Goal: Navigation & Orientation: Find specific page/section

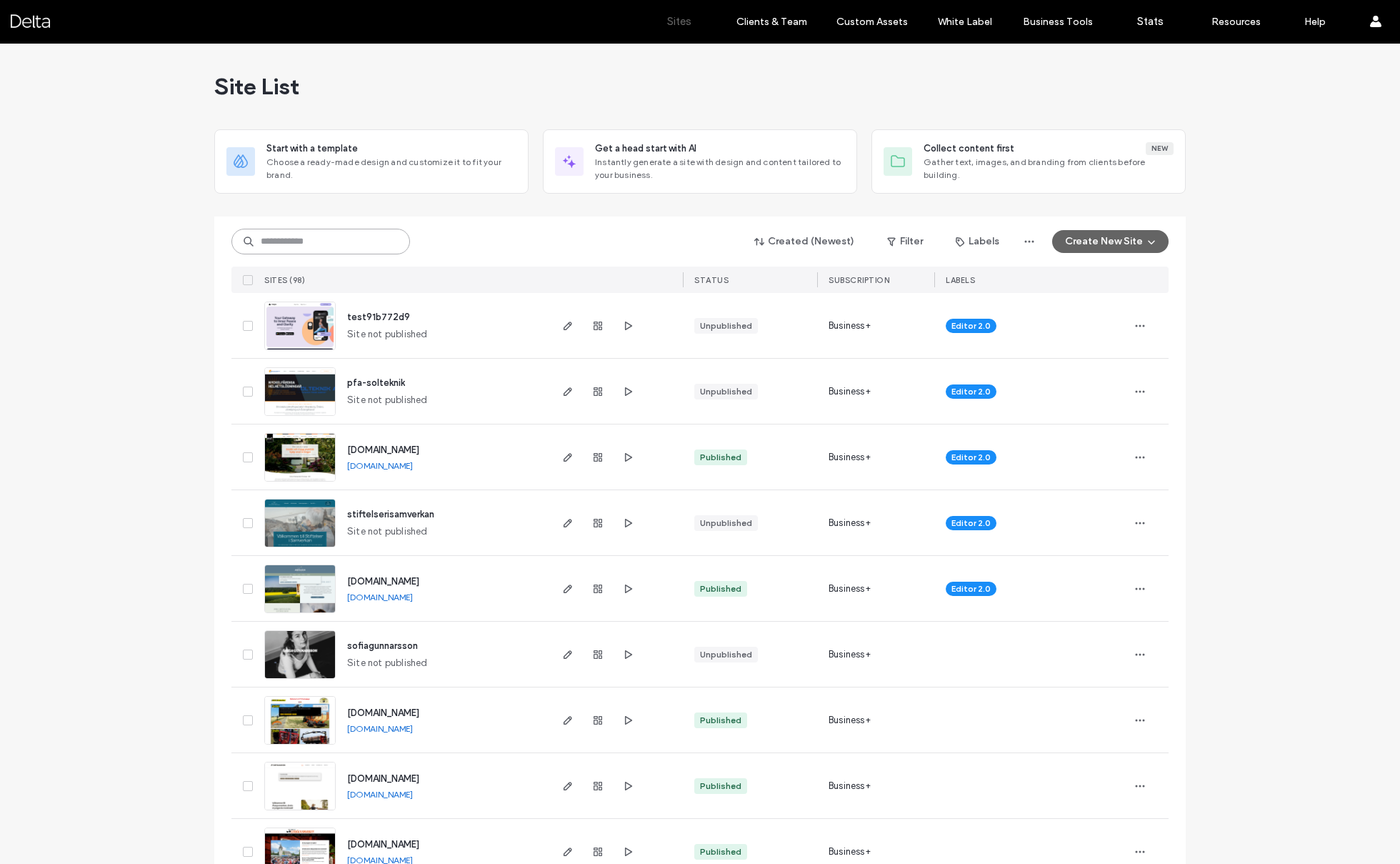
click at [333, 248] on input at bounding box center [321, 242] width 179 height 26
type input "***"
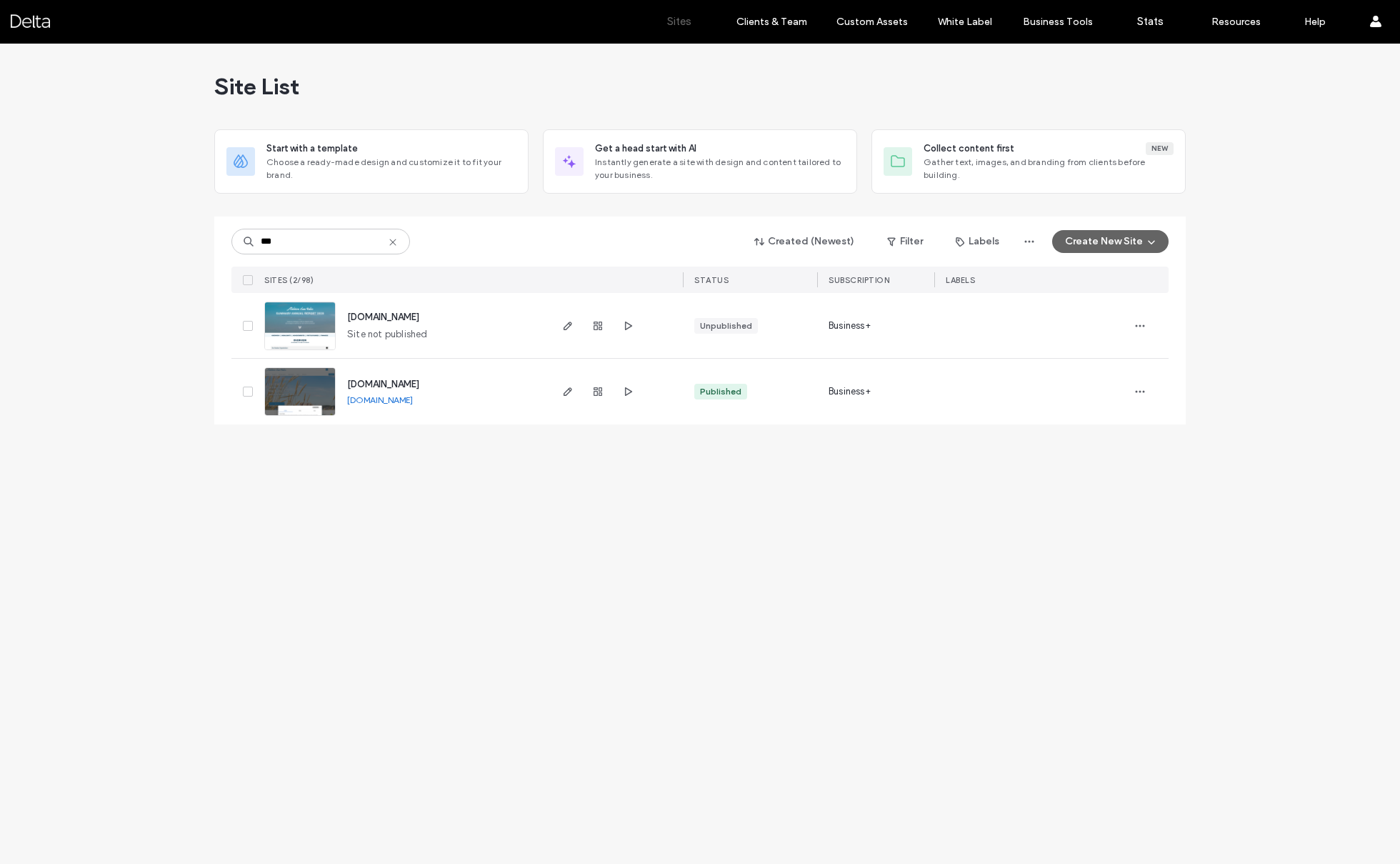
click at [311, 400] on img at bounding box center [300, 416] width 70 height 97
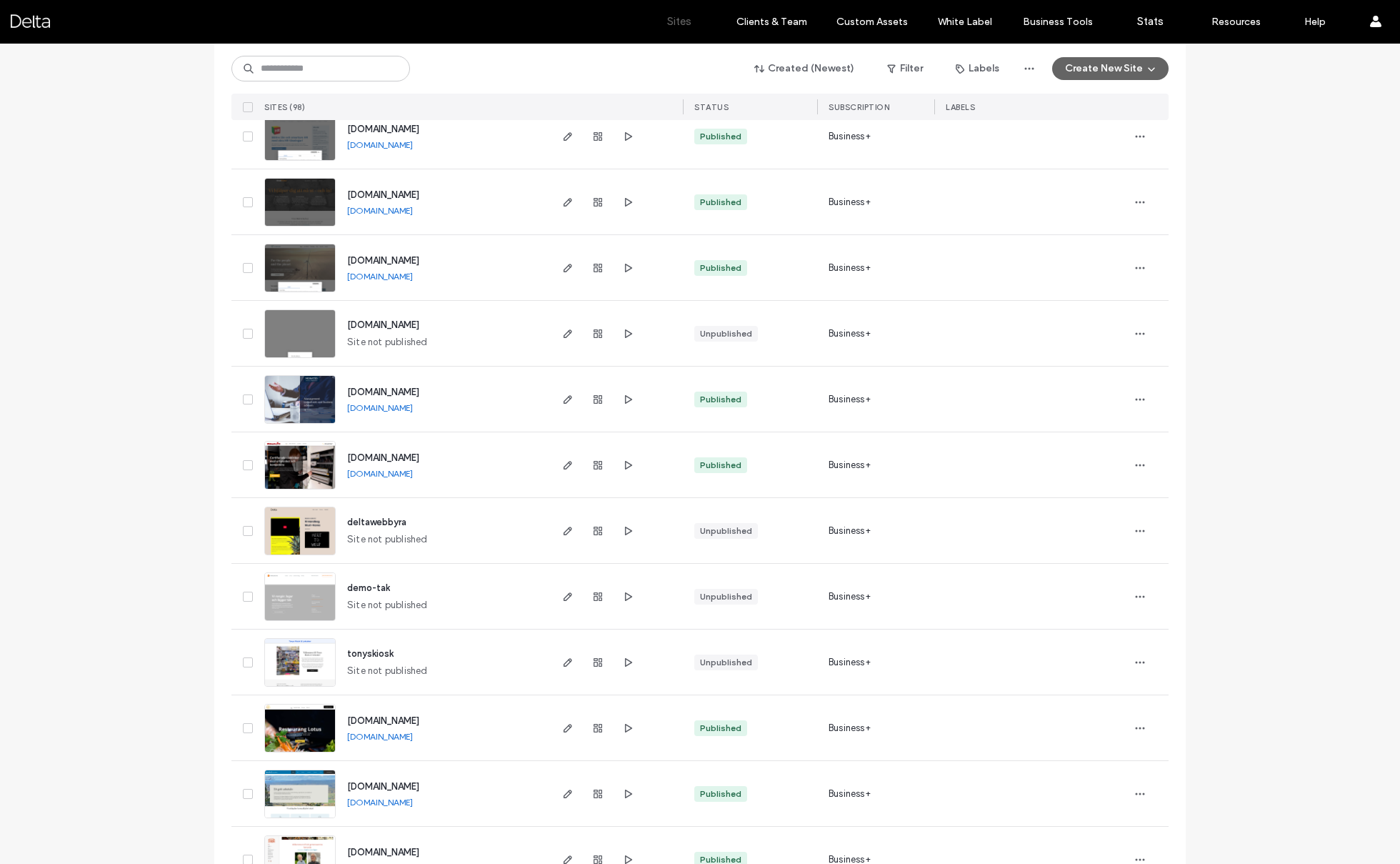
scroll to position [1903, 0]
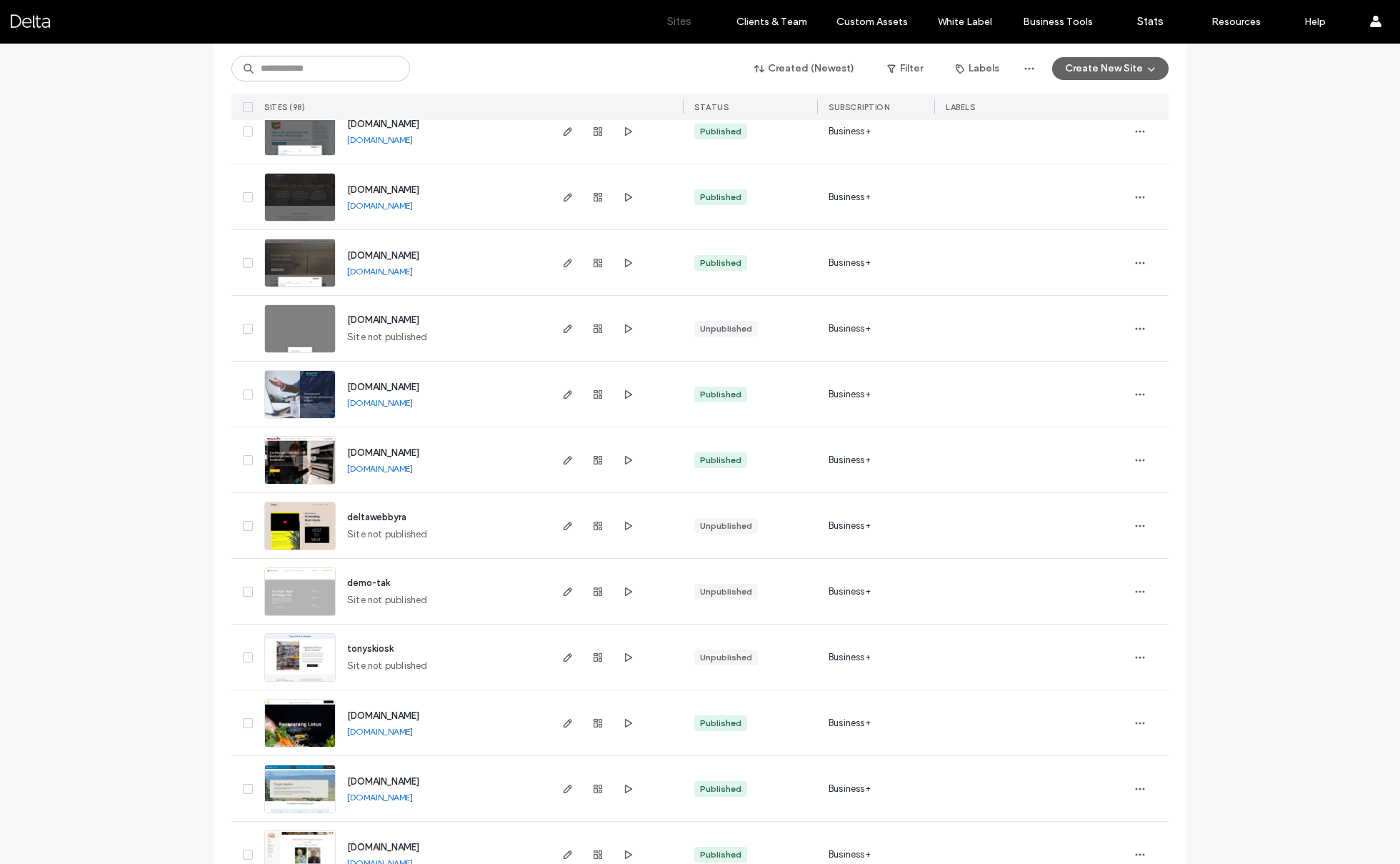
click at [301, 516] on img at bounding box center [300, 550] width 70 height 97
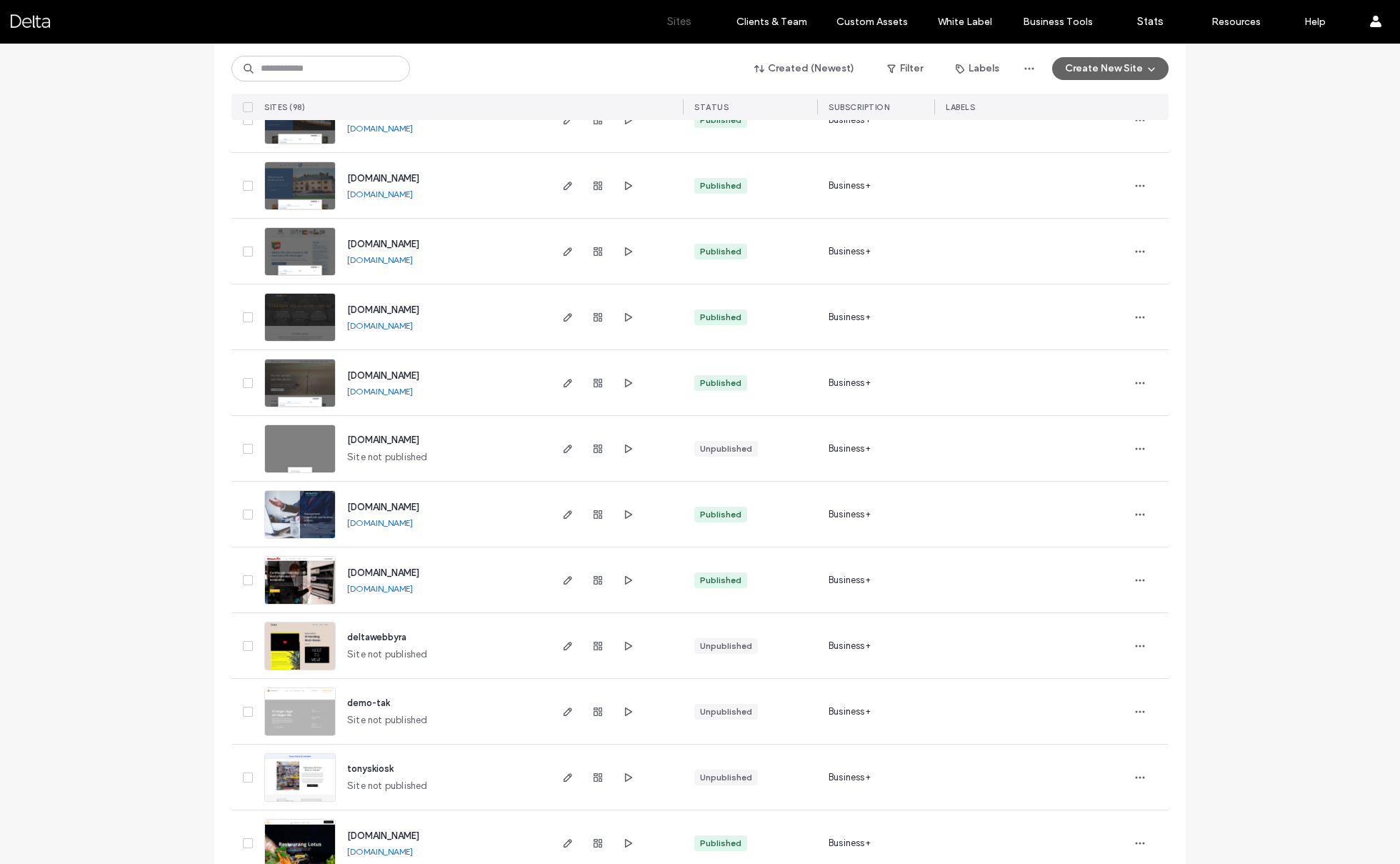
scroll to position [1785, 0]
click at [1135, 646] on icon "button" at bounding box center [1140, 644] width 11 height 11
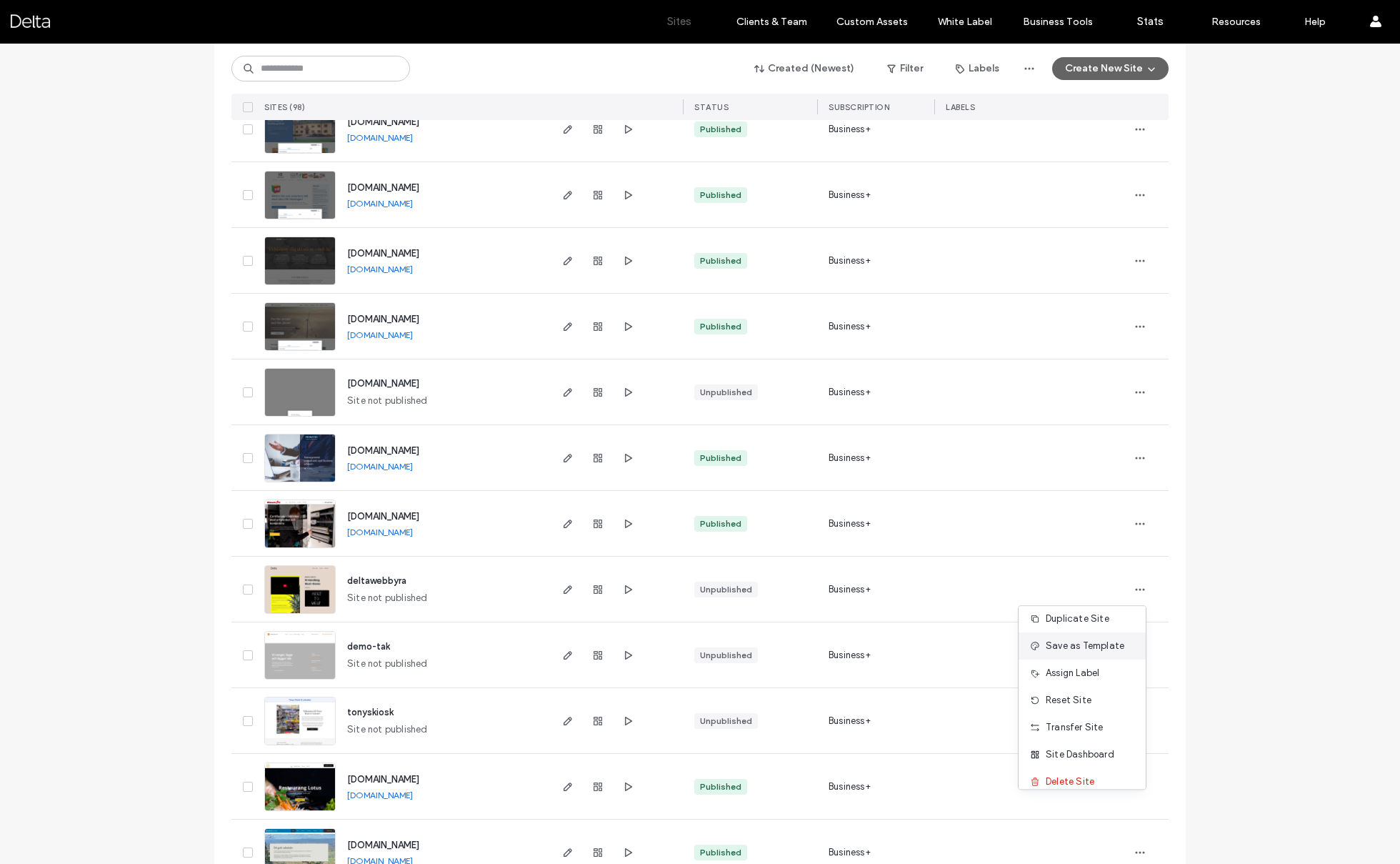
scroll to position [45, 0]
click at [1103, 751] on div "Site Dashboard" at bounding box center [1082, 742] width 128 height 27
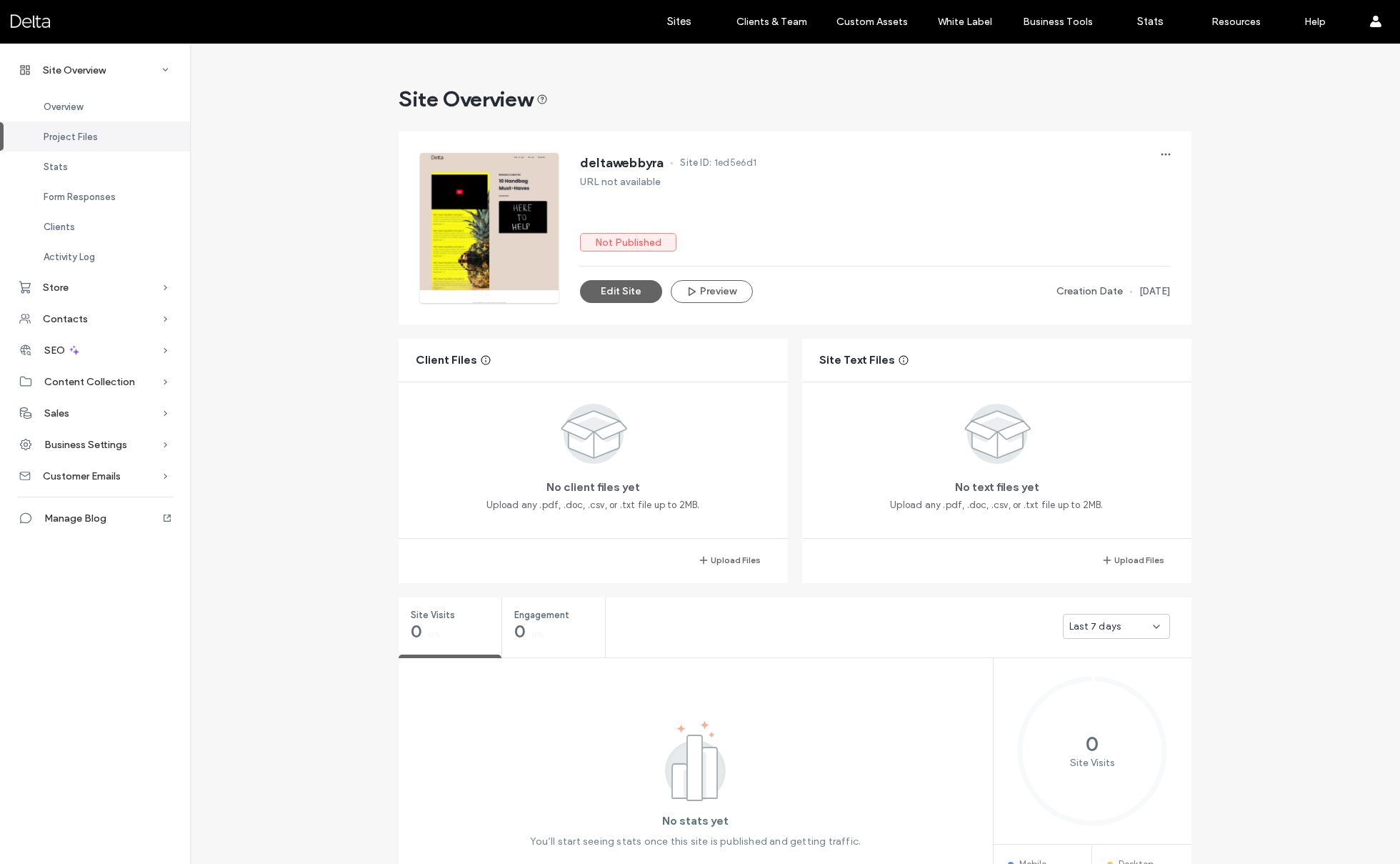
scroll to position [1116, 0]
click at [1163, 149] on icon "button" at bounding box center [1165, 155] width 11 height 11
click at [79, 73] on span "Site Overview" at bounding box center [74, 70] width 63 height 12
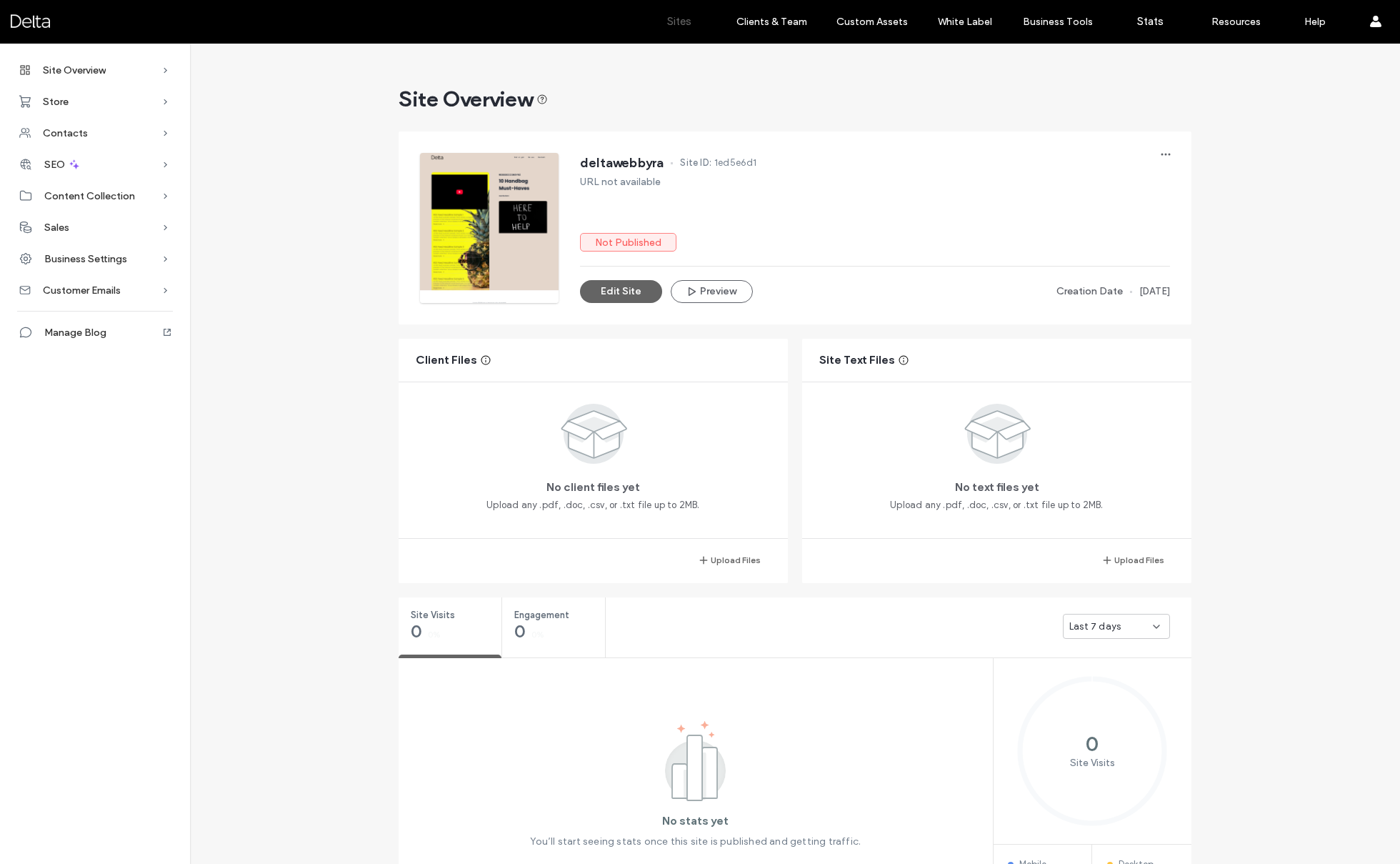
click at [686, 23] on label "Sites" at bounding box center [680, 21] width 24 height 13
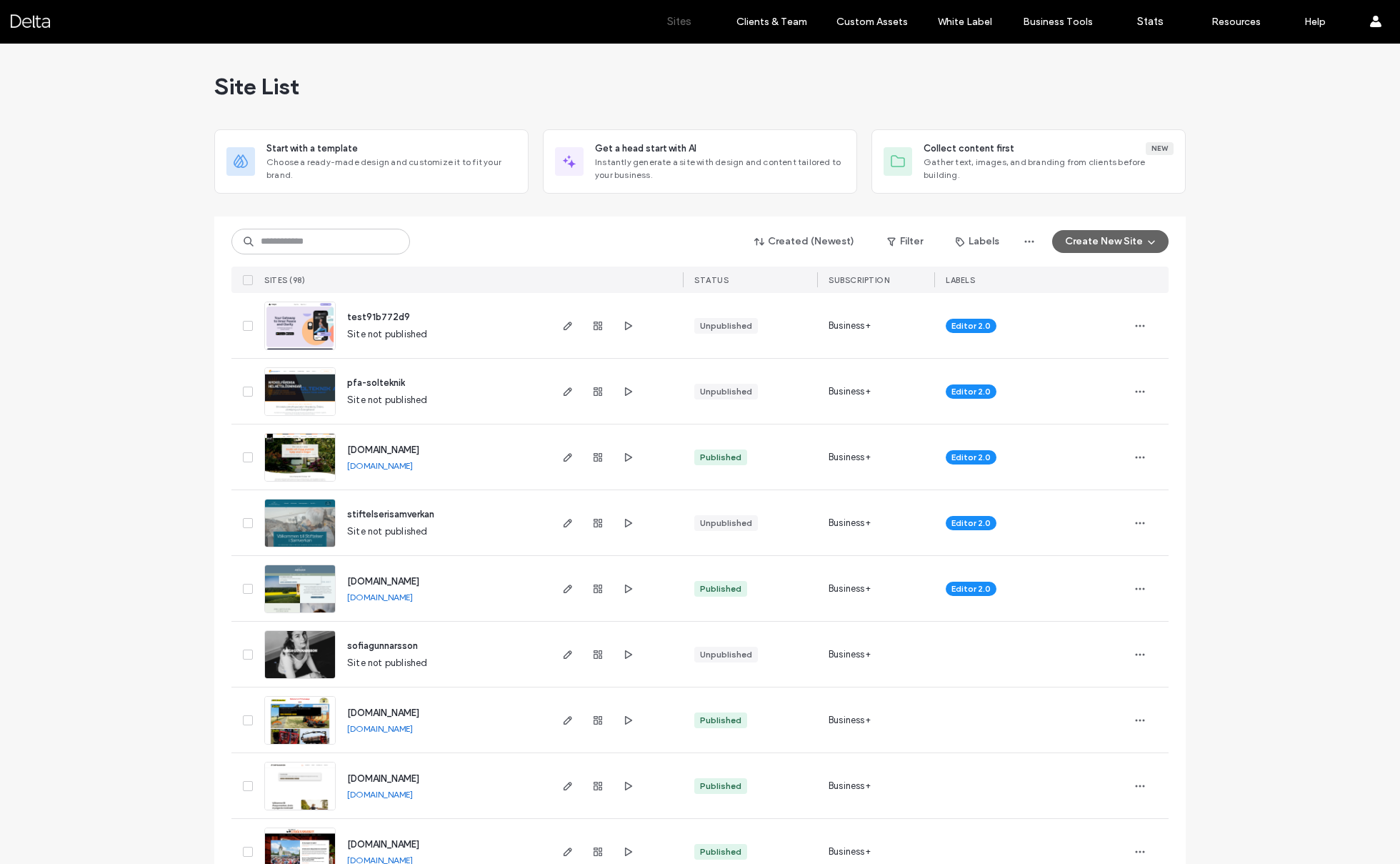
drag, startPoint x: 999, startPoint y: 317, endPoint x: 944, endPoint y: 325, distance: 55.6
click at [946, 325] on div "Editor 2.0" at bounding box center [1030, 326] width 170 height 32
click at [304, 236] on input at bounding box center [321, 242] width 179 height 26
type input "*****"
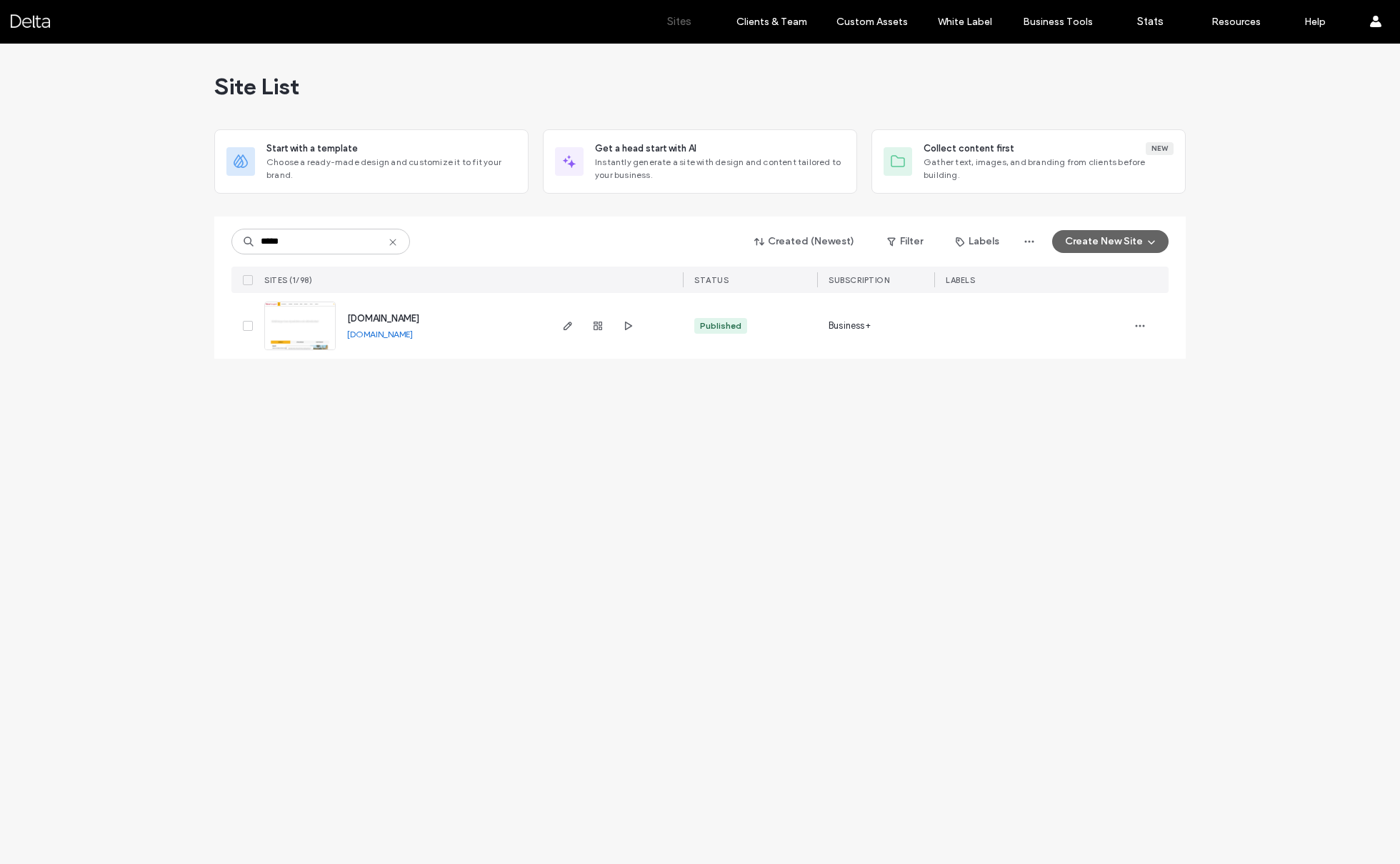
click at [314, 340] on img at bounding box center [300, 351] width 70 height 97
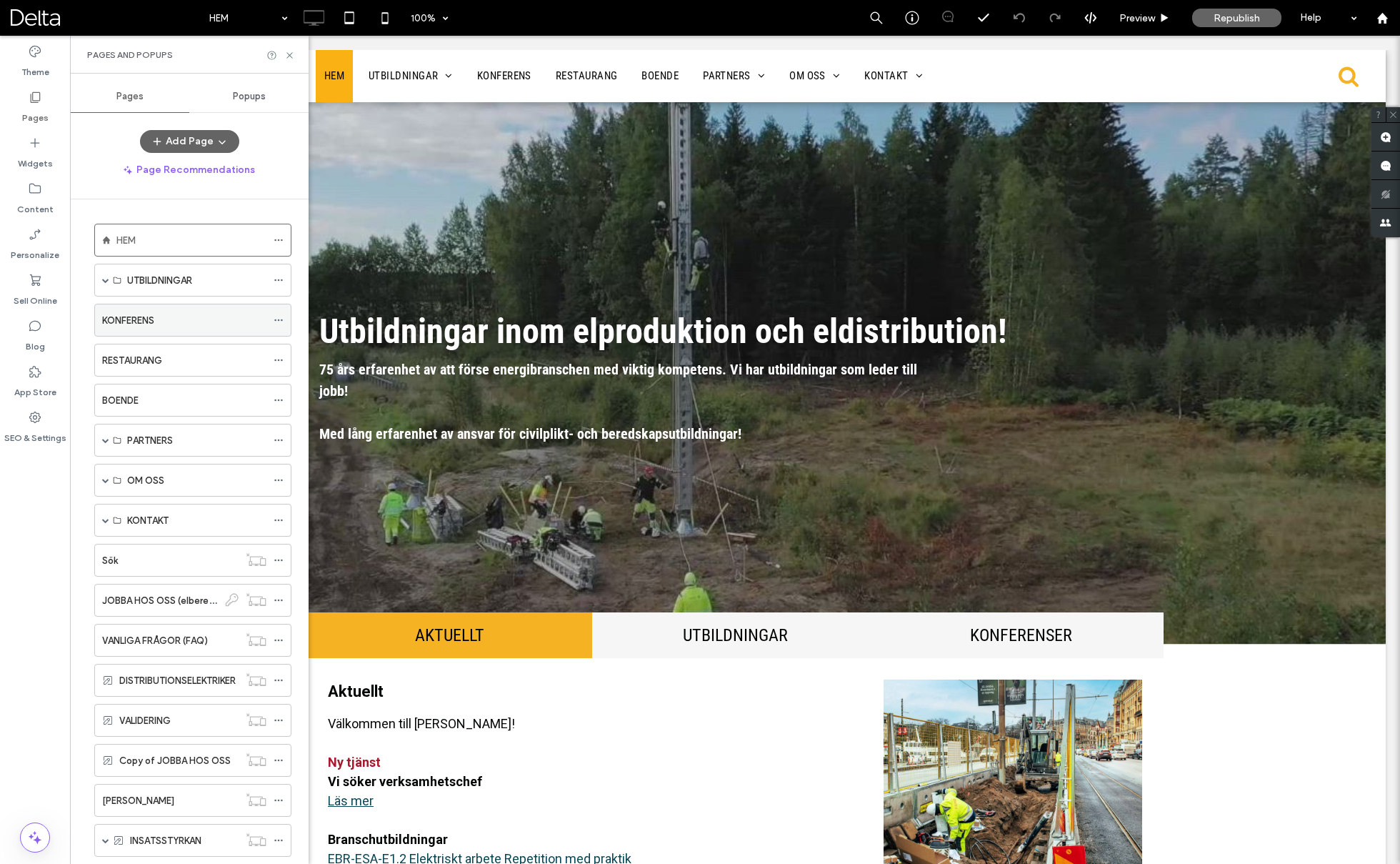
click at [148, 328] on div "KONFERENS" at bounding box center [184, 320] width 164 height 32
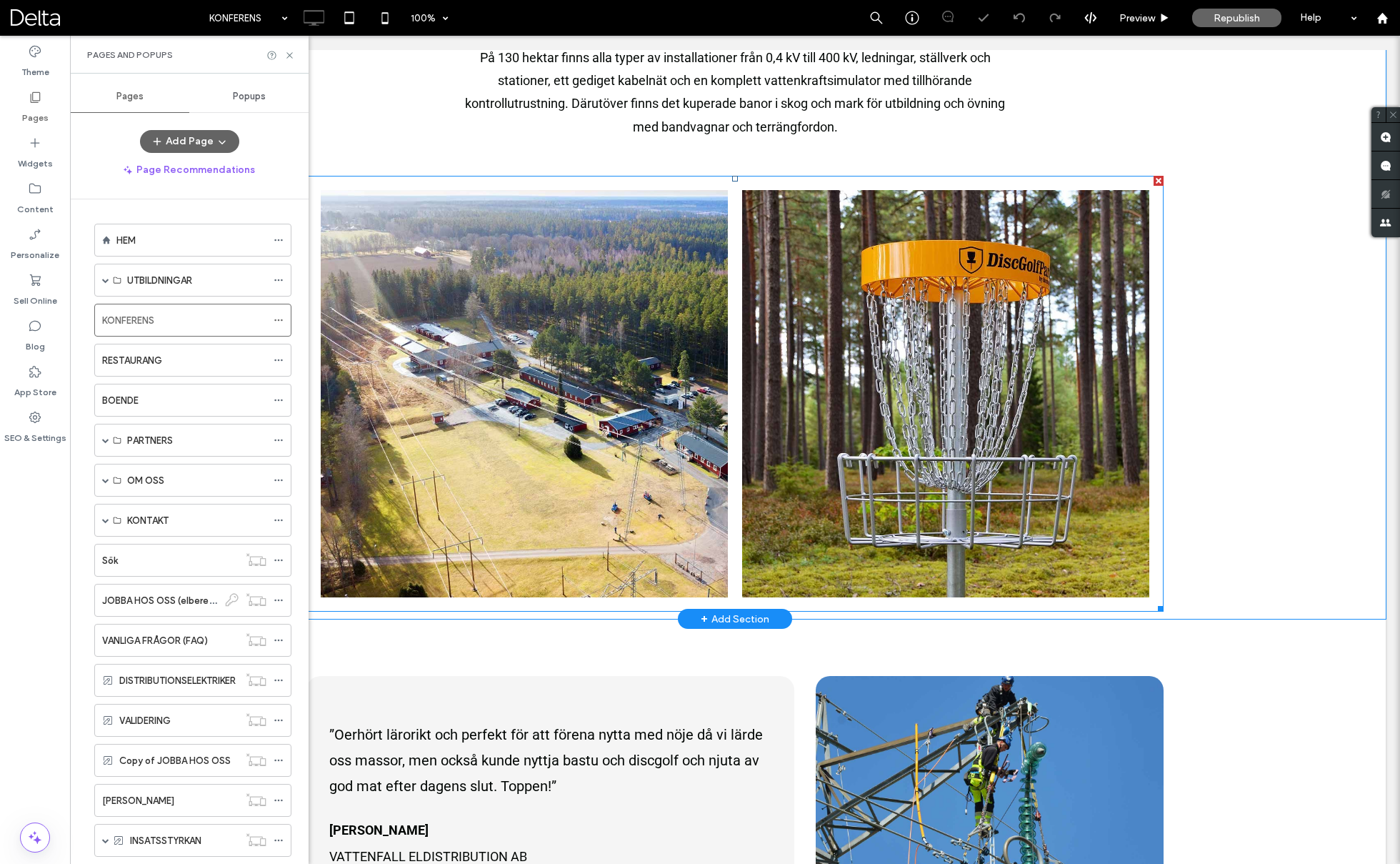
scroll to position [747, 0]
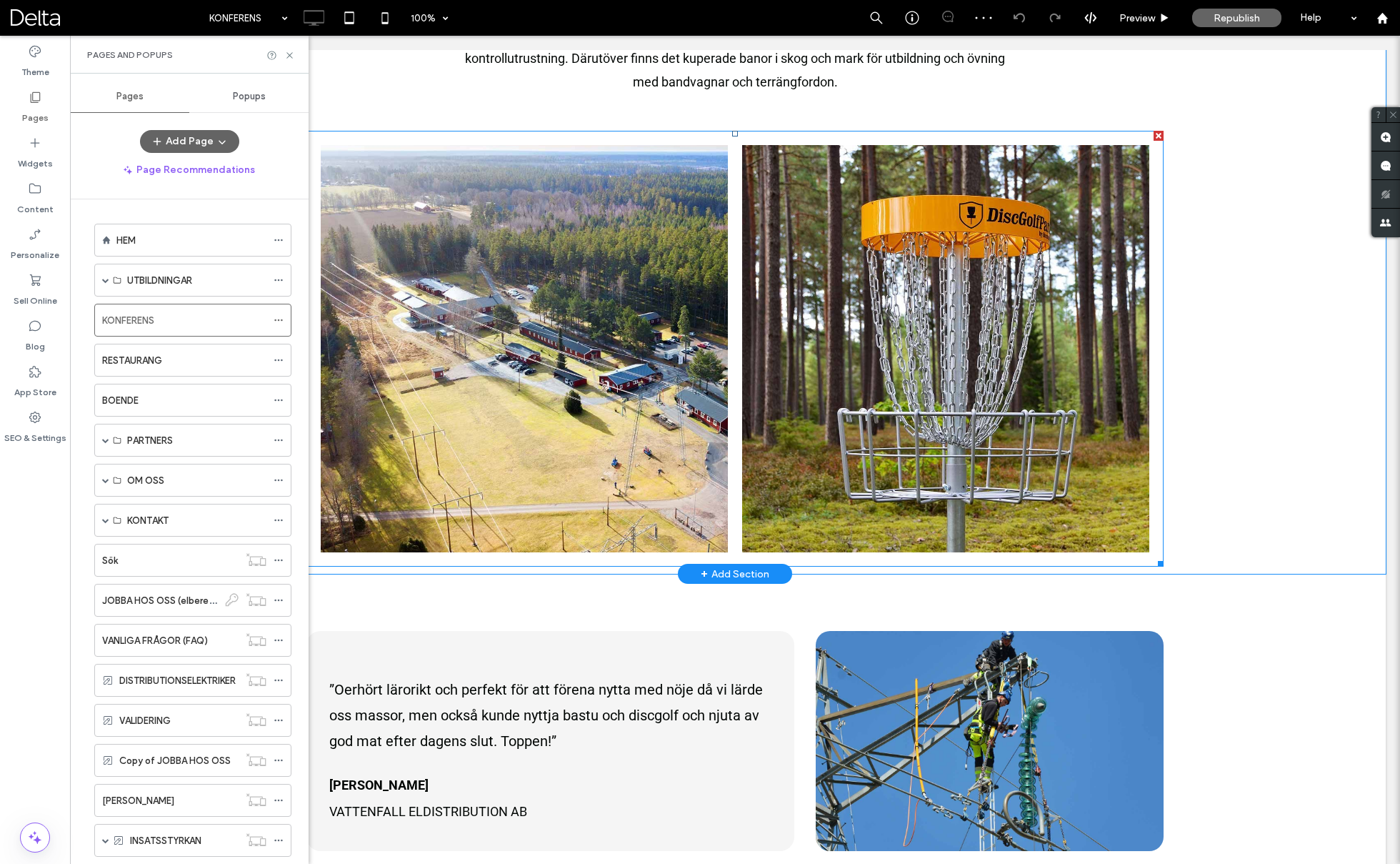
click at [525, 301] on link at bounding box center [524, 348] width 431 height 431
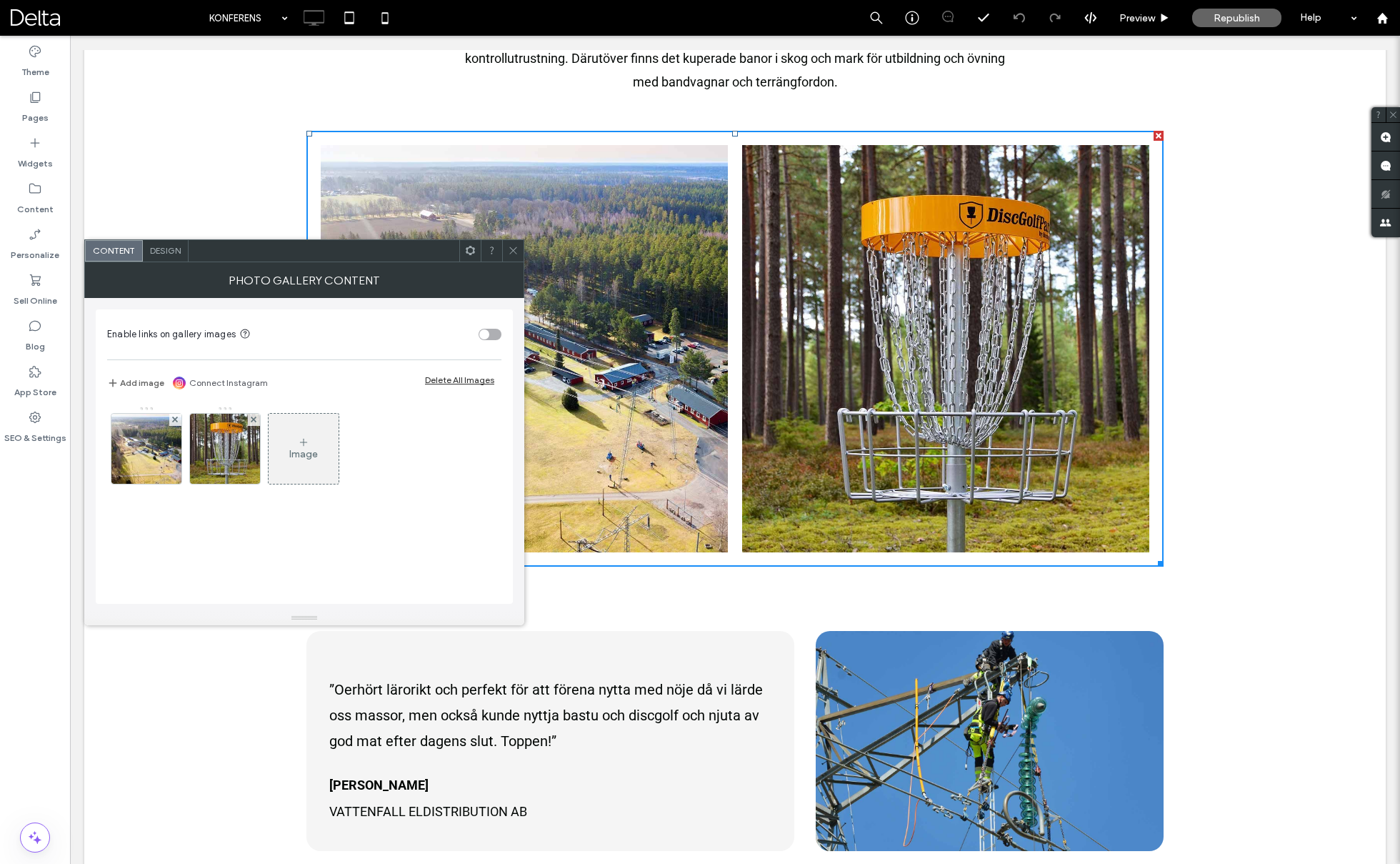
click at [174, 253] on span "Design" at bounding box center [165, 250] width 31 height 11
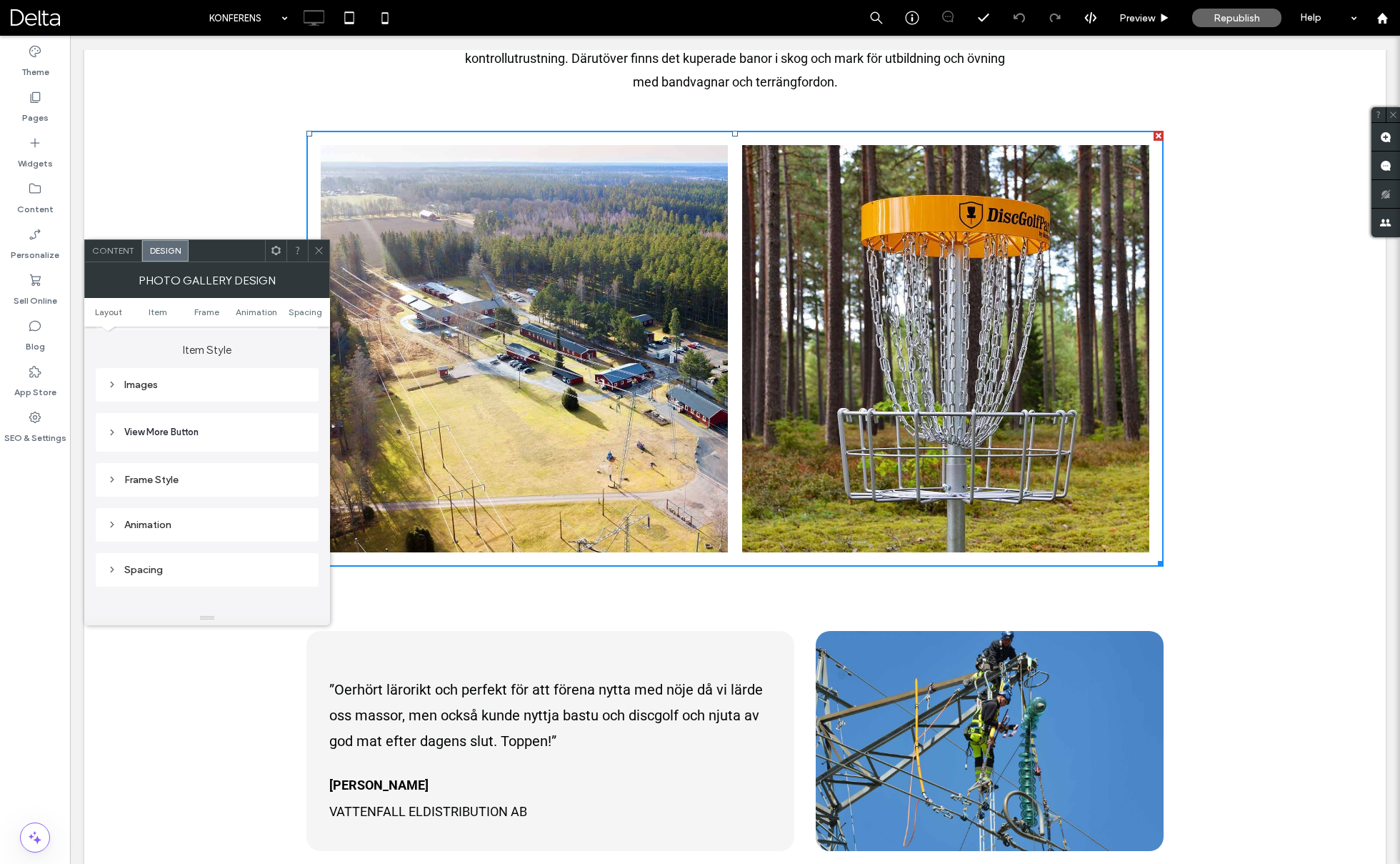
scroll to position [497, 0]
click at [112, 434] on icon at bounding box center [112, 439] width 10 height 10
click at [110, 450] on header "View More Button" at bounding box center [207, 459] width 222 height 38
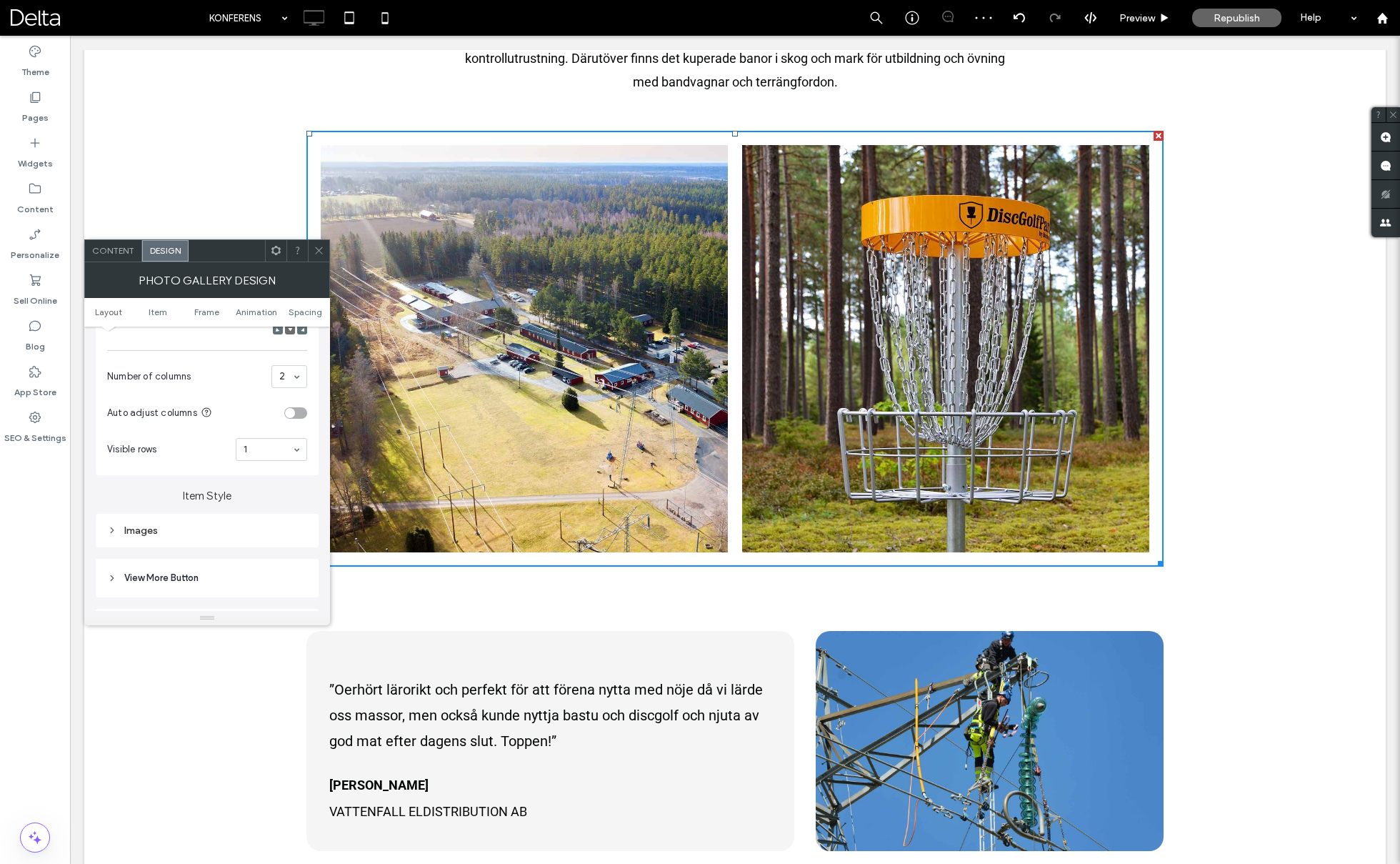
click at [209, 458] on section "Visible rows 1" at bounding box center [207, 450] width 200 height 37
click at [224, 373] on span "Number of columns" at bounding box center [186, 376] width 158 height 14
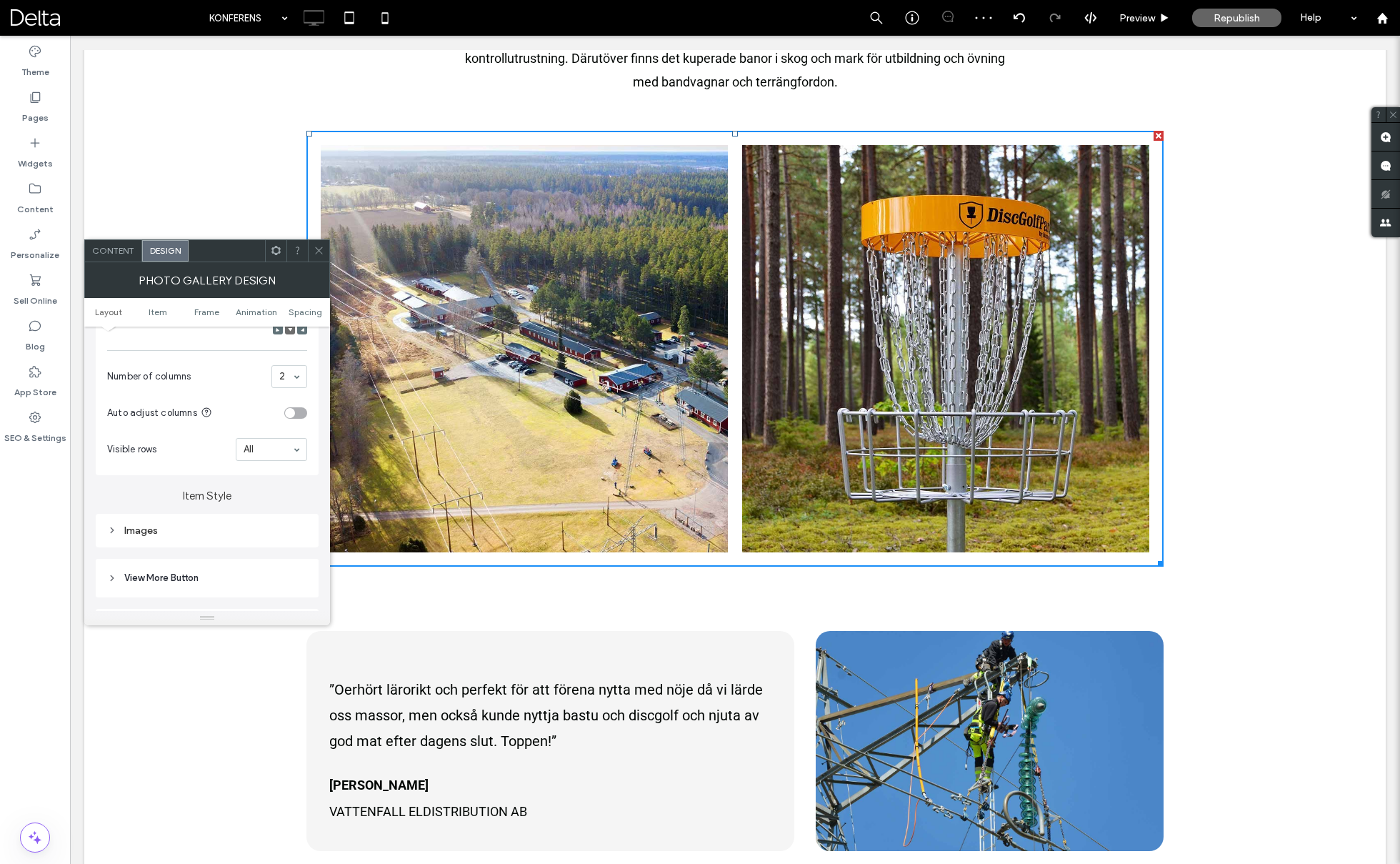
click at [330, 258] on link at bounding box center [524, 348] width 431 height 431
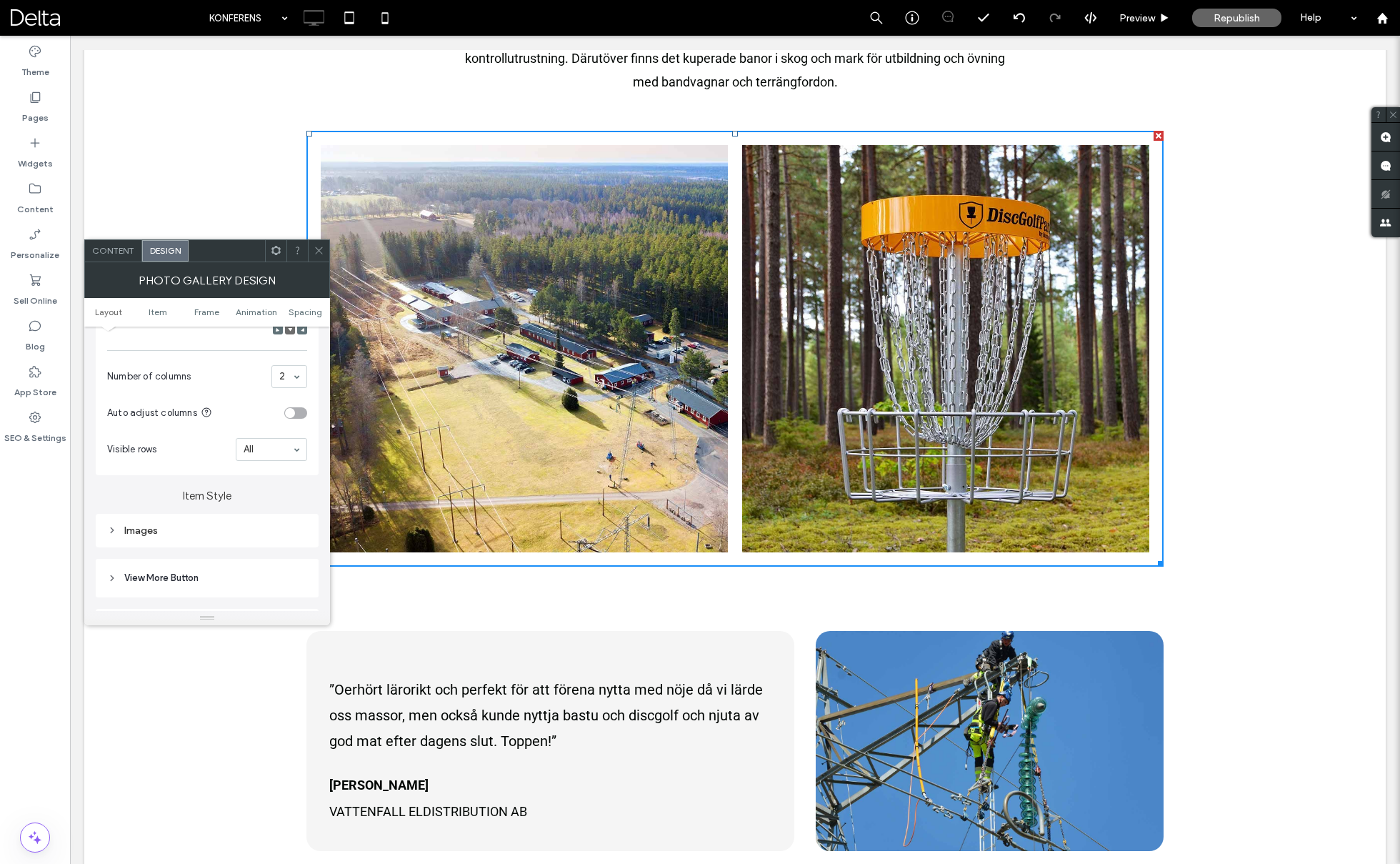
click at [322, 254] on icon at bounding box center [319, 250] width 11 height 11
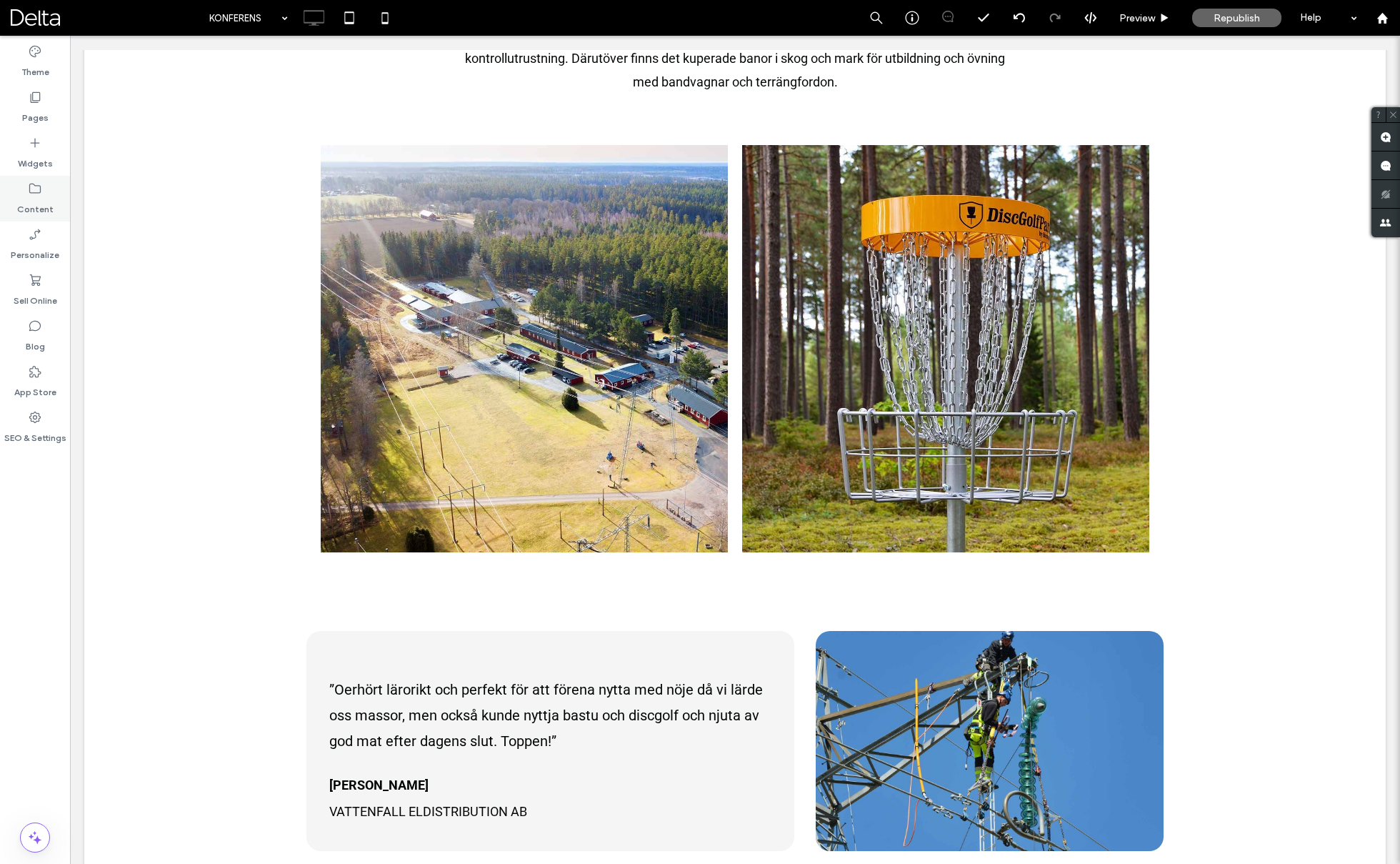
click at [41, 203] on label "Content" at bounding box center [34, 205] width 36 height 20
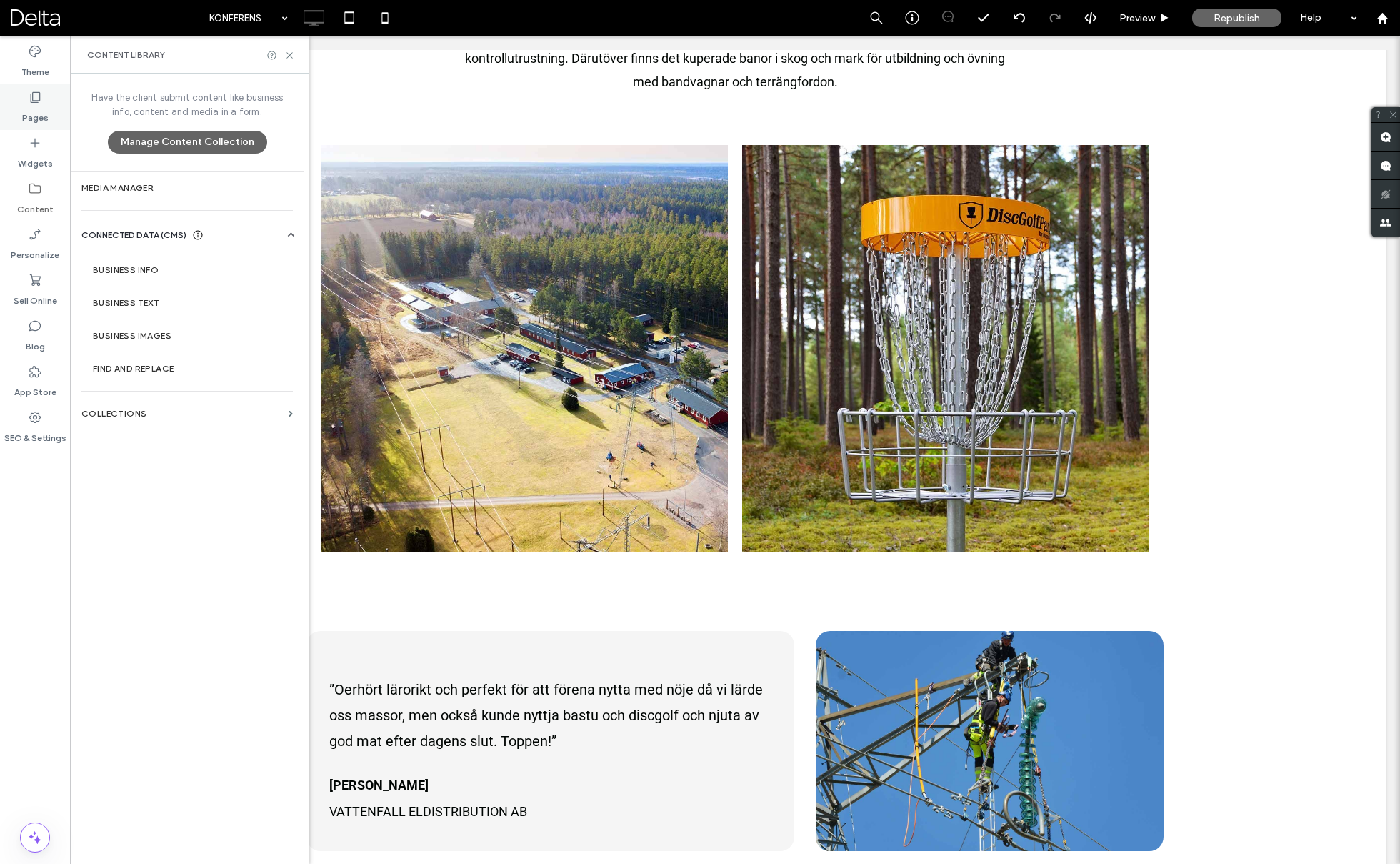
click at [41, 122] on label "Pages" at bounding box center [35, 114] width 26 height 20
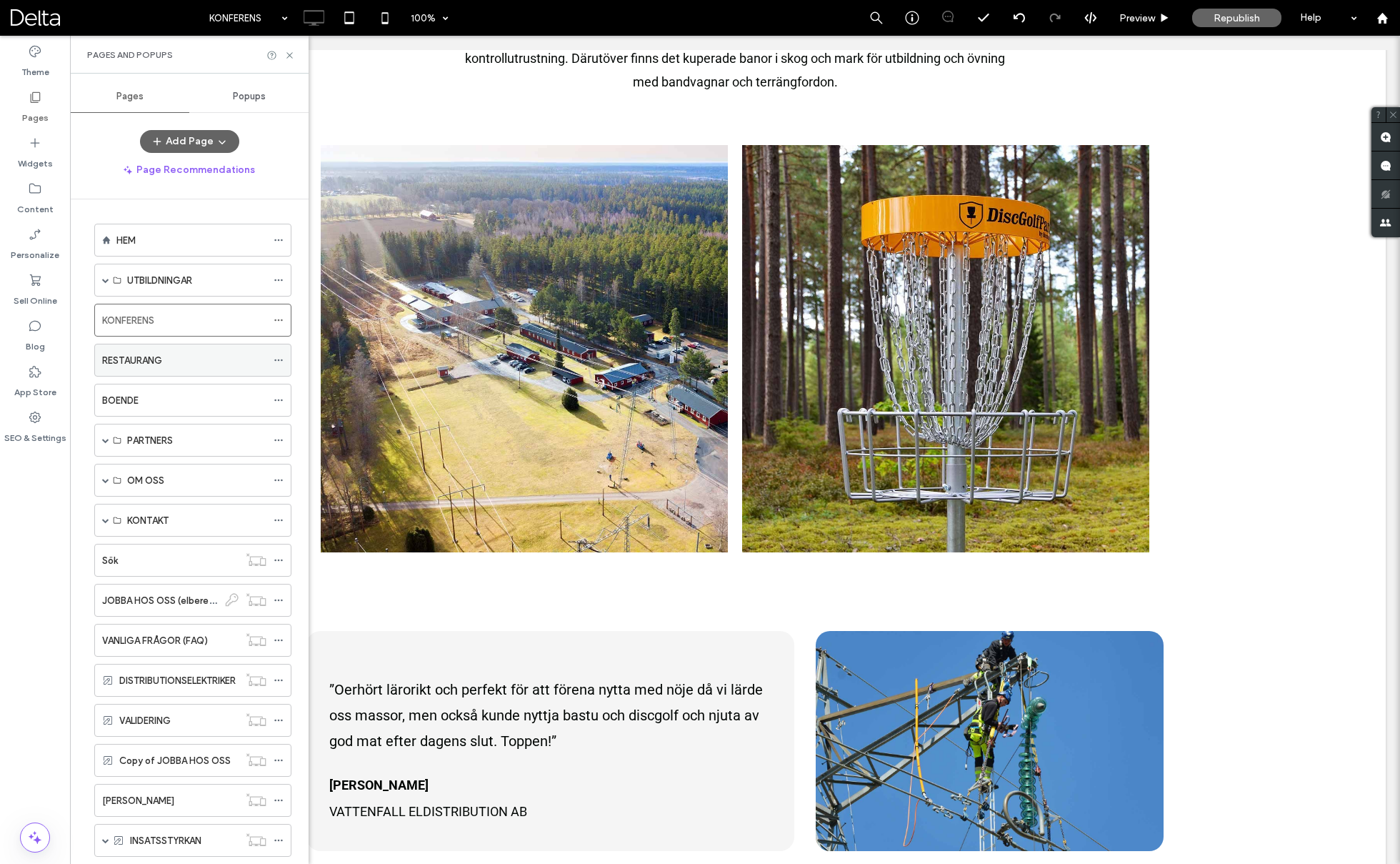
click at [206, 360] on div "RESTAURANG" at bounding box center [184, 360] width 164 height 15
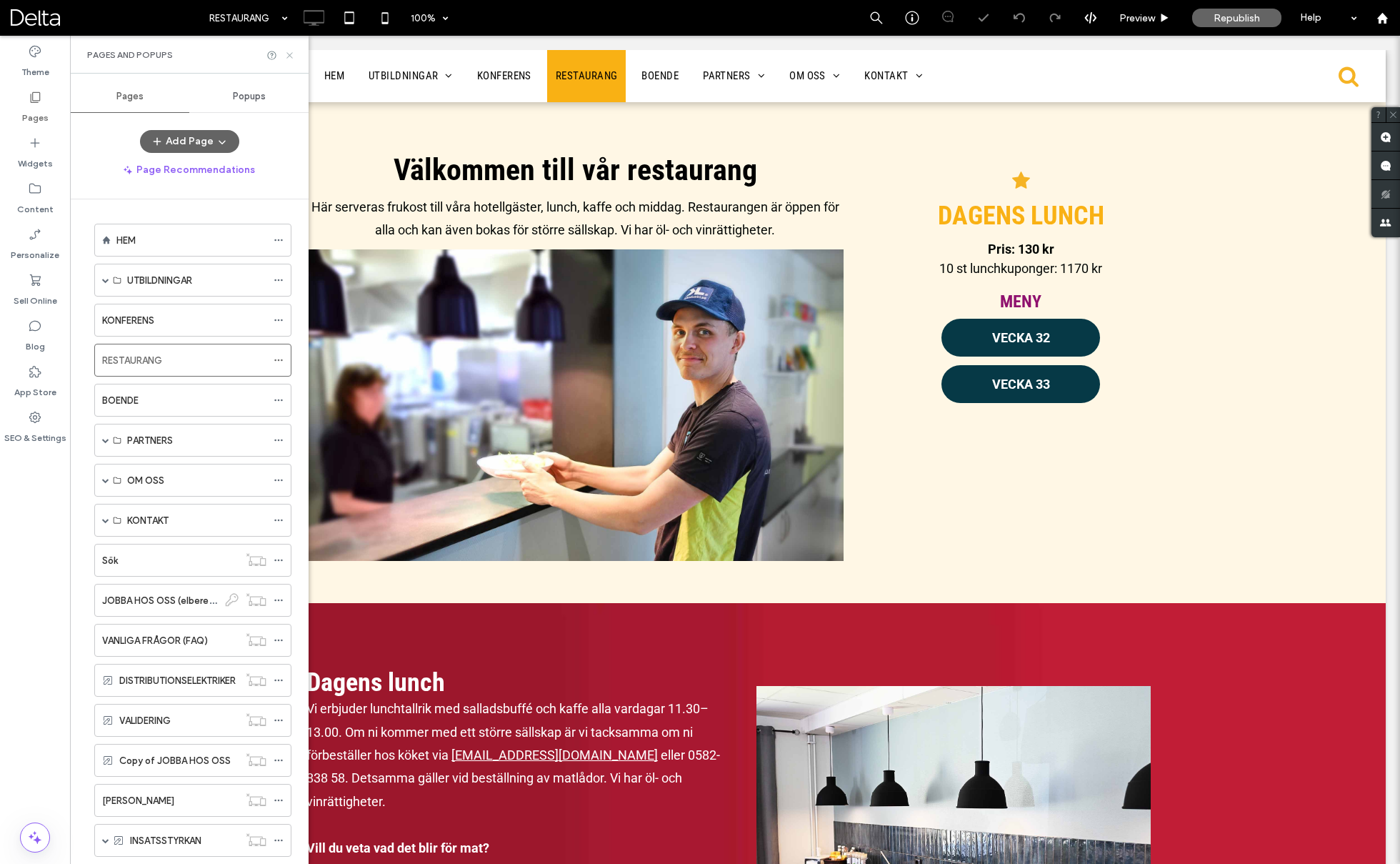
click at [293, 55] on icon at bounding box center [289, 56] width 11 height 11
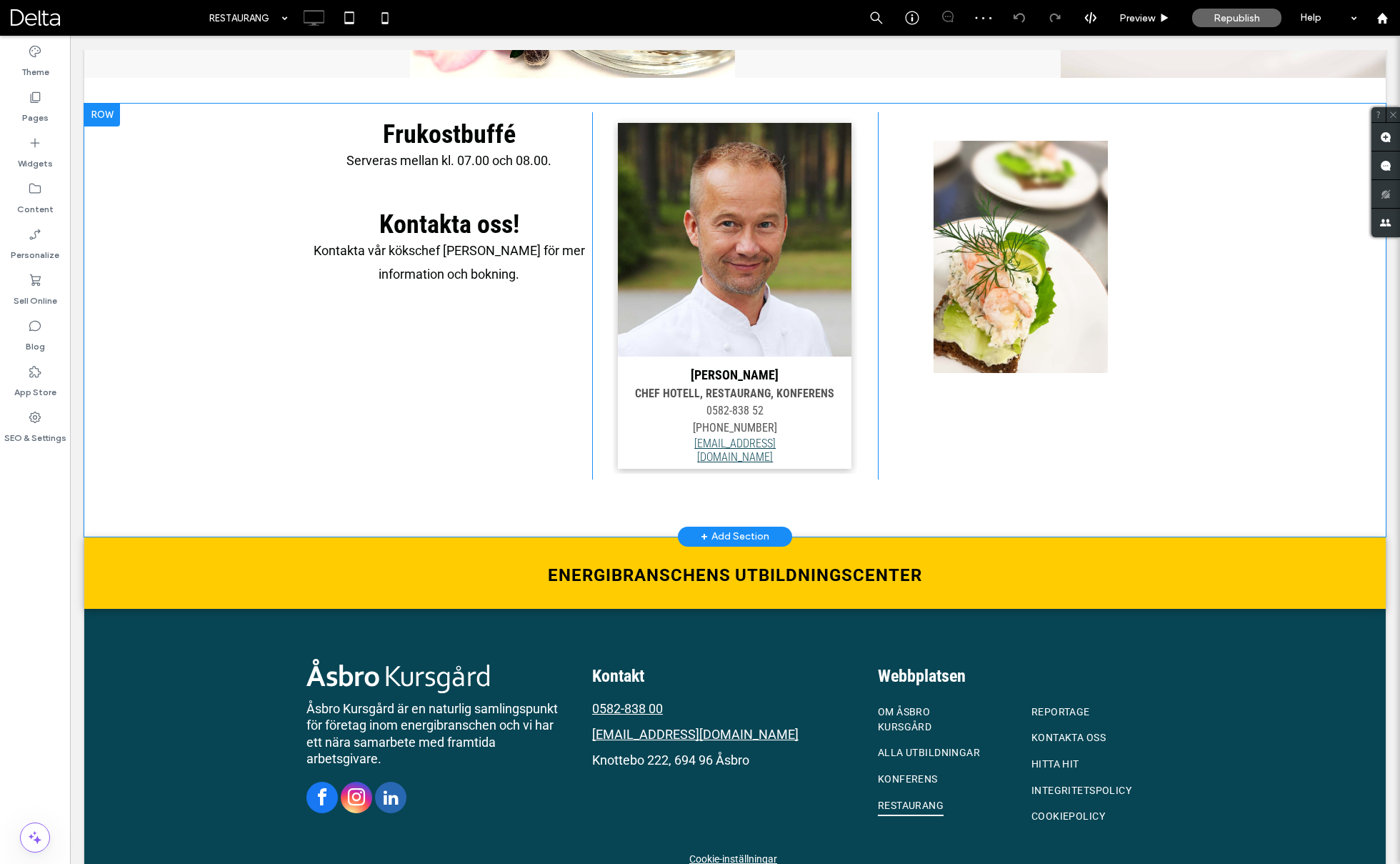
scroll to position [1679, 0]
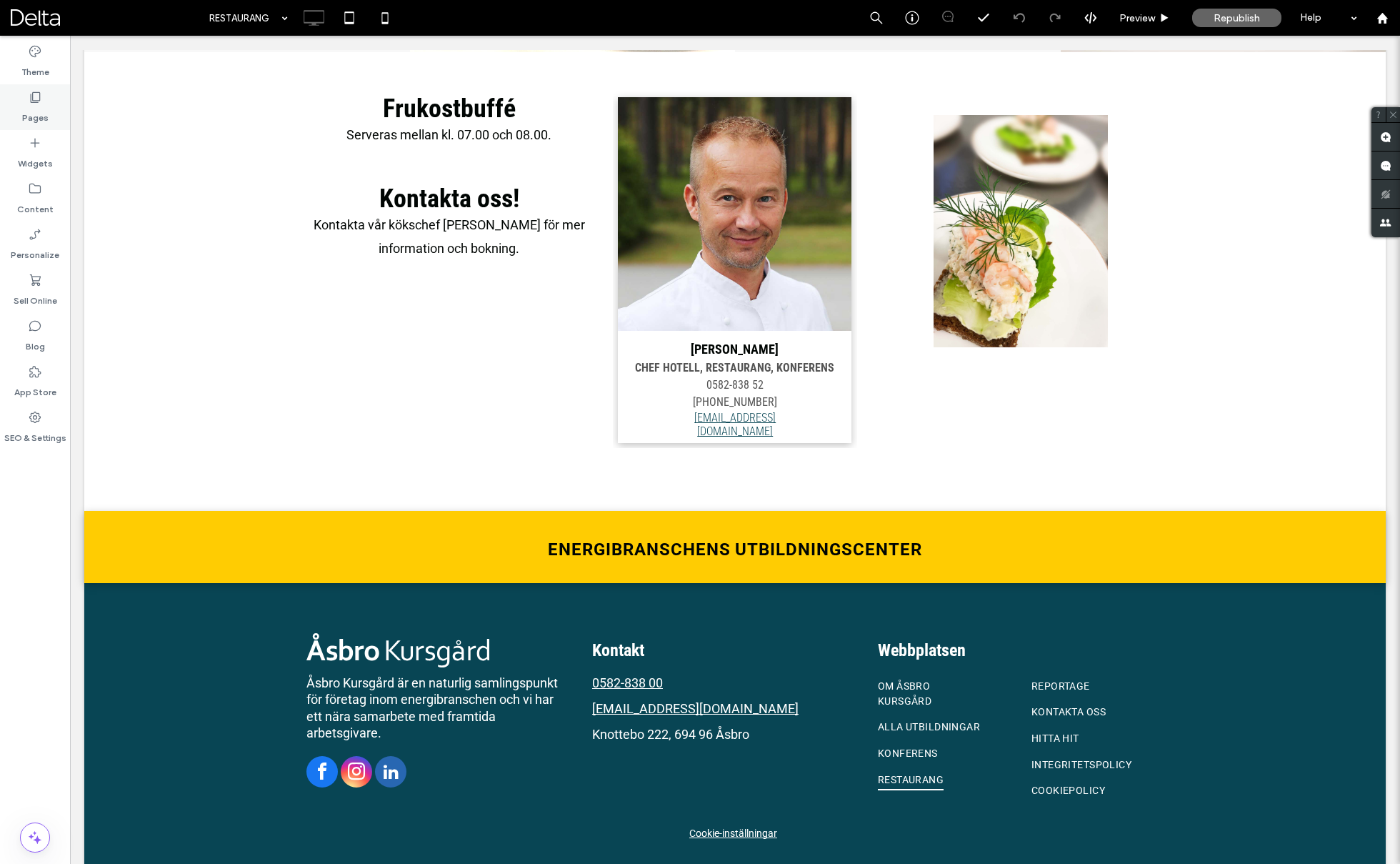
click at [38, 110] on label "Pages" at bounding box center [35, 114] width 26 height 20
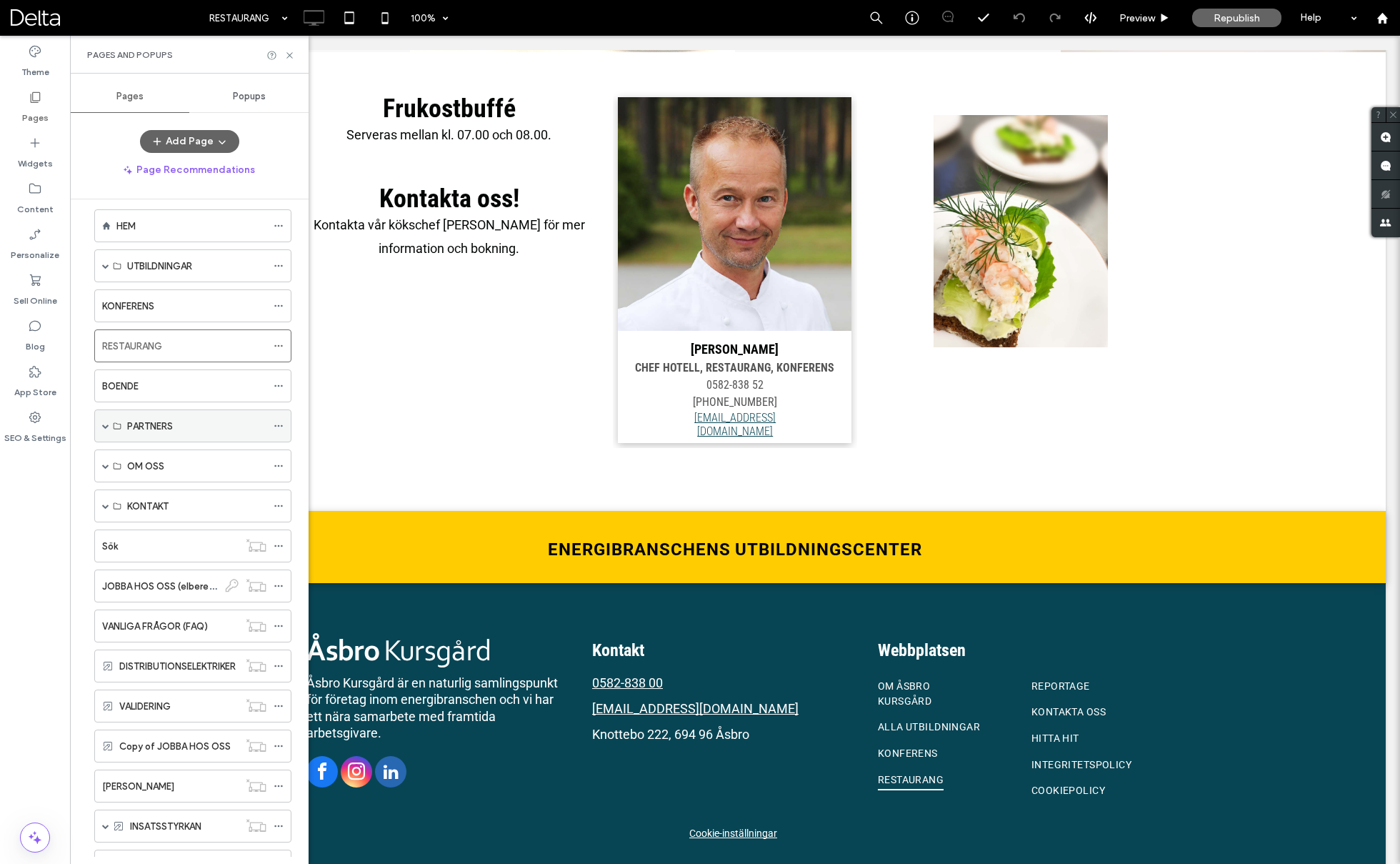
scroll to position [16, 0]
click at [103, 461] on span at bounding box center [106, 465] width 7 height 7
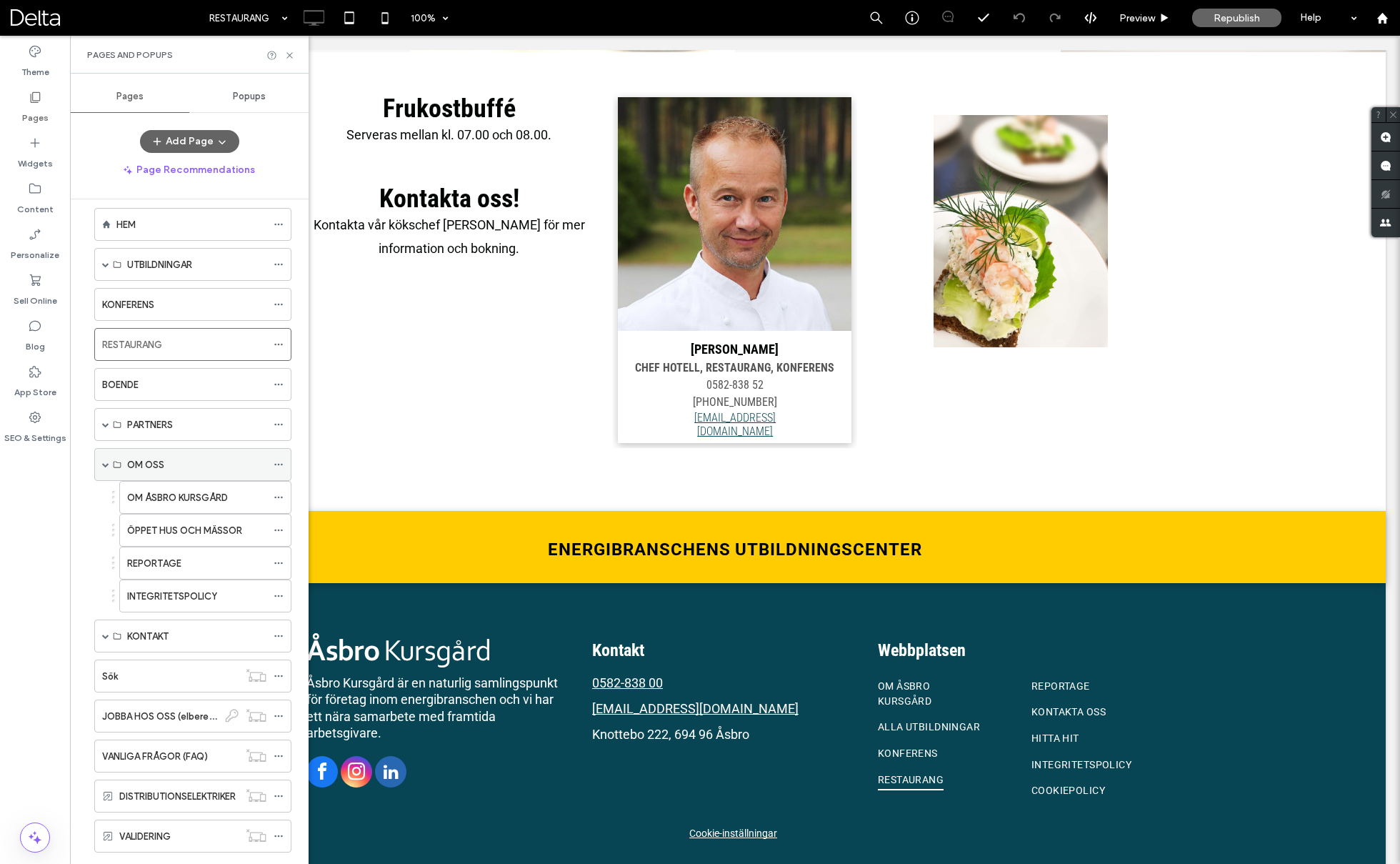
scroll to position [15, 0]
click at [179, 488] on label "OM ÅSBRO KURSGÅRD" at bounding box center [178, 498] width 101 height 25
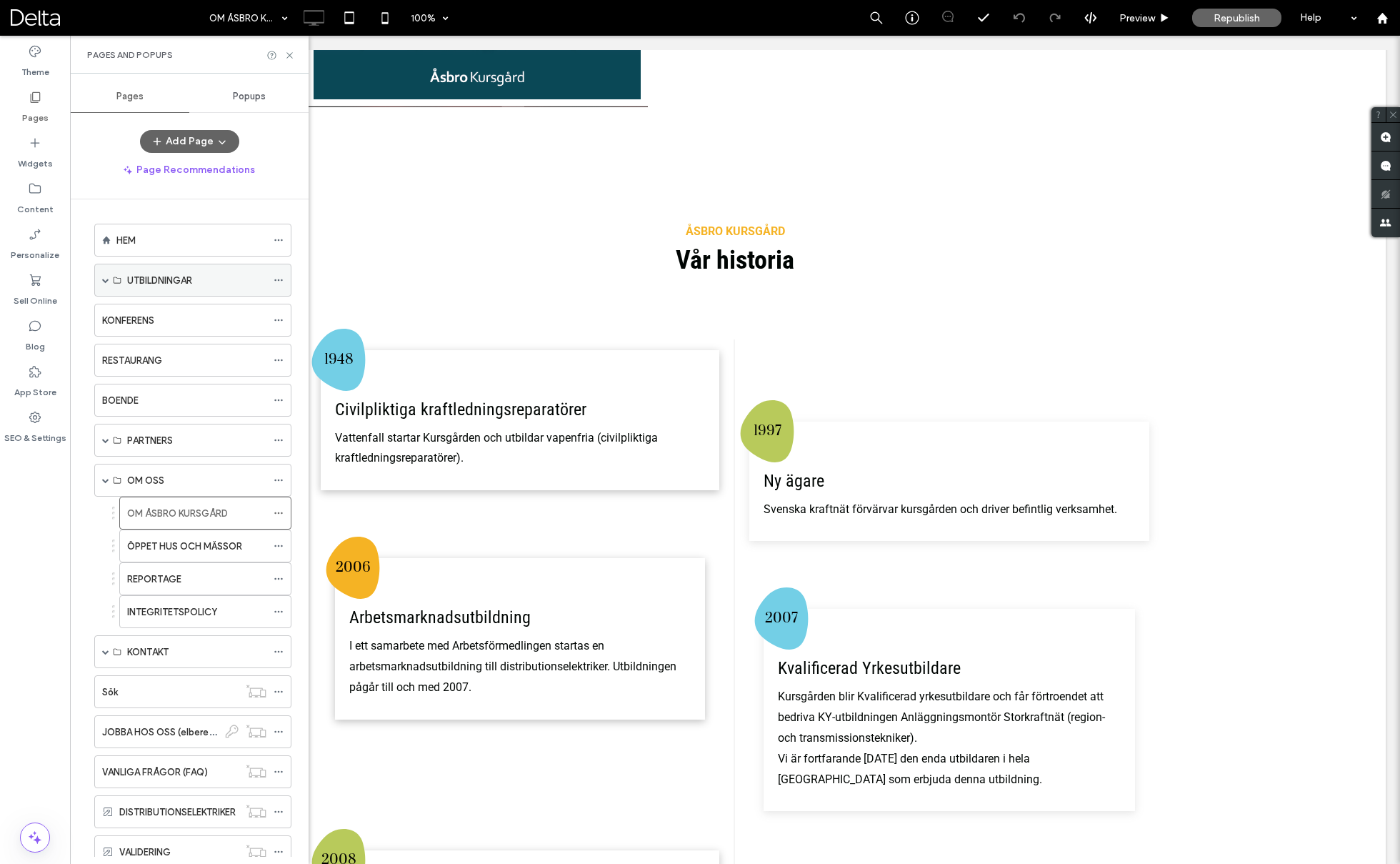
click at [128, 277] on label "UTBILDNINGAR" at bounding box center [160, 280] width 65 height 25
click at [196, 278] on div "UTBILDNINGAR" at bounding box center [197, 280] width 140 height 15
click at [106, 280] on span at bounding box center [106, 280] width 7 height 7
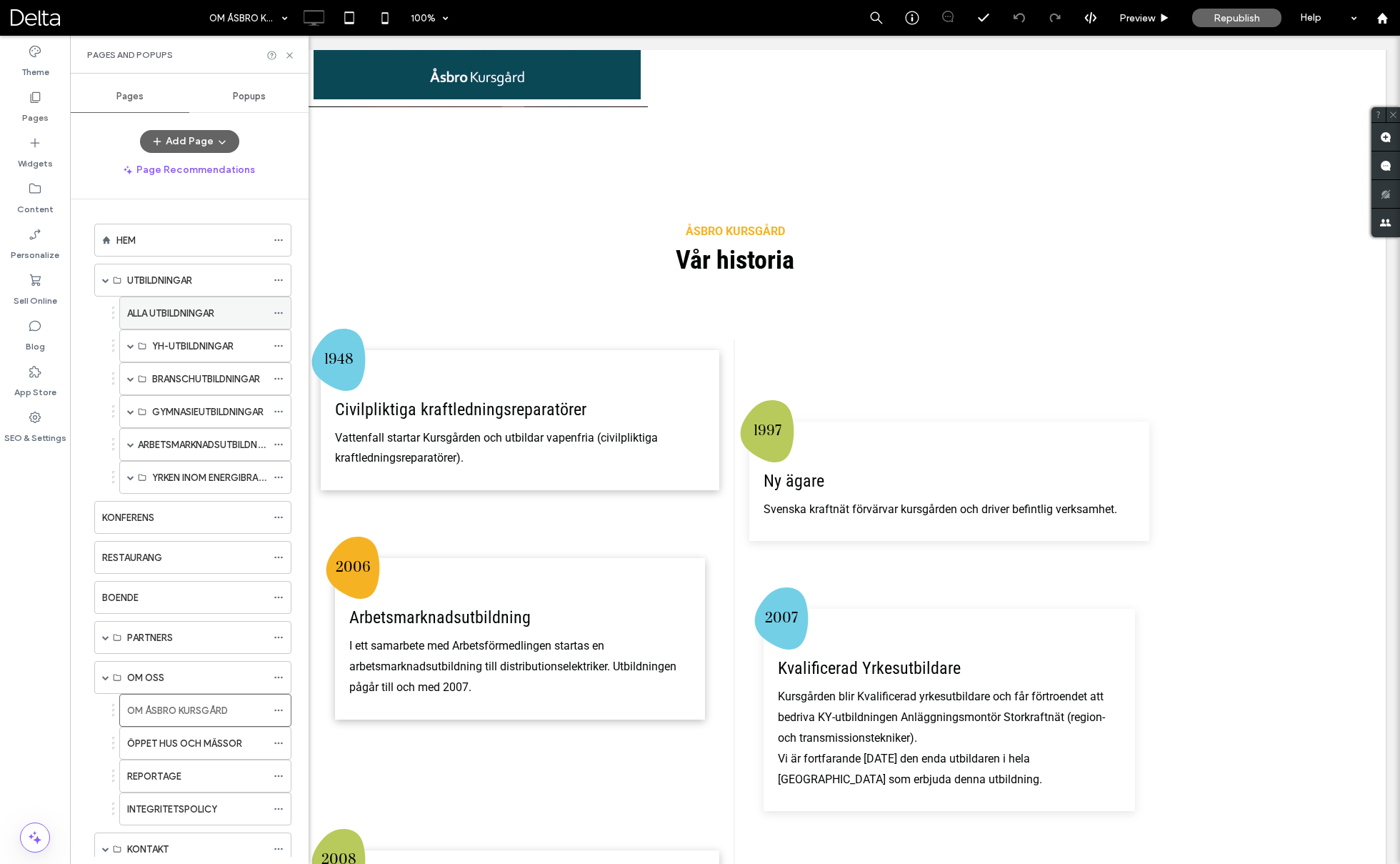
click at [168, 309] on label "ALLA UTBILDNINGAR" at bounding box center [171, 313] width 88 height 25
click at [104, 674] on span at bounding box center [106, 678] width 7 height 7
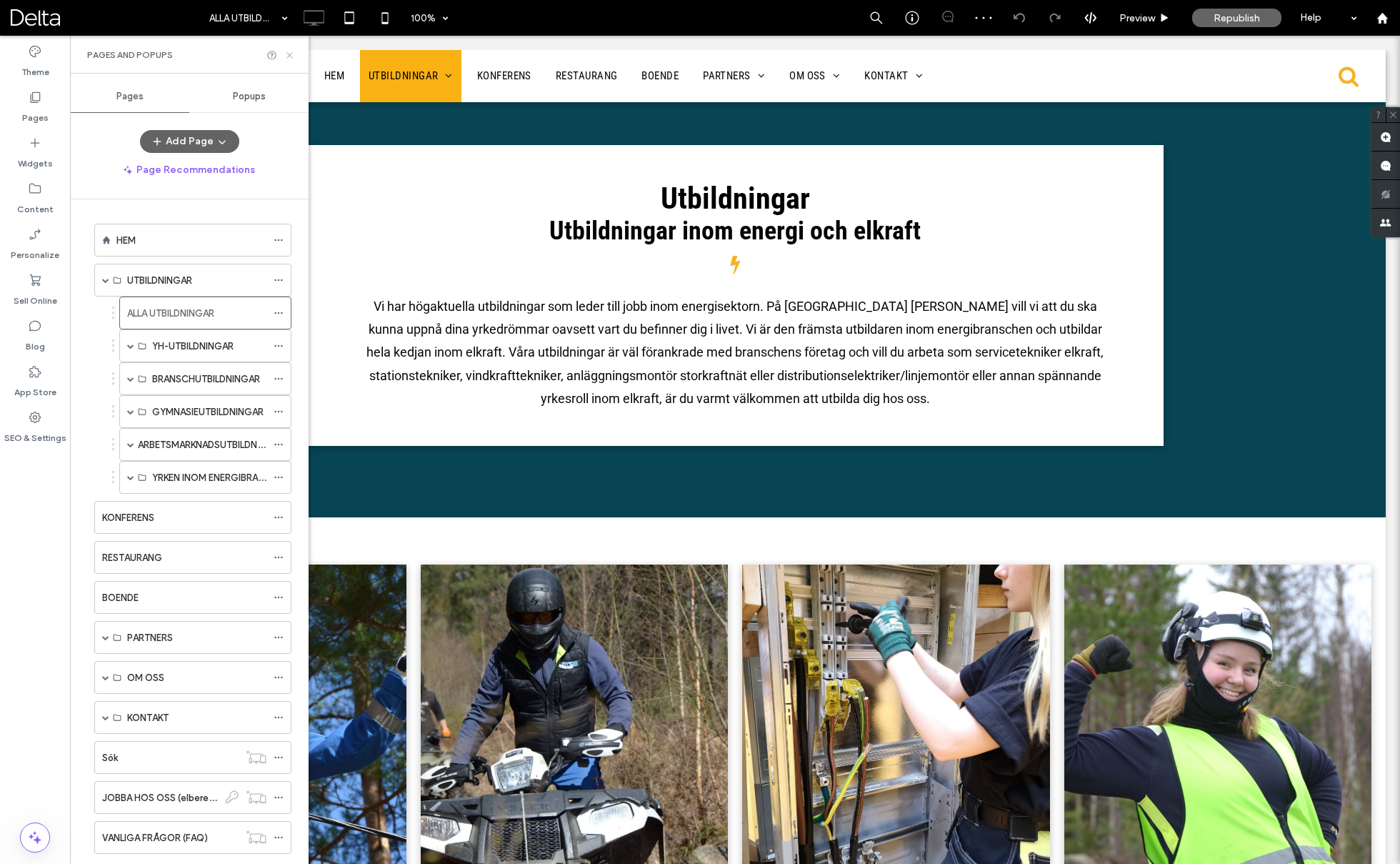
click at [287, 58] on icon at bounding box center [289, 56] width 11 height 11
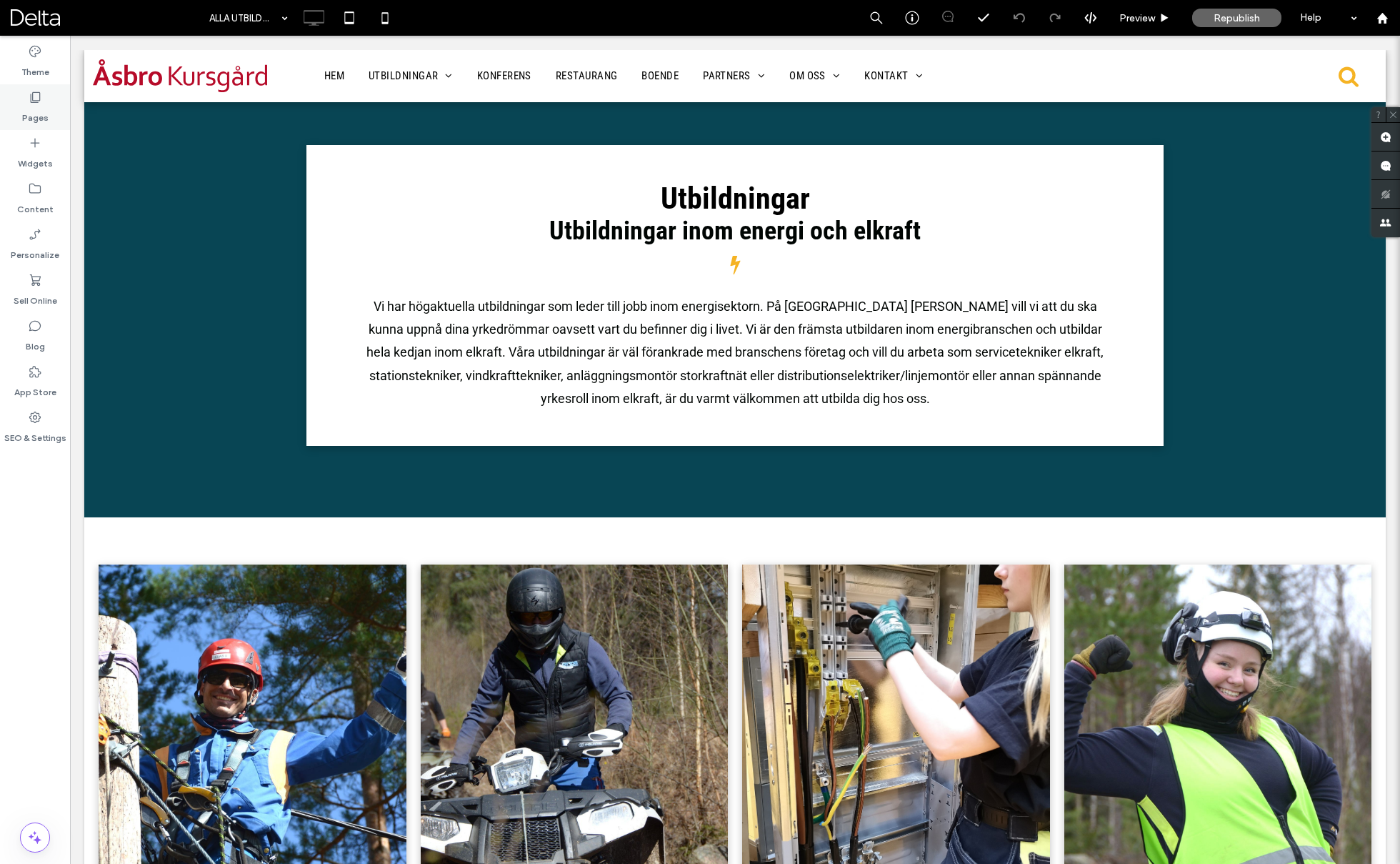
click at [32, 105] on label "Pages" at bounding box center [35, 114] width 26 height 20
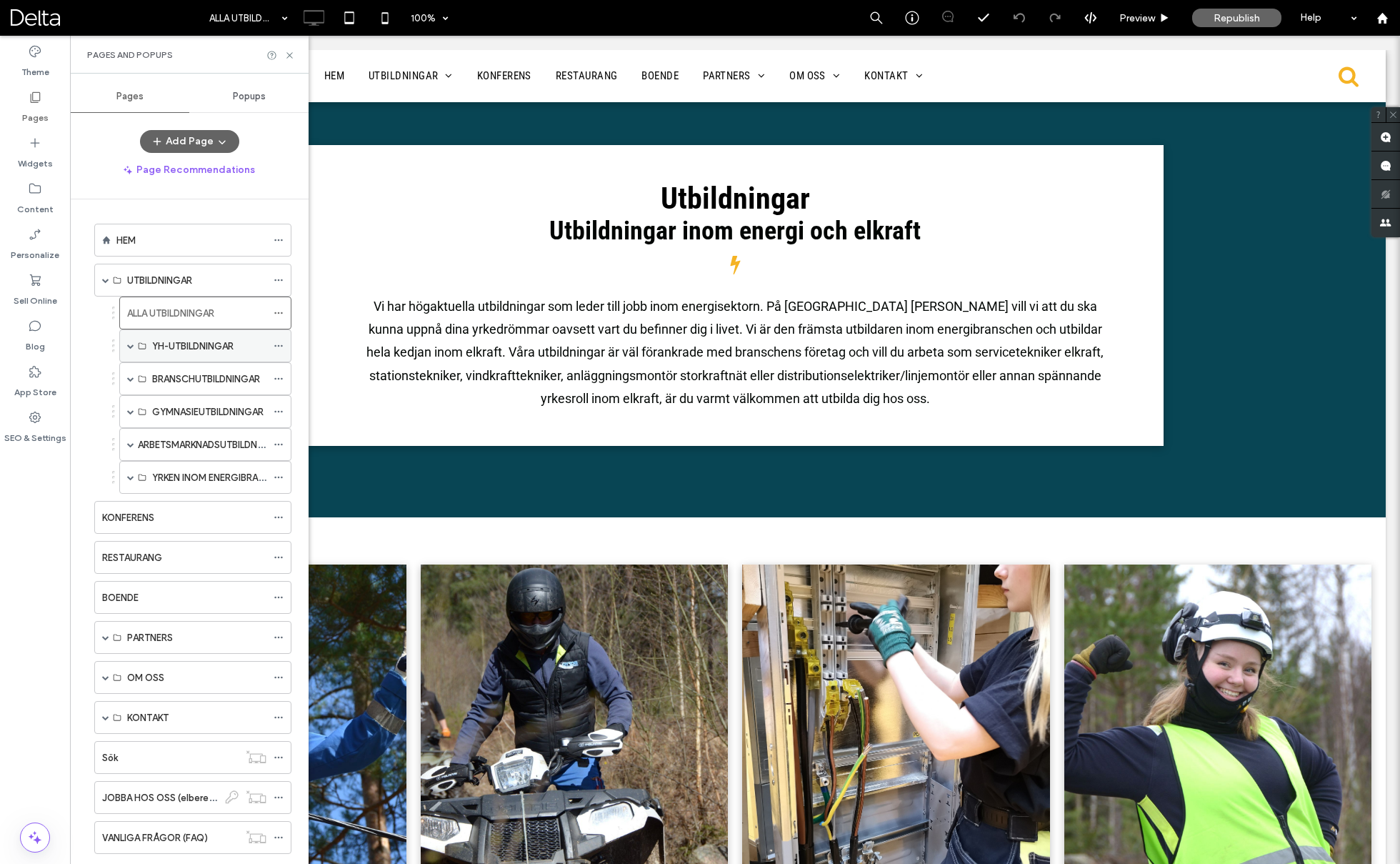
click at [129, 343] on span at bounding box center [131, 346] width 7 height 7
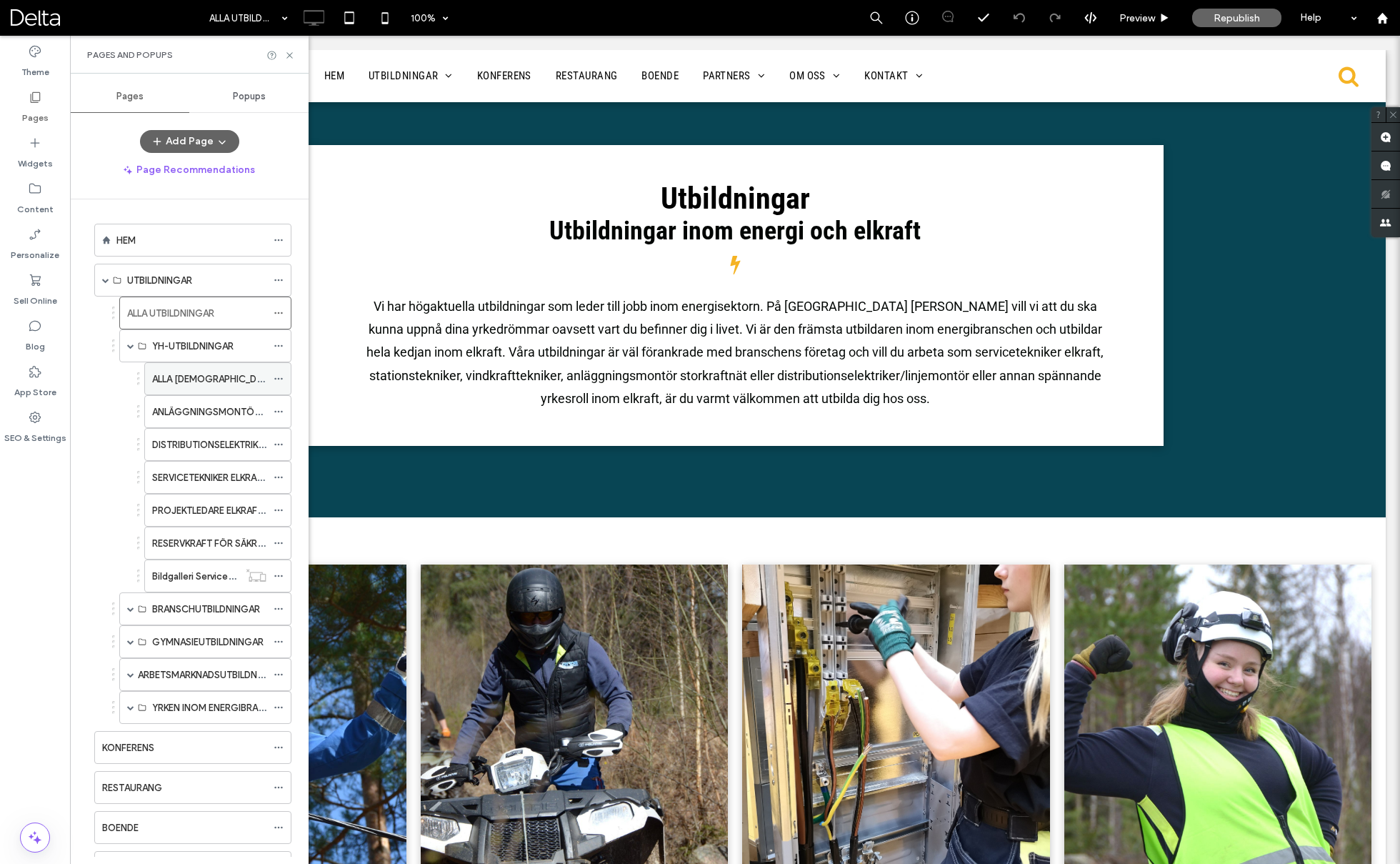
click at [183, 377] on label "ALLA YH-UTBILDNINGAR" at bounding box center [249, 379] width 194 height 25
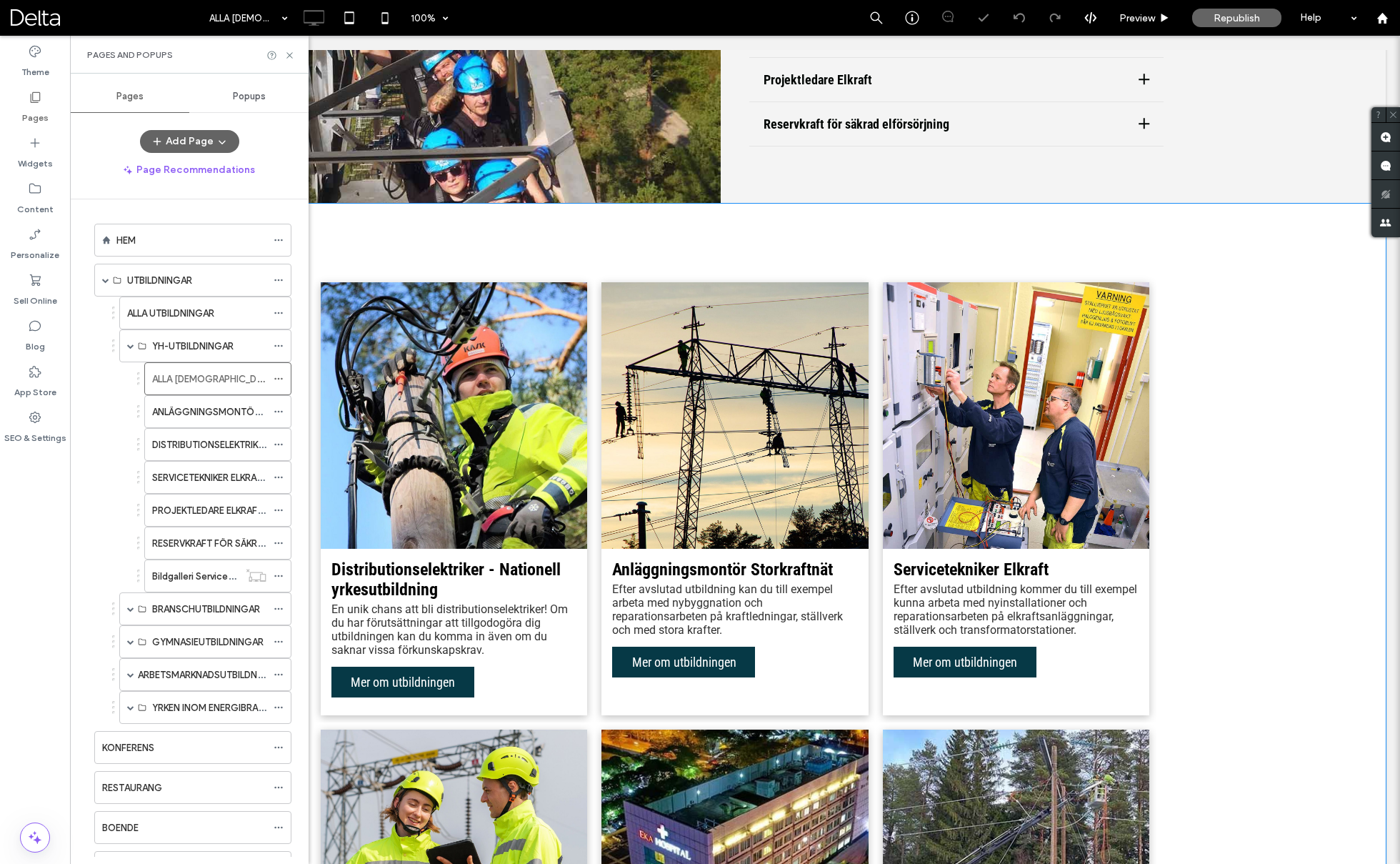
scroll to position [551, 0]
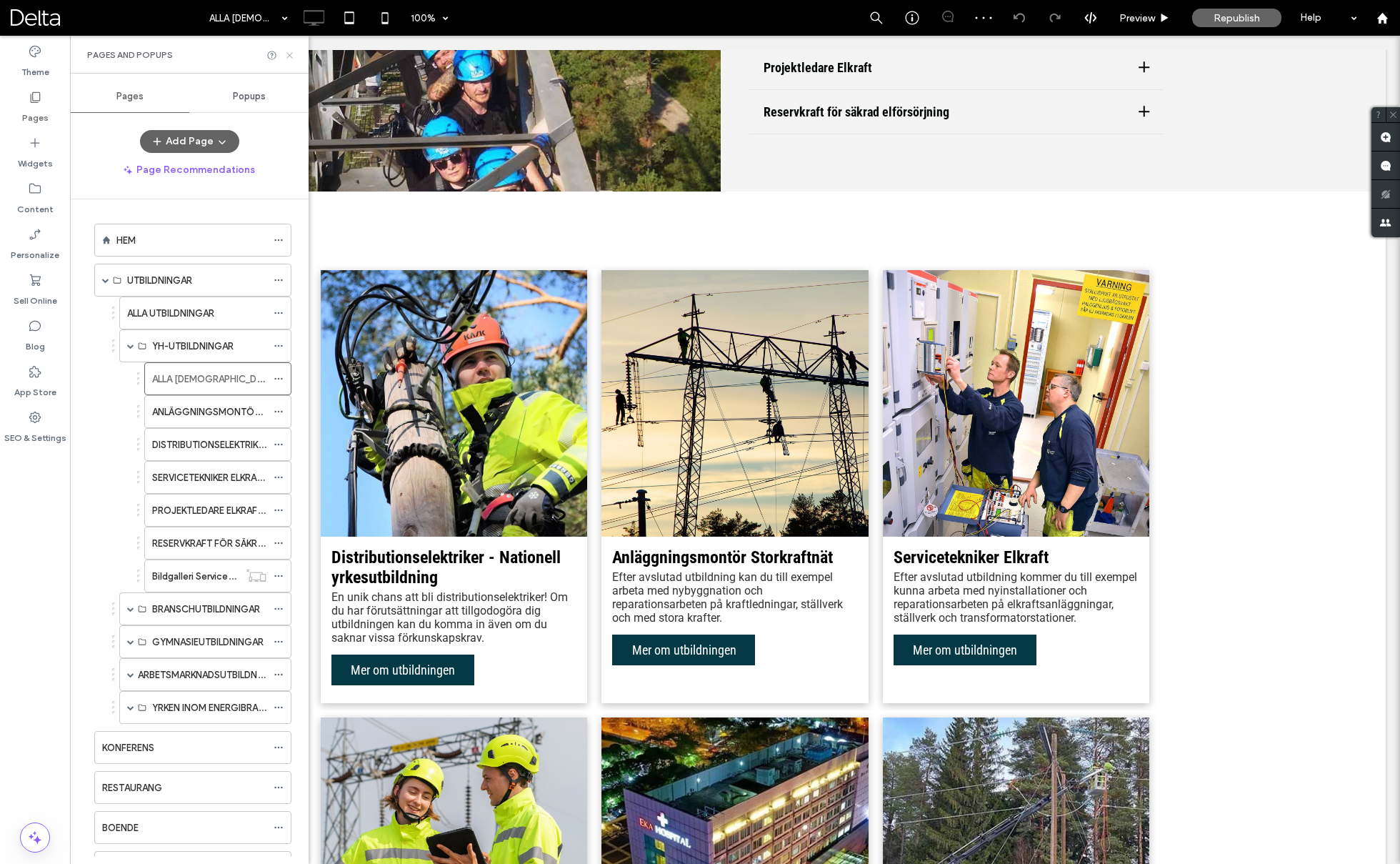
click at [292, 54] on icon at bounding box center [289, 56] width 11 height 11
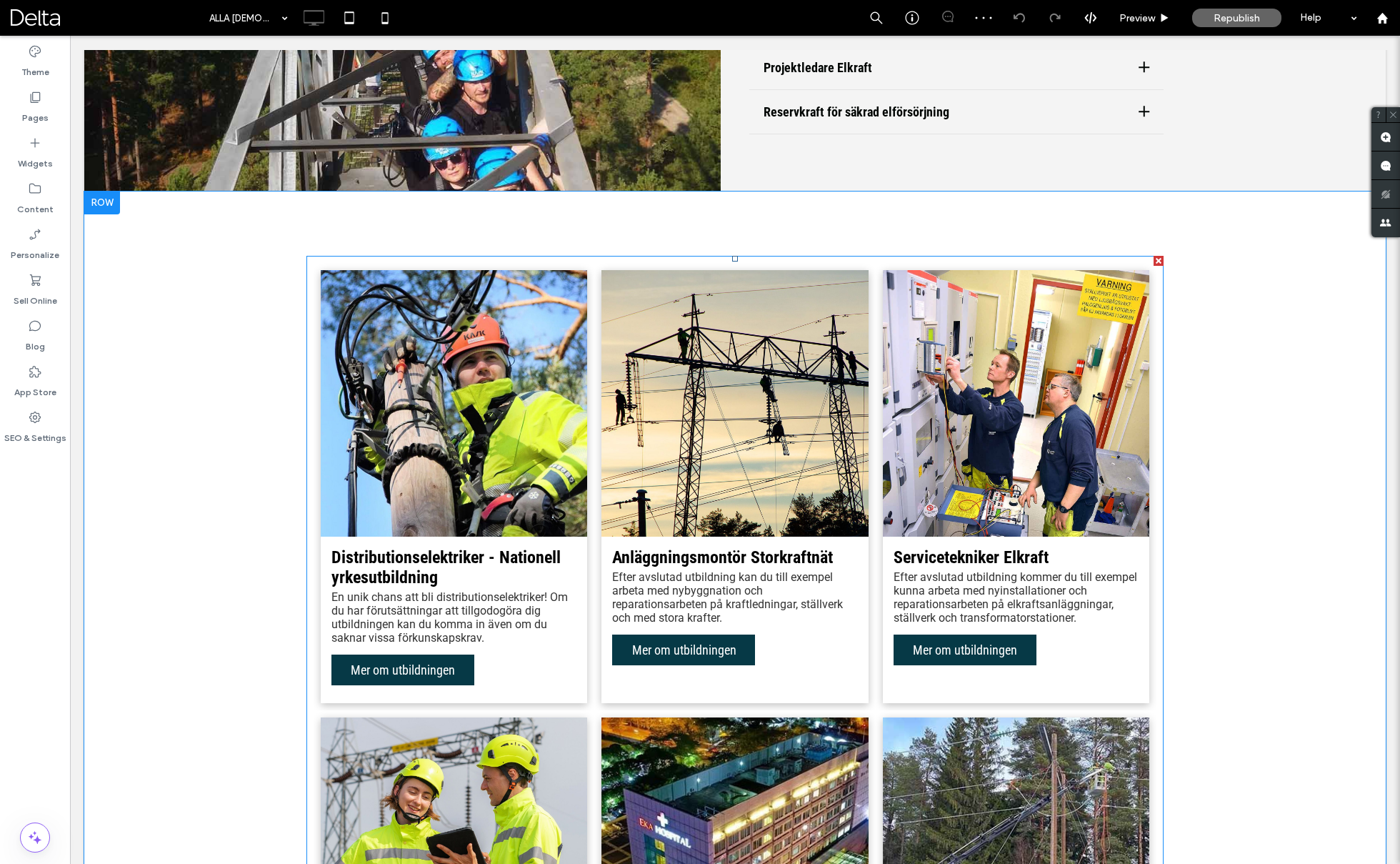
click at [591, 508] on li "Distributionselektriker - Nationell yrkesutbildning En unik chans att bli distr…" at bounding box center [454, 486] width 281 height 448
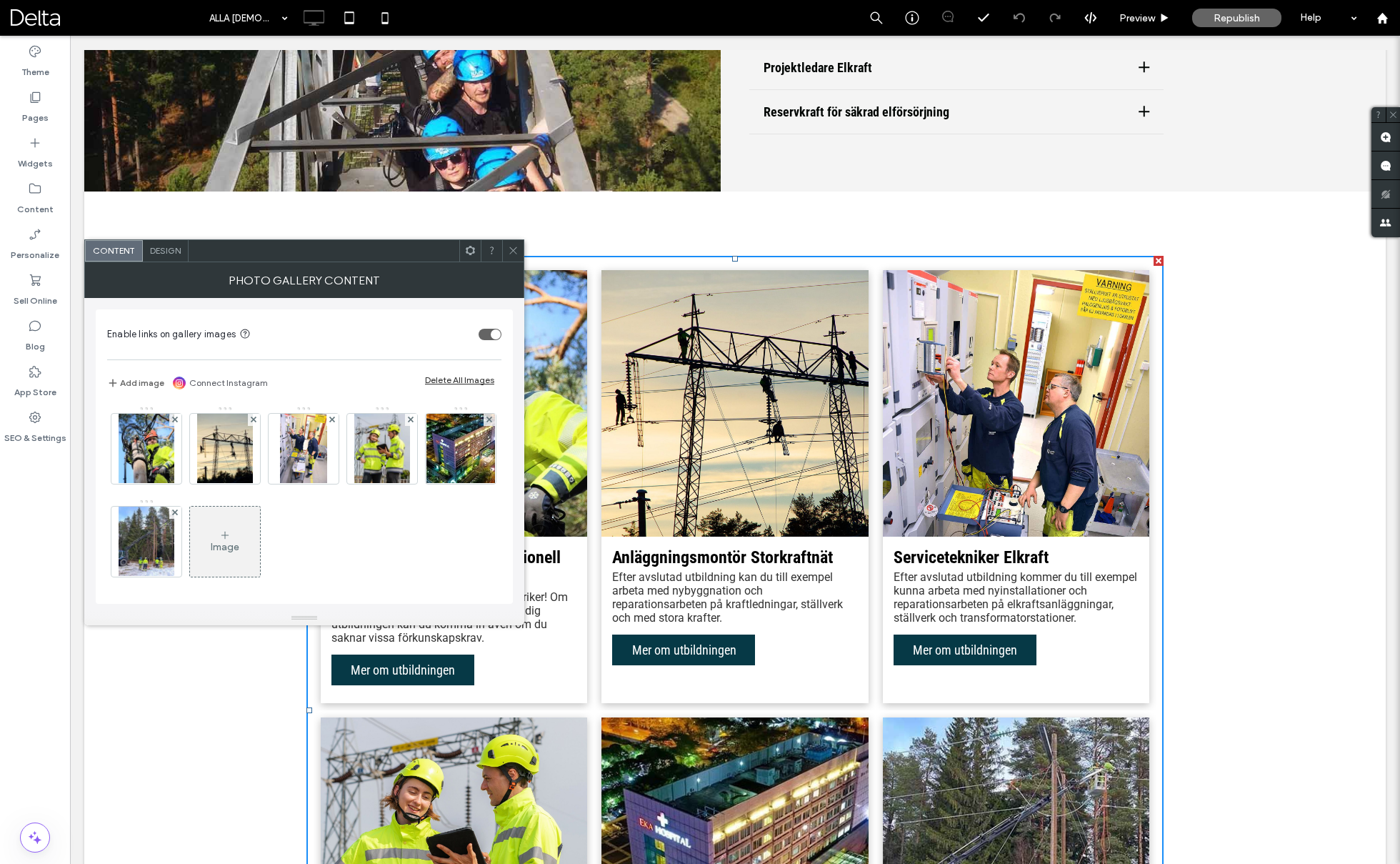
click at [168, 250] on span "Design" at bounding box center [165, 250] width 31 height 11
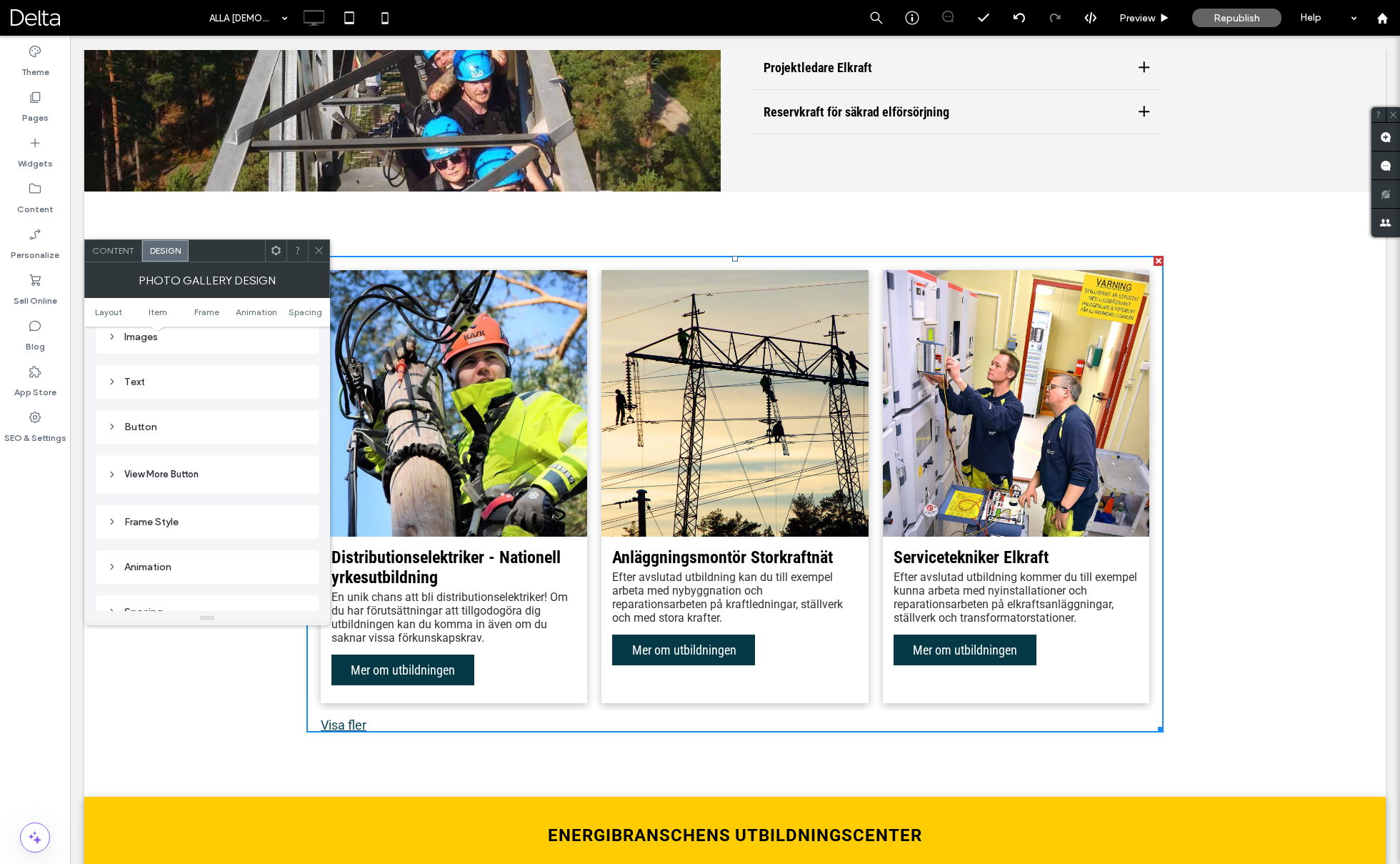
scroll to position [562, 0]
click at [156, 464] on span "View More Button" at bounding box center [162, 463] width 74 height 14
click at [158, 468] on span "View More Button" at bounding box center [162, 472] width 74 height 14
click at [161, 421] on div "Button" at bounding box center [207, 425] width 200 height 12
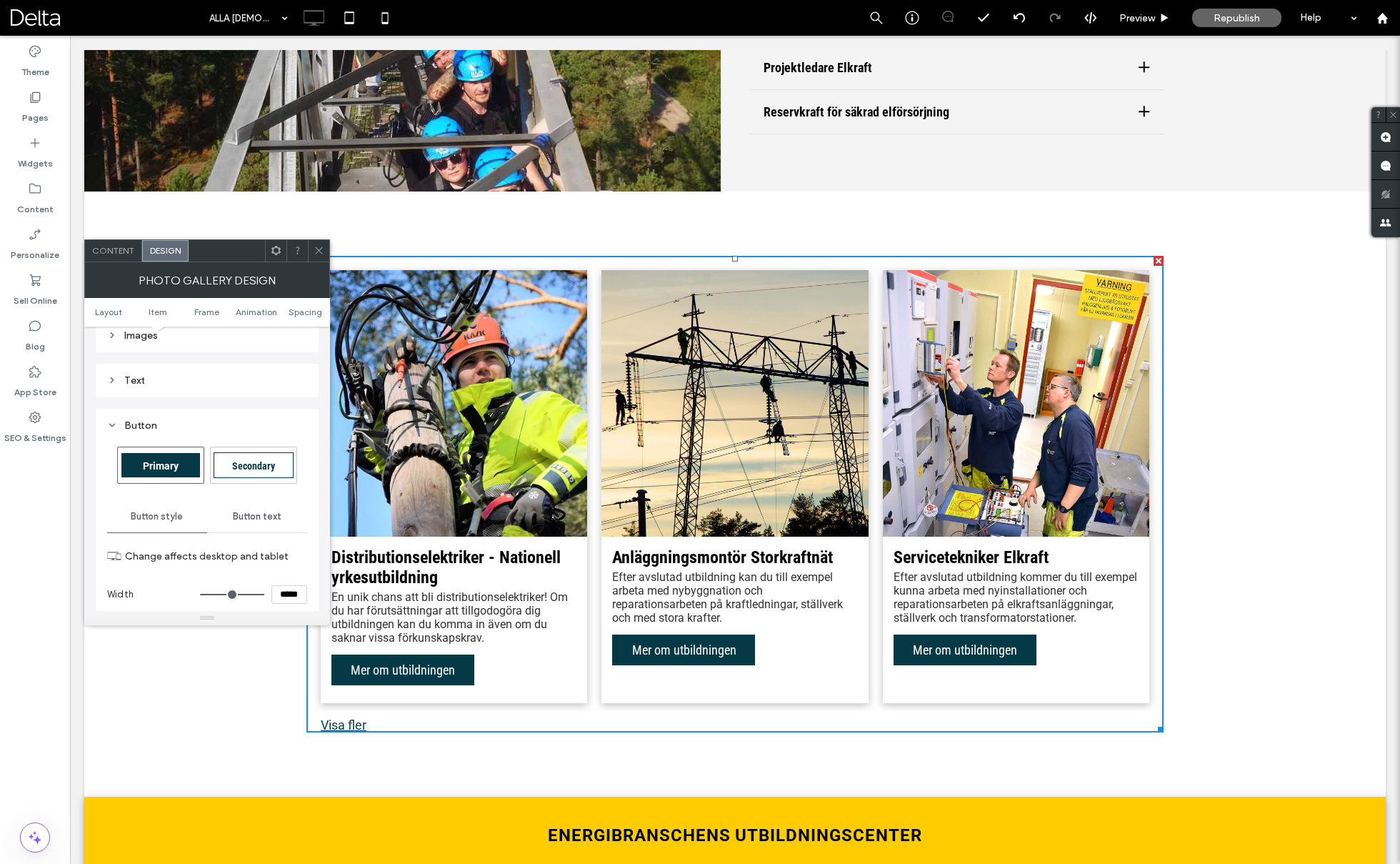
scroll to position [468, 0]
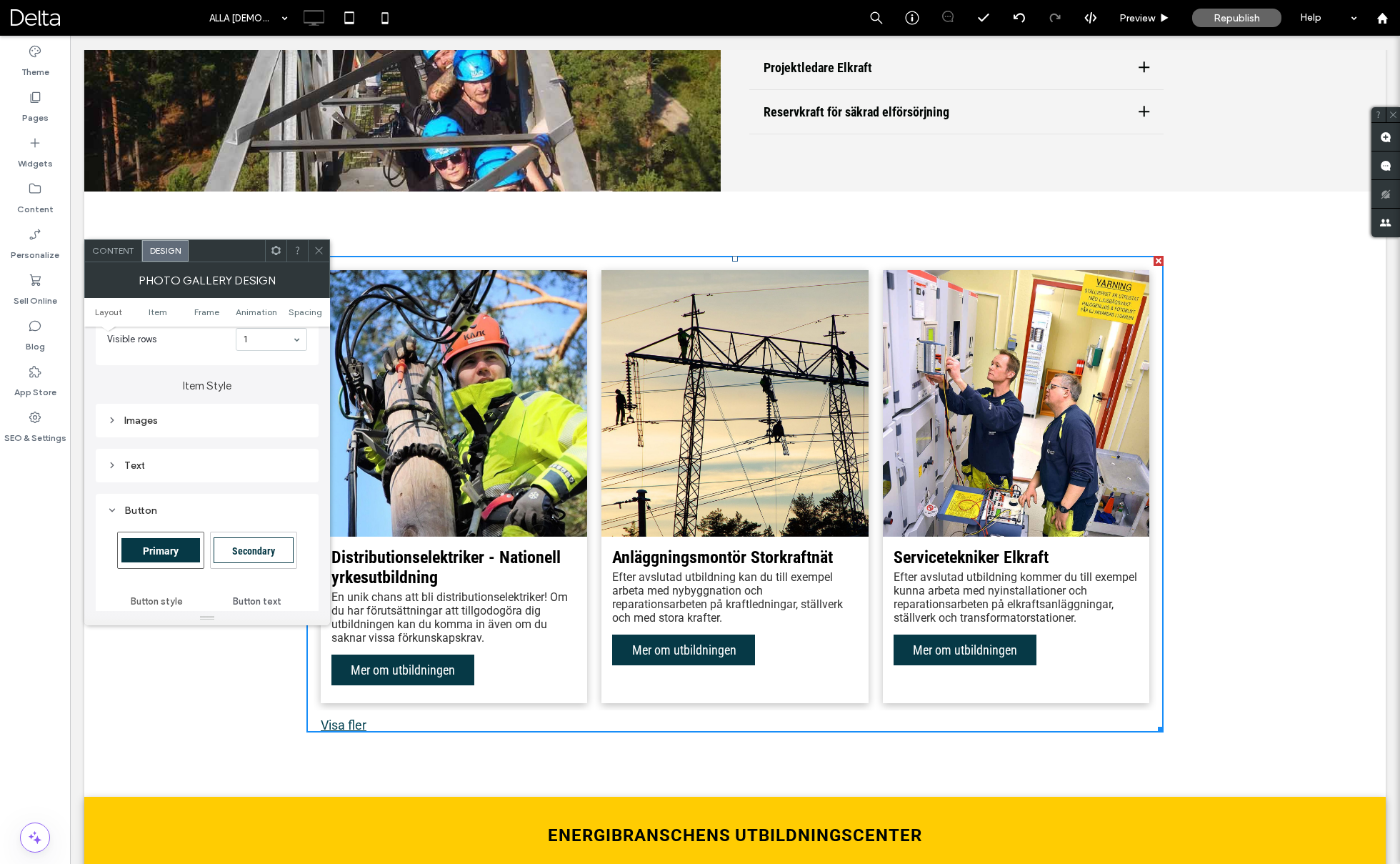
click at [174, 505] on div "Button" at bounding box center [207, 510] width 200 height 12
click at [168, 466] on div "Text" at bounding box center [207, 465] width 200 height 12
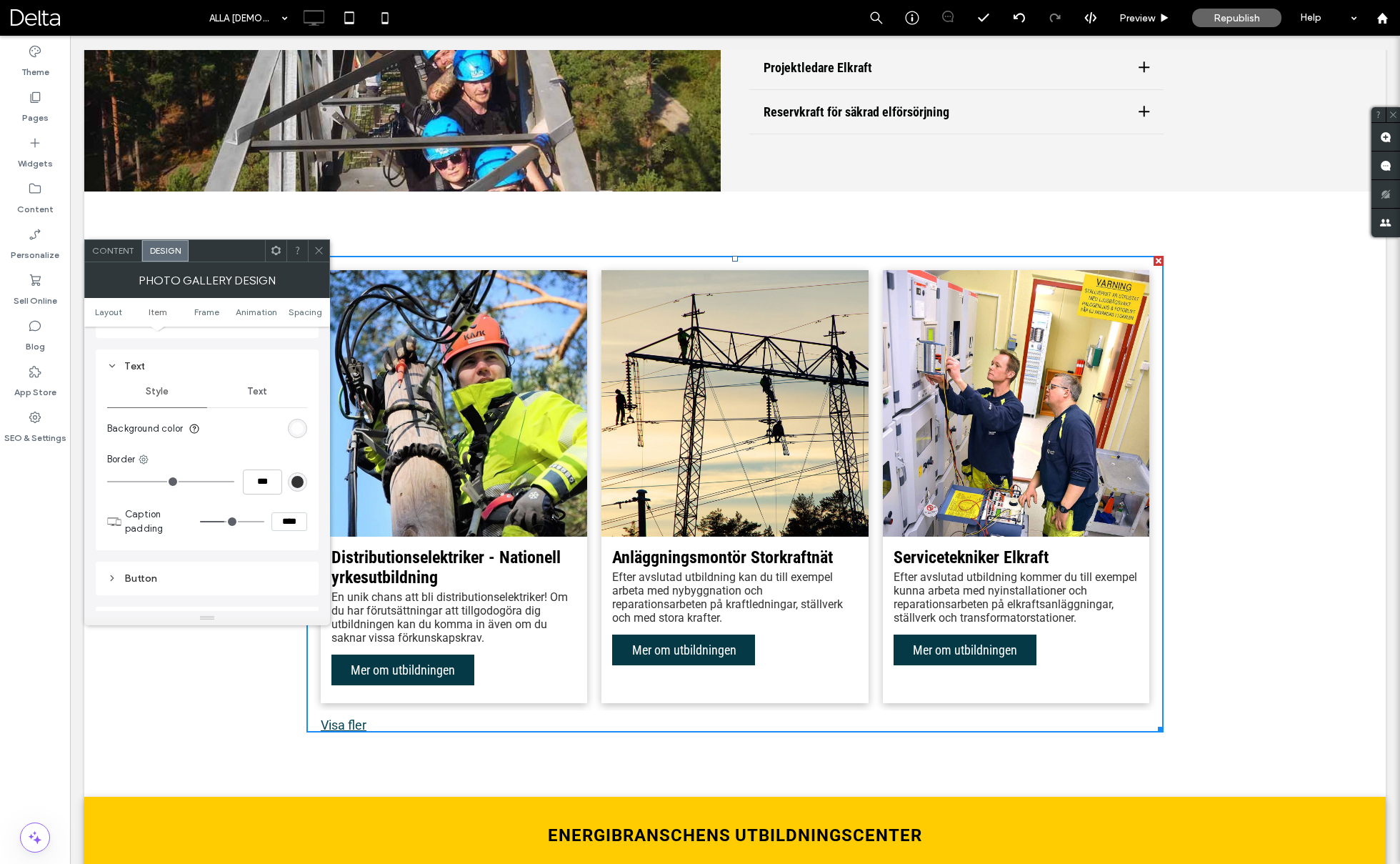
scroll to position [560, 0]
click at [256, 408] on div "Text" at bounding box center [257, 398] width 100 height 32
click at [170, 447] on div "Style" at bounding box center [156, 452] width 100 height 32
click at [119, 423] on div "Text" at bounding box center [207, 425] width 200 height 12
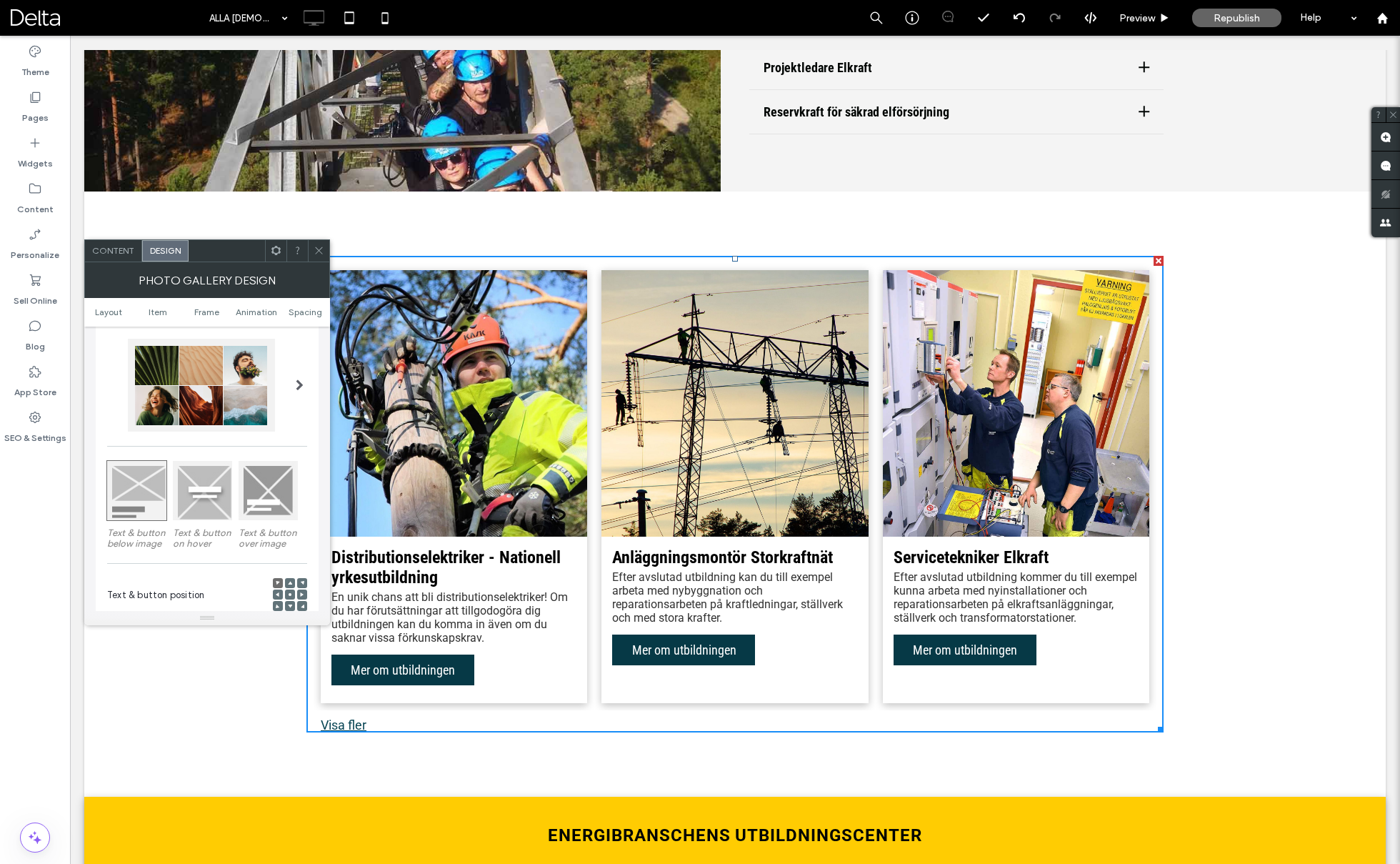
scroll to position [0, 0]
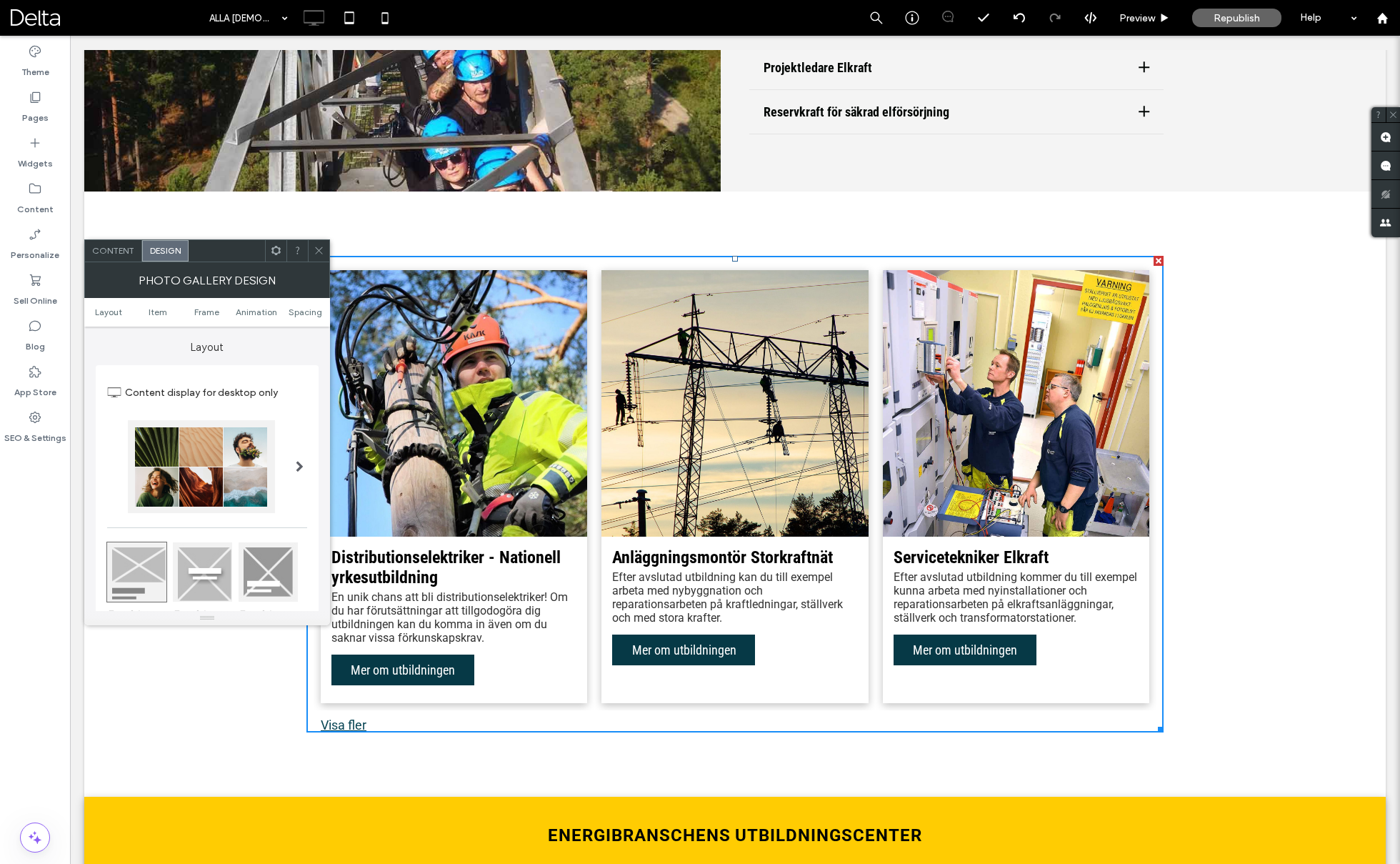
click at [116, 250] on span "Content" at bounding box center [113, 250] width 42 height 11
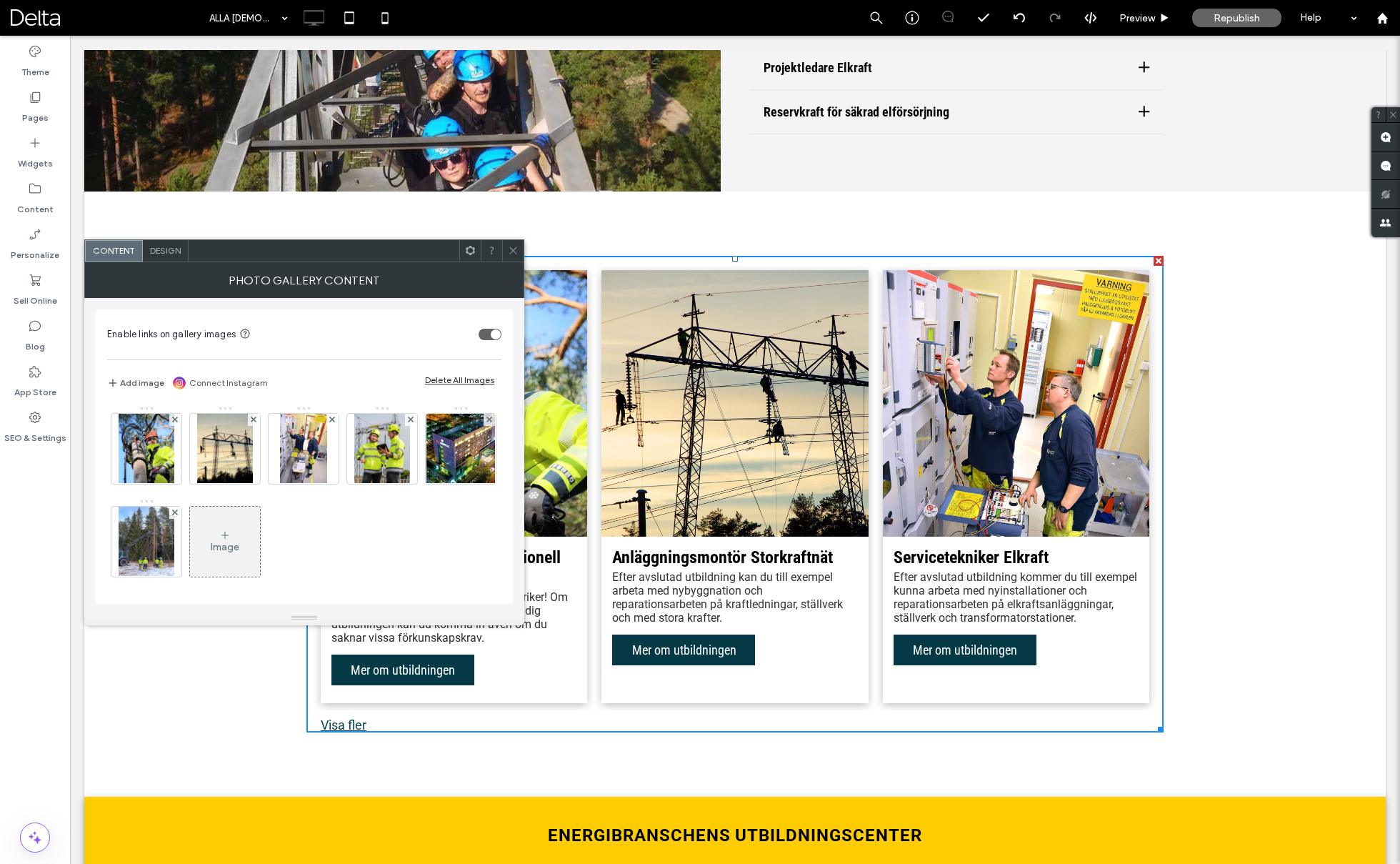
click at [170, 246] on span "Design" at bounding box center [165, 250] width 31 height 11
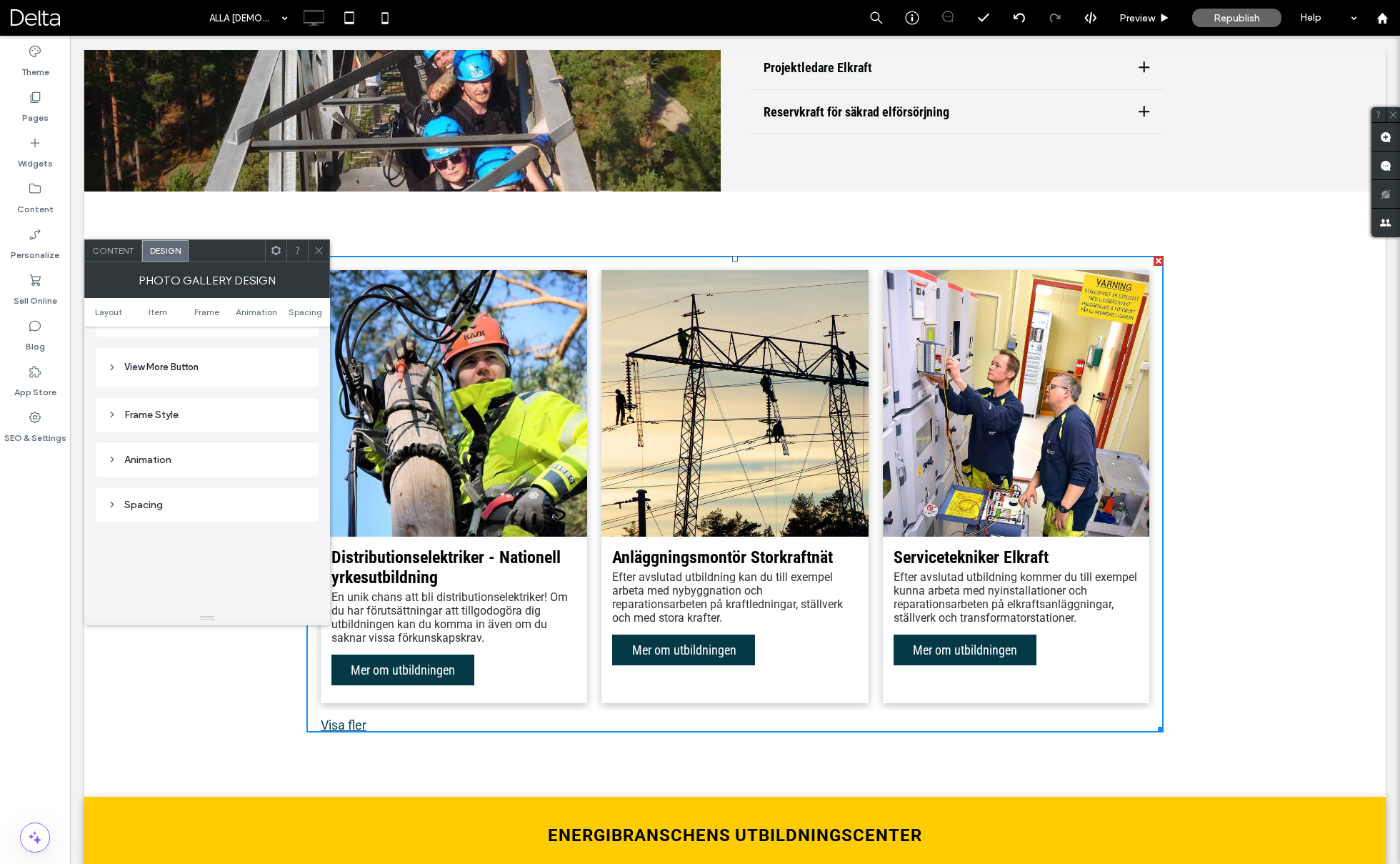
scroll to position [652, 0]
click at [225, 520] on div "Spacing" at bounding box center [207, 512] width 222 height 34
click at [217, 512] on div "Spacing" at bounding box center [207, 511] width 200 height 12
click at [209, 495] on div "Spacing Change padding (inner spacing) on desktop and tablet 10px 0px 10px 0px …" at bounding box center [207, 633] width 222 height 282
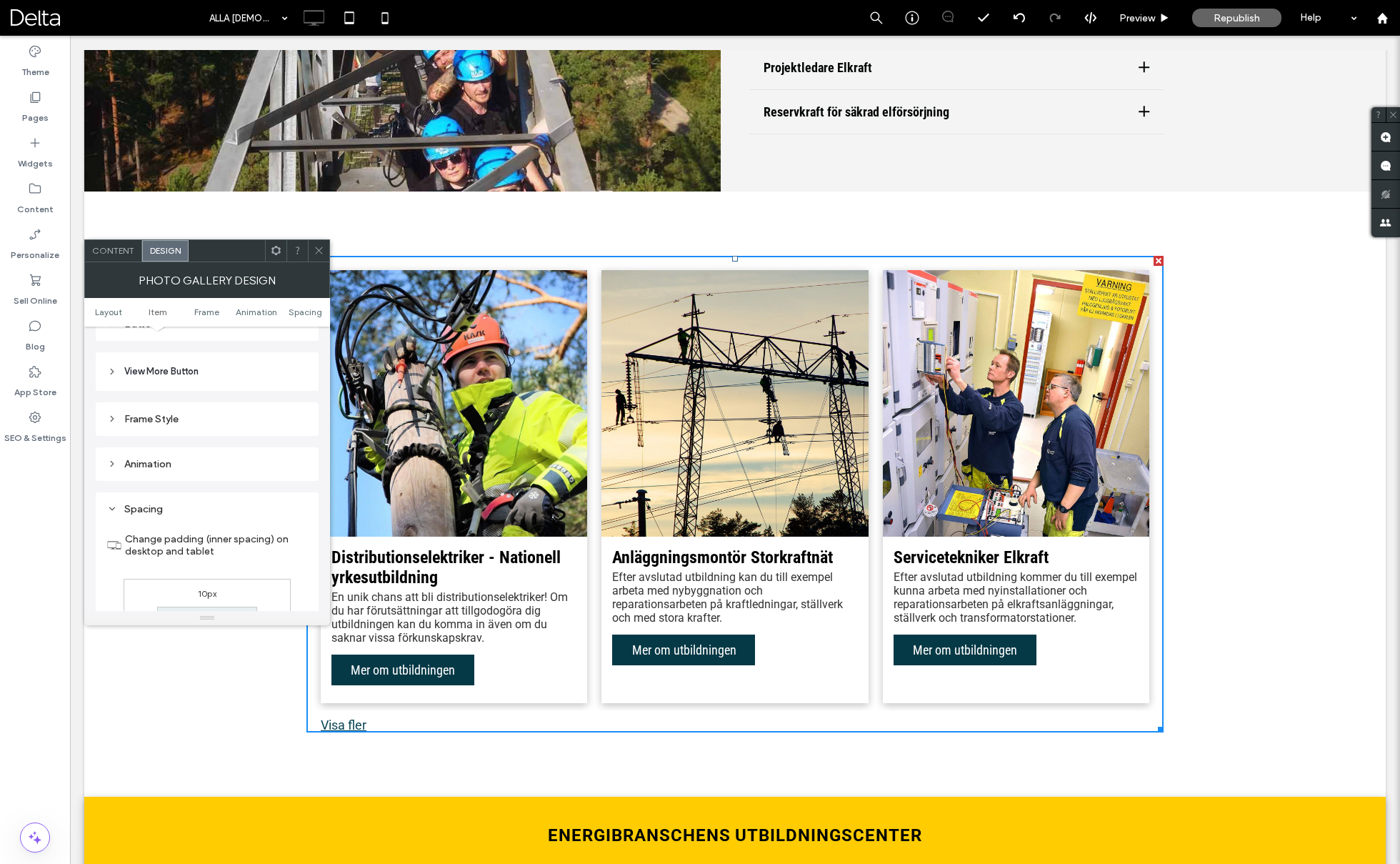
click at [206, 503] on div "Spacing" at bounding box center [207, 508] width 200 height 12
click at [206, 462] on div "Animation" at bounding box center [207, 464] width 200 height 12
click at [203, 551] on div "Animation" at bounding box center [207, 557] width 200 height 12
click at [201, 508] on div "Frame Style" at bounding box center [207, 511] width 200 height 12
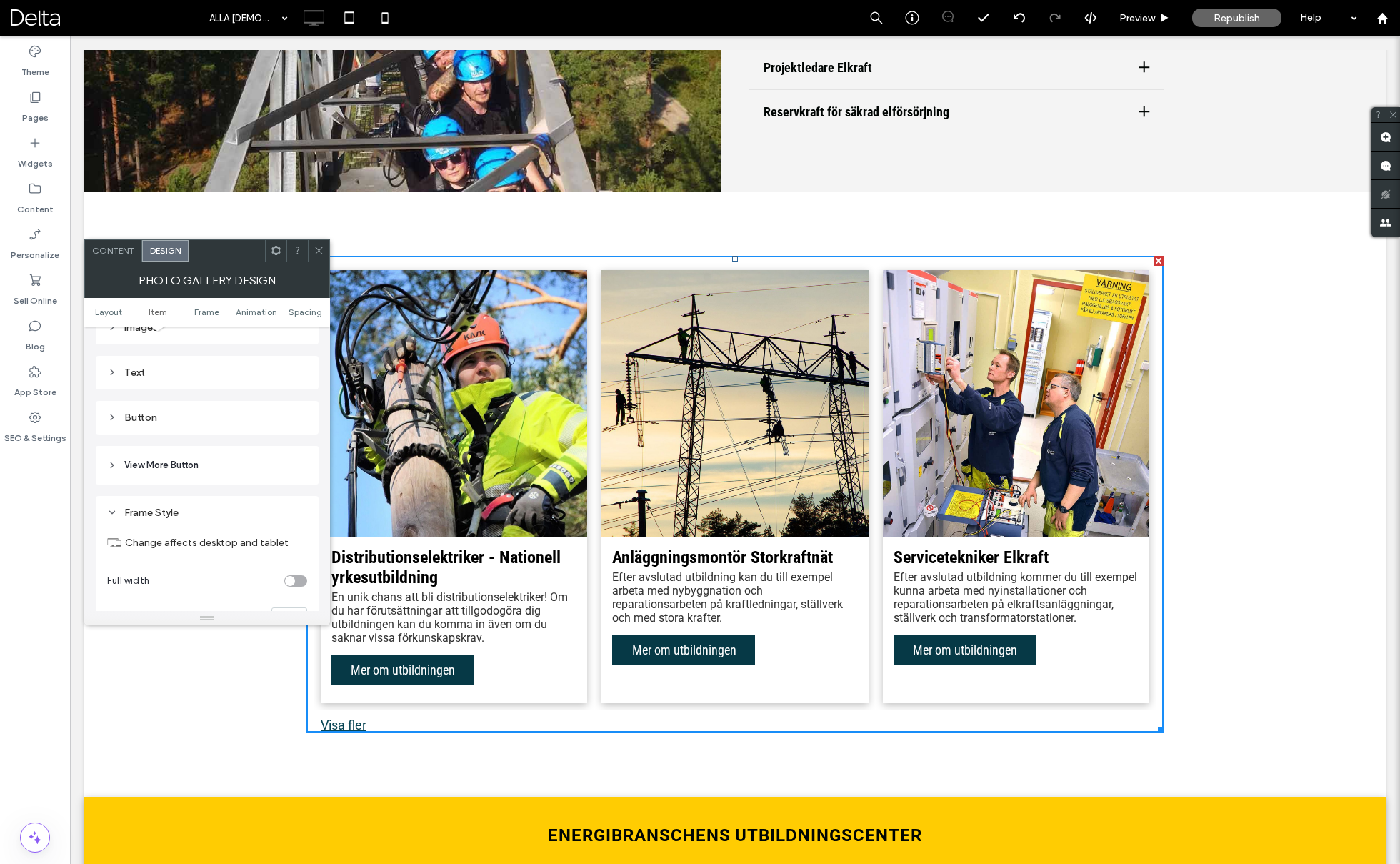
scroll to position [543, 0]
click at [198, 520] on div "Frame Style" at bounding box center [207, 530] width 200 height 20
click at [198, 484] on span "View More Button" at bounding box center [162, 482] width 74 height 14
click at [168, 413] on header "View More Button" at bounding box center [207, 425] width 222 height 38
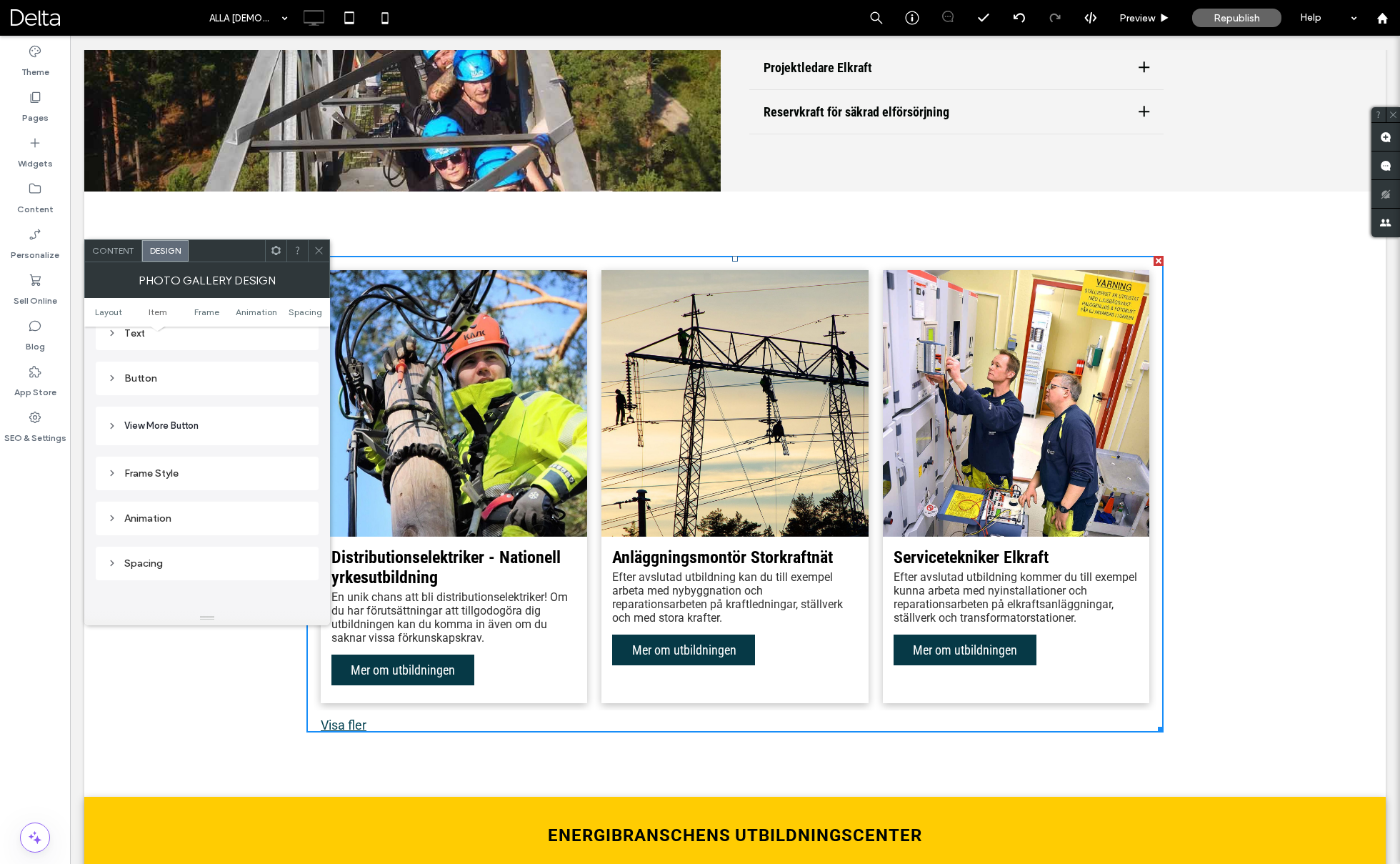
click at [179, 392] on div "Button" at bounding box center [207, 378] width 222 height 34
click at [182, 383] on div "Button" at bounding box center [207, 378] width 200 height 20
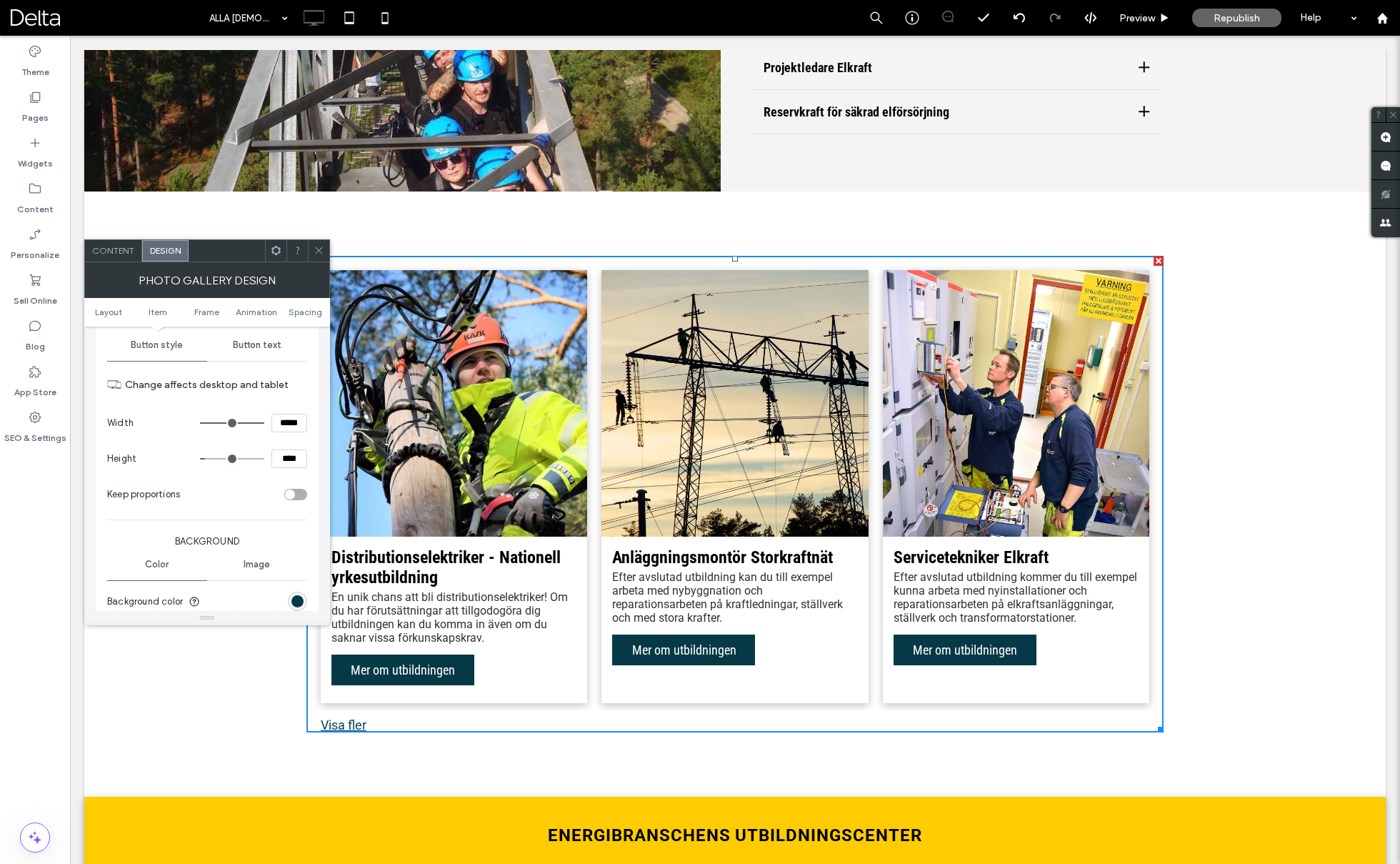
scroll to position [738, 0]
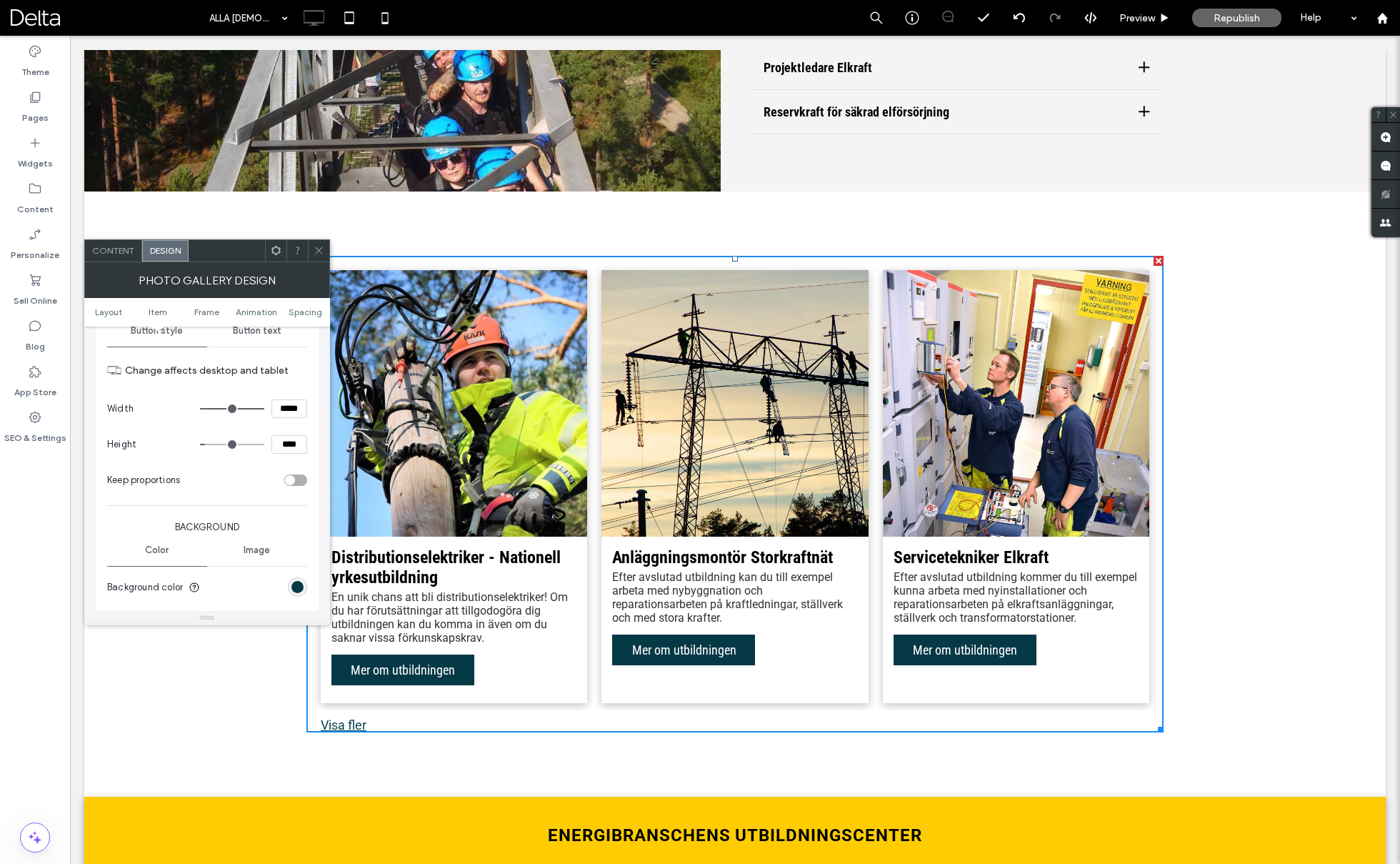
click at [250, 331] on span "Button text" at bounding box center [257, 331] width 48 height 11
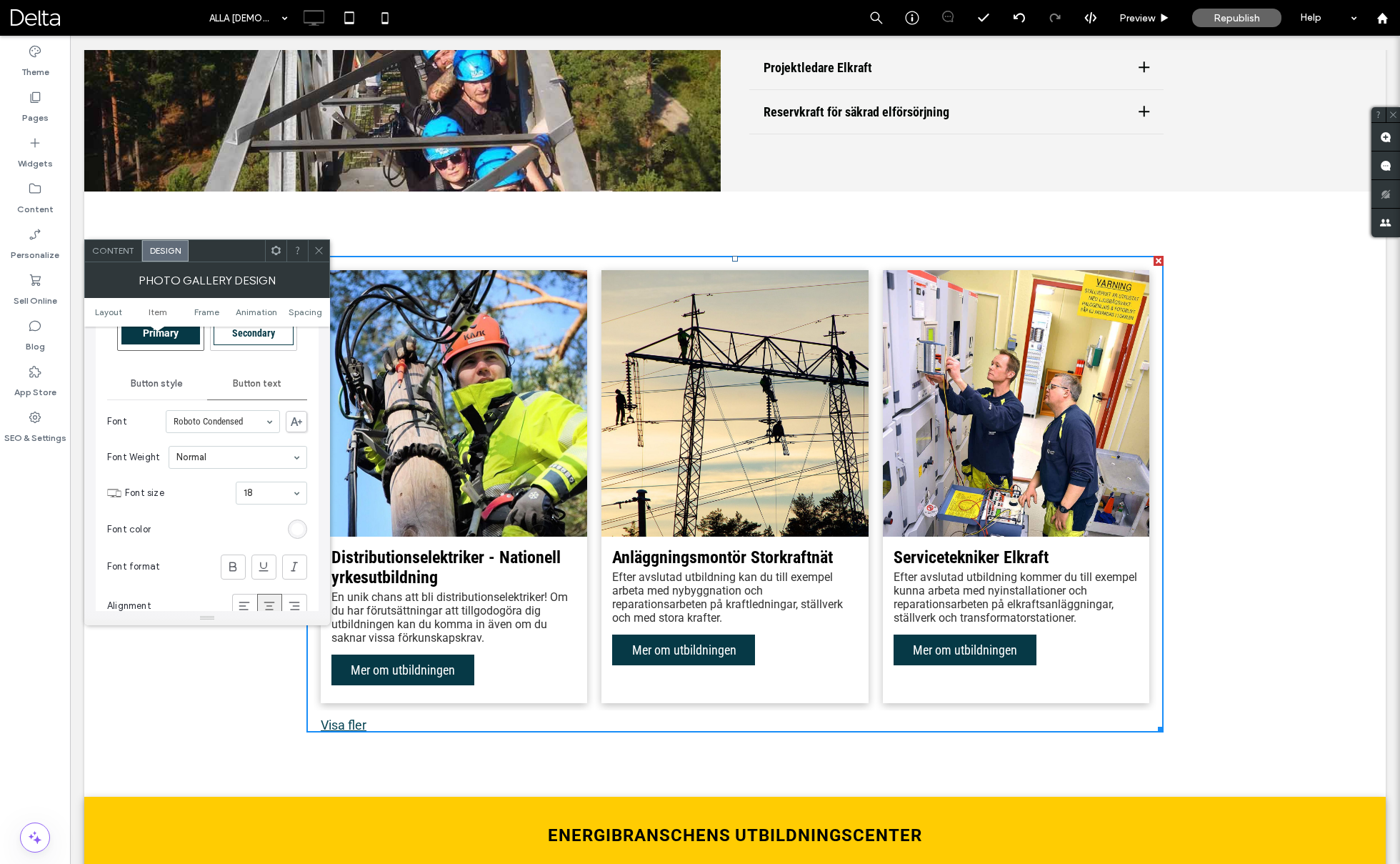
scroll to position [682, 0]
click at [177, 388] on span "Button style" at bounding box center [156, 388] width 52 height 11
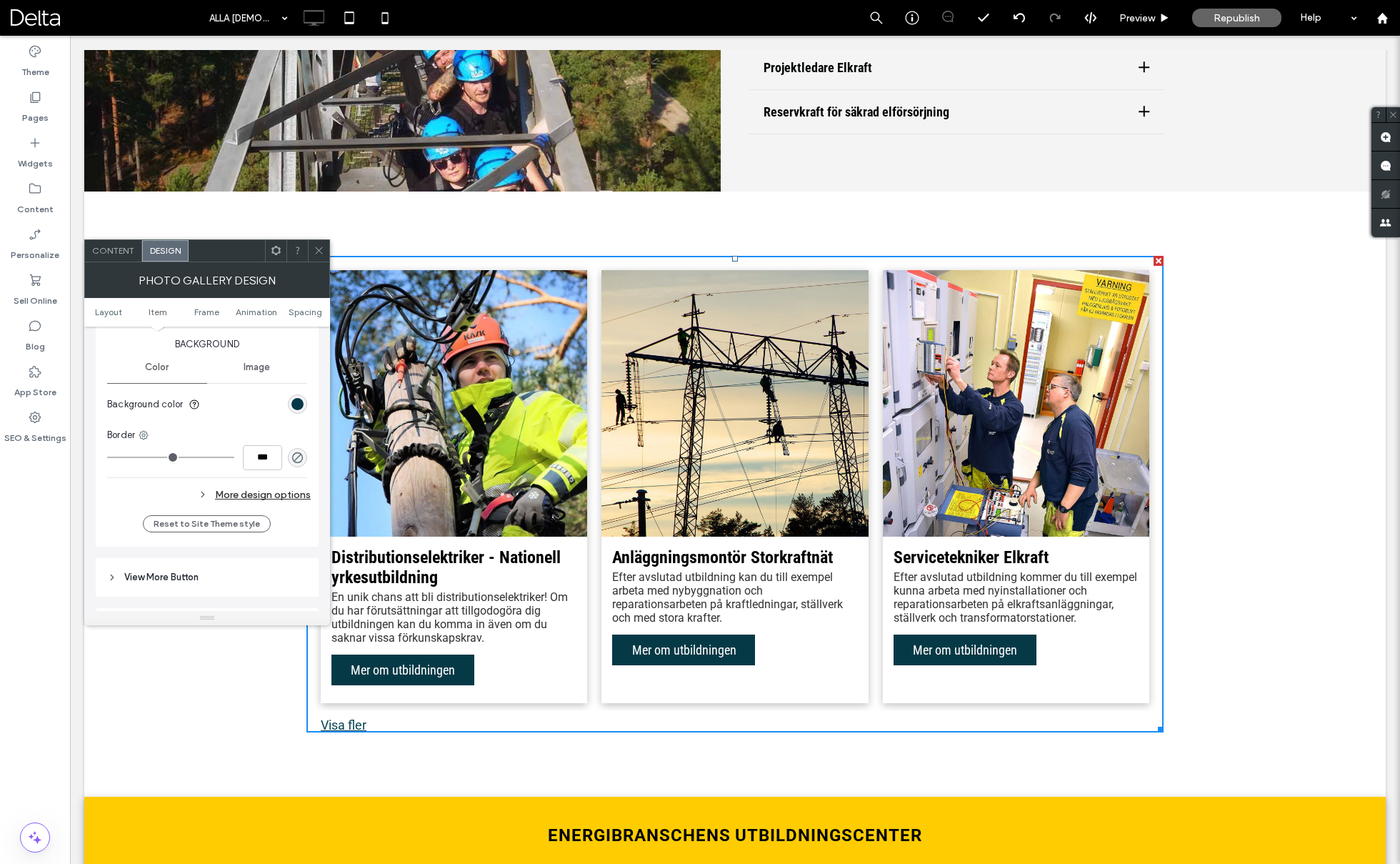
scroll to position [924, 0]
click at [252, 484] on div "More design options" at bounding box center [209, 493] width 204 height 20
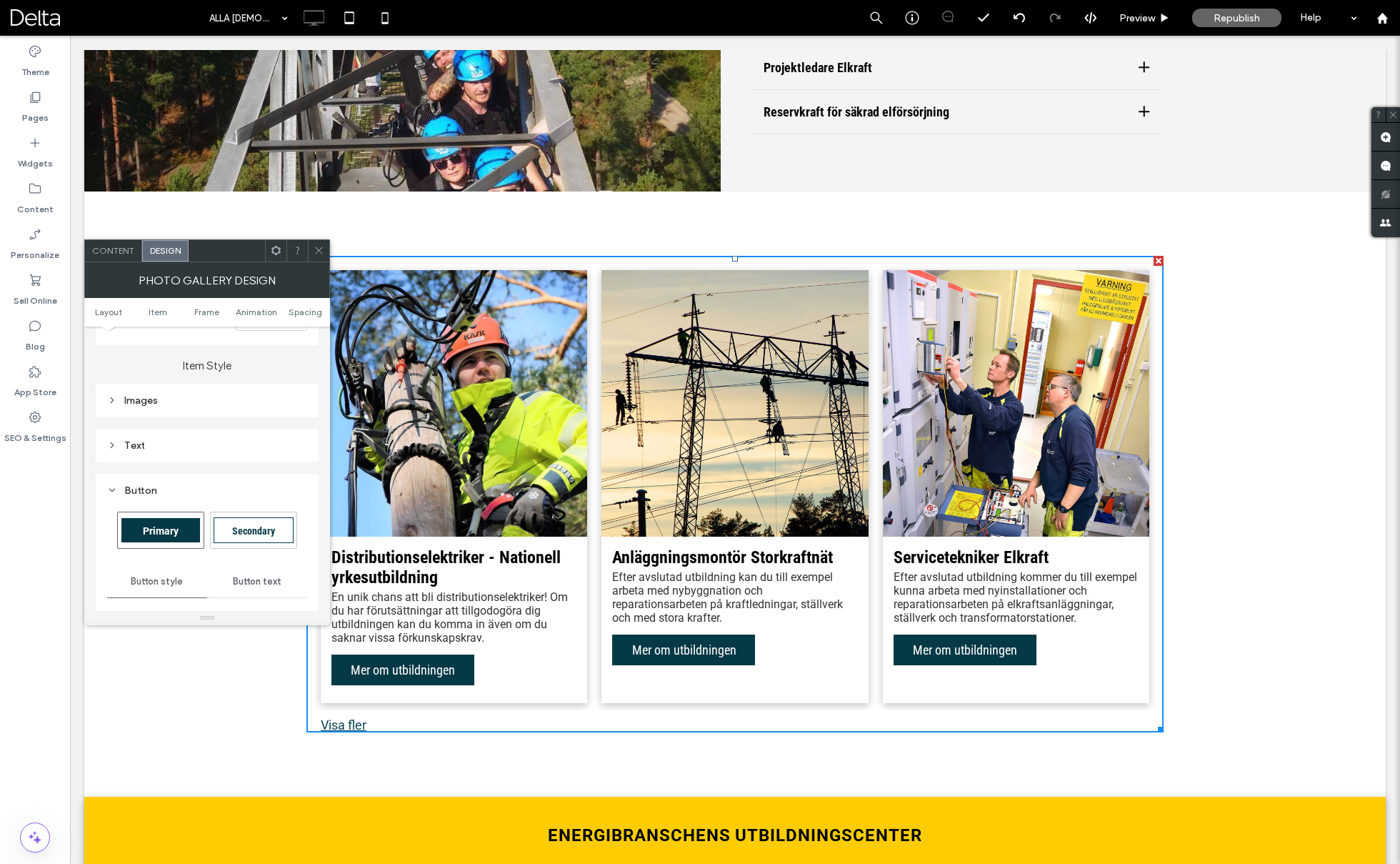
scroll to position [475, 0]
click at [170, 493] on div "Button" at bounding box center [207, 503] width 200 height 20
click at [171, 462] on div "Text" at bounding box center [207, 458] width 200 height 12
click at [250, 462] on span "Text" at bounding box center [257, 463] width 20 height 11
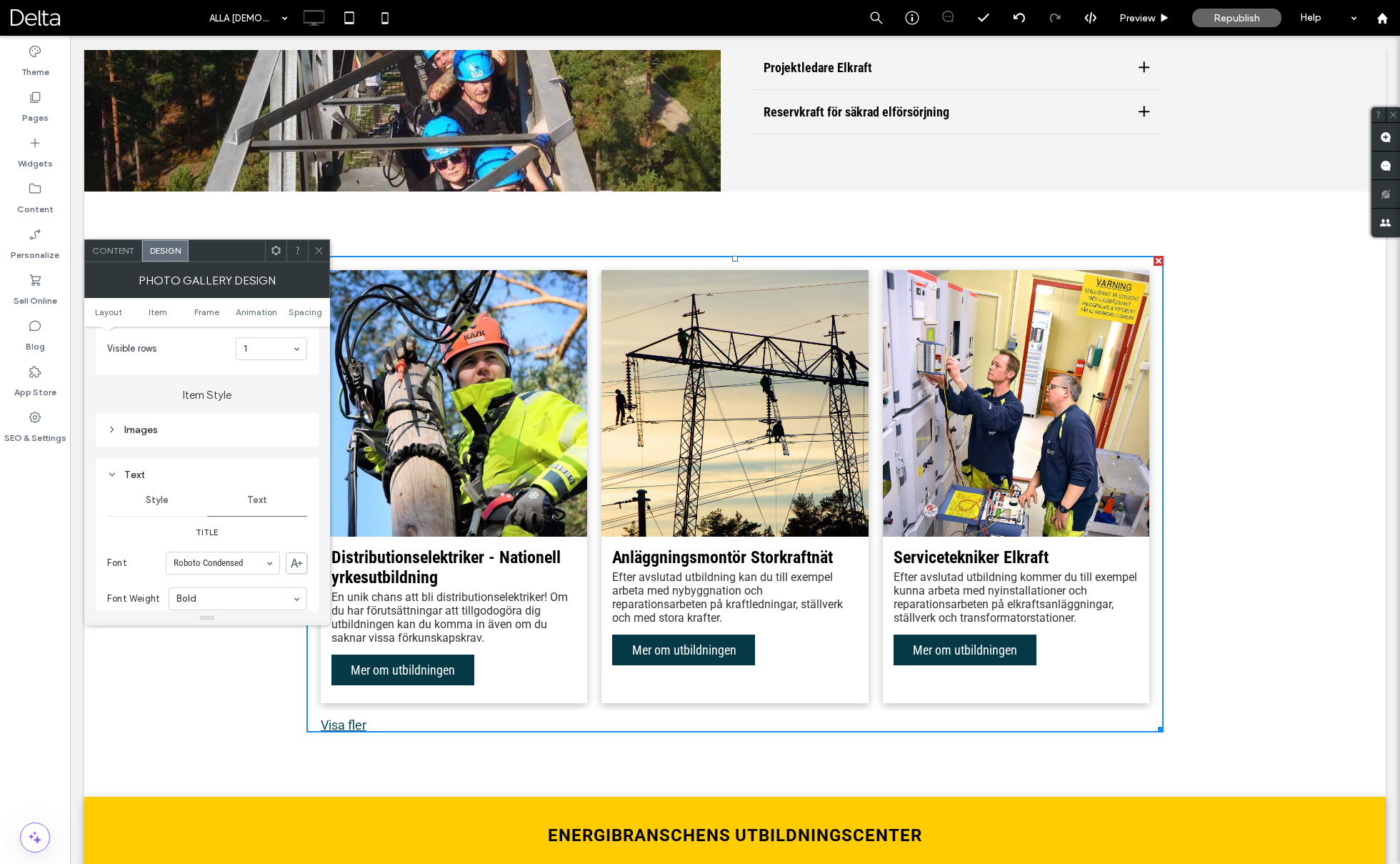
scroll to position [446, 0]
click at [126, 481] on div "Text" at bounding box center [207, 487] width 200 height 12
click at [155, 453] on div "Images" at bounding box center [207, 442] width 222 height 34
click at [155, 447] on div "Images" at bounding box center [207, 442] width 200 height 20
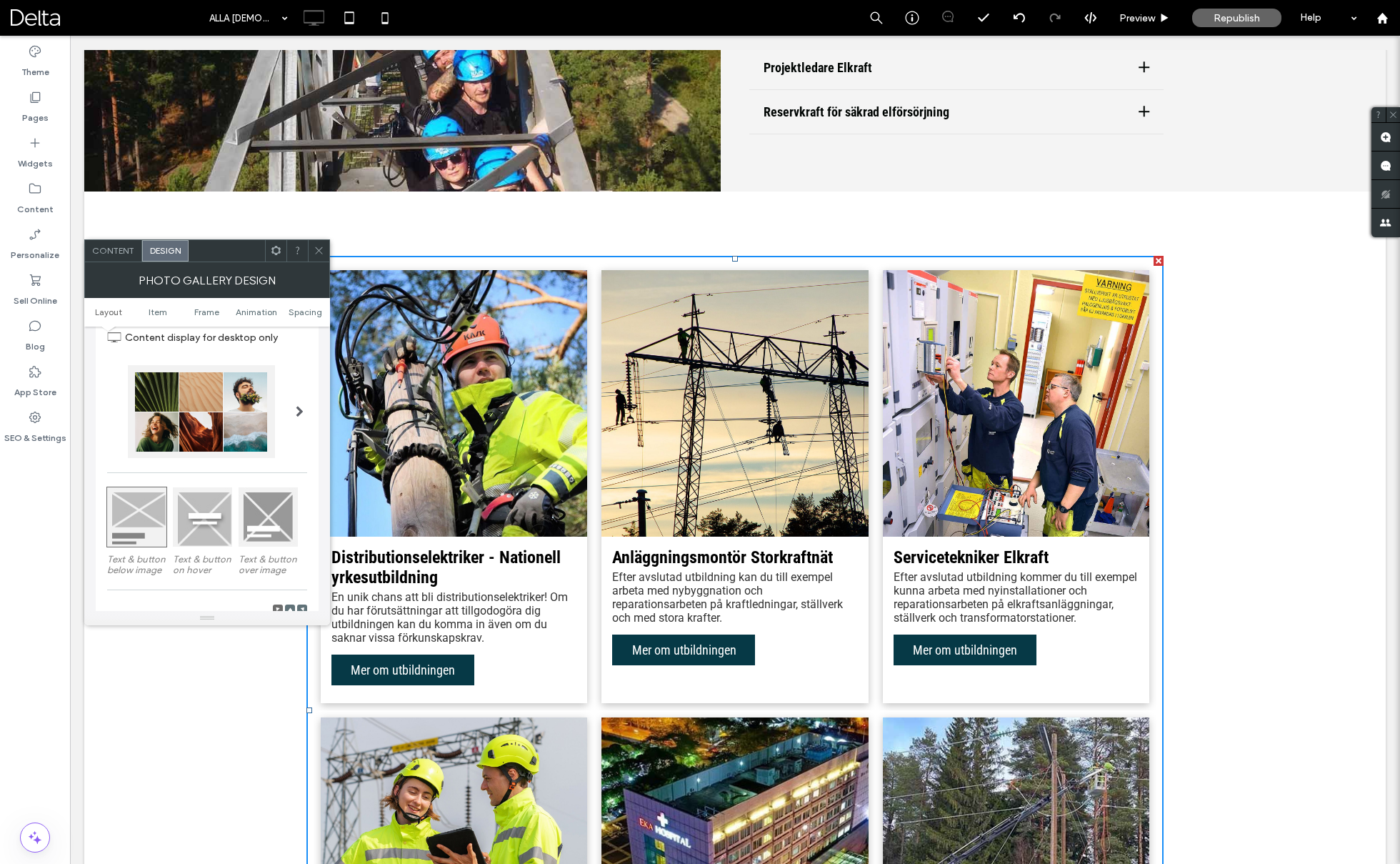
scroll to position [0, 0]
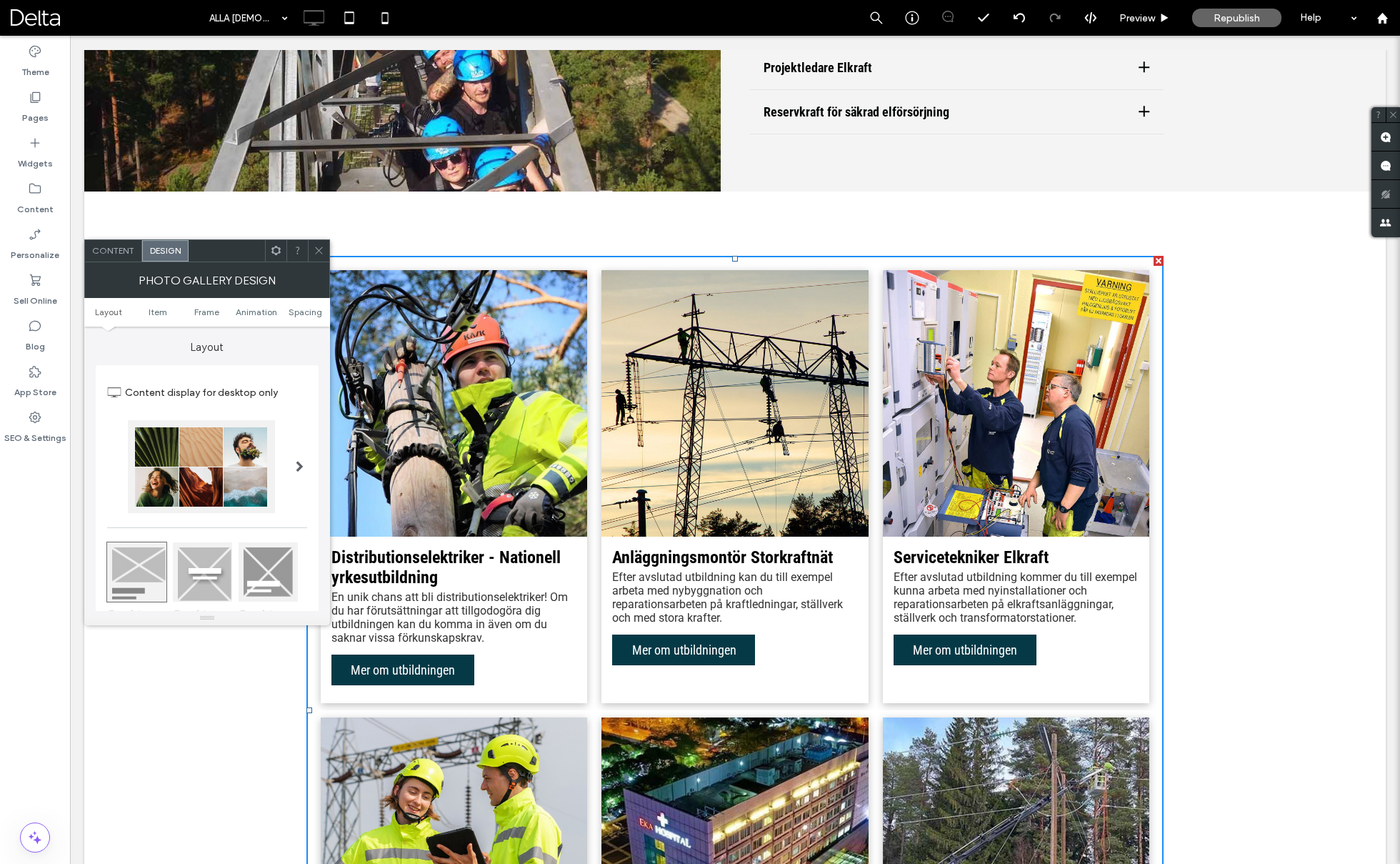
click at [118, 247] on span "Content" at bounding box center [113, 250] width 42 height 11
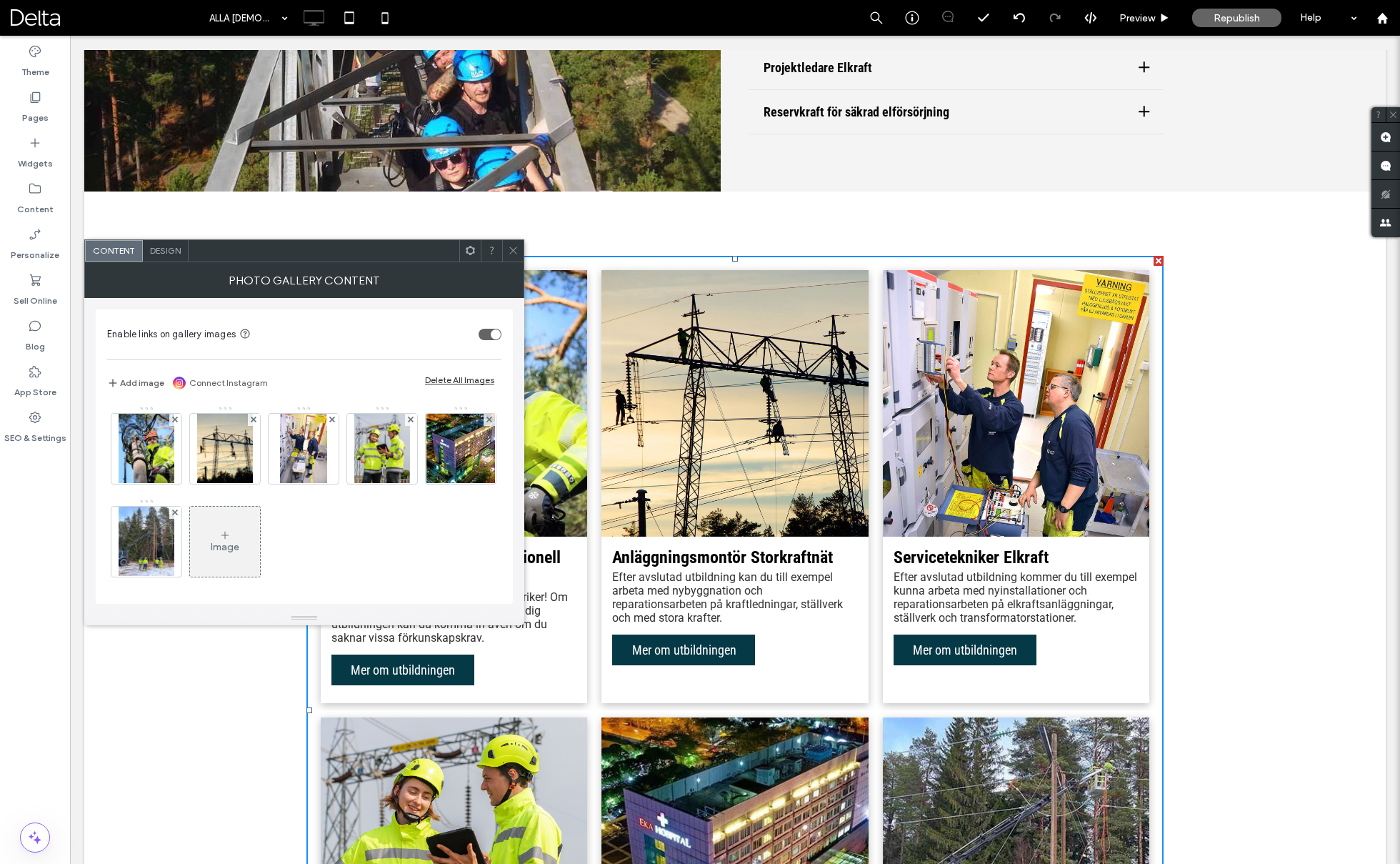
scroll to position [2, 0]
click at [510, 251] on icon at bounding box center [514, 250] width 11 height 11
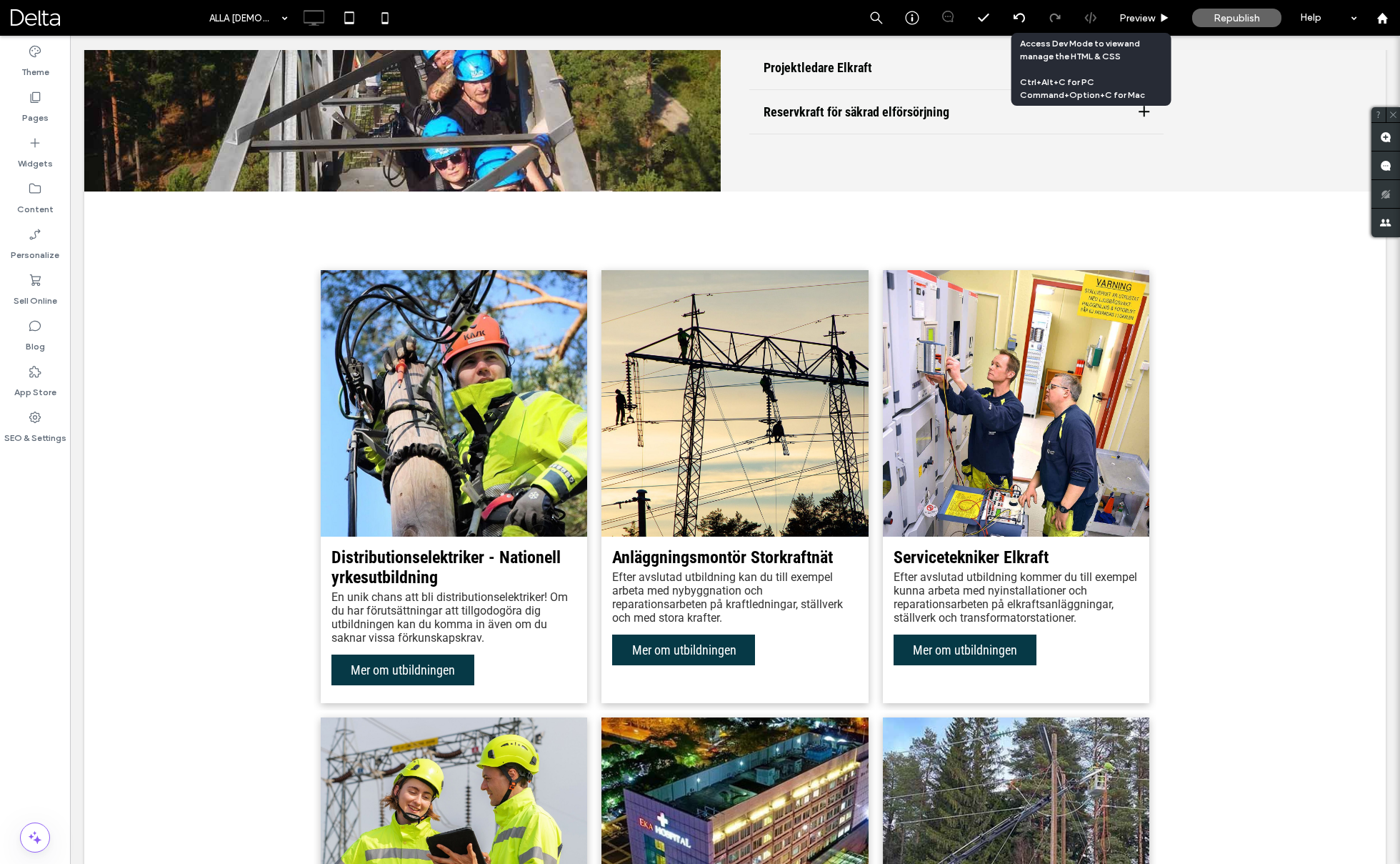
click at [1098, 20] on div at bounding box center [1091, 18] width 35 height 13
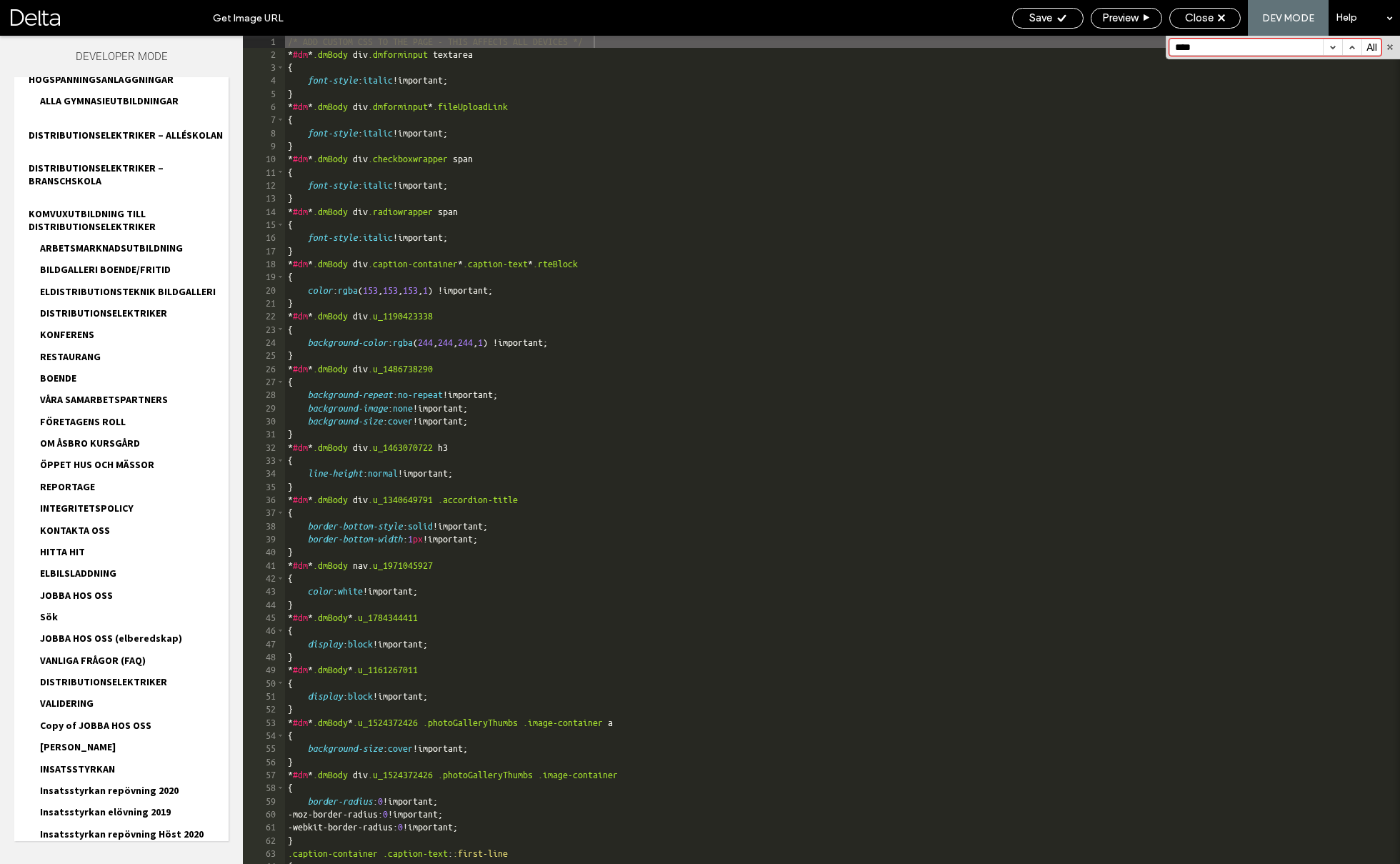
scroll to position [816, 0]
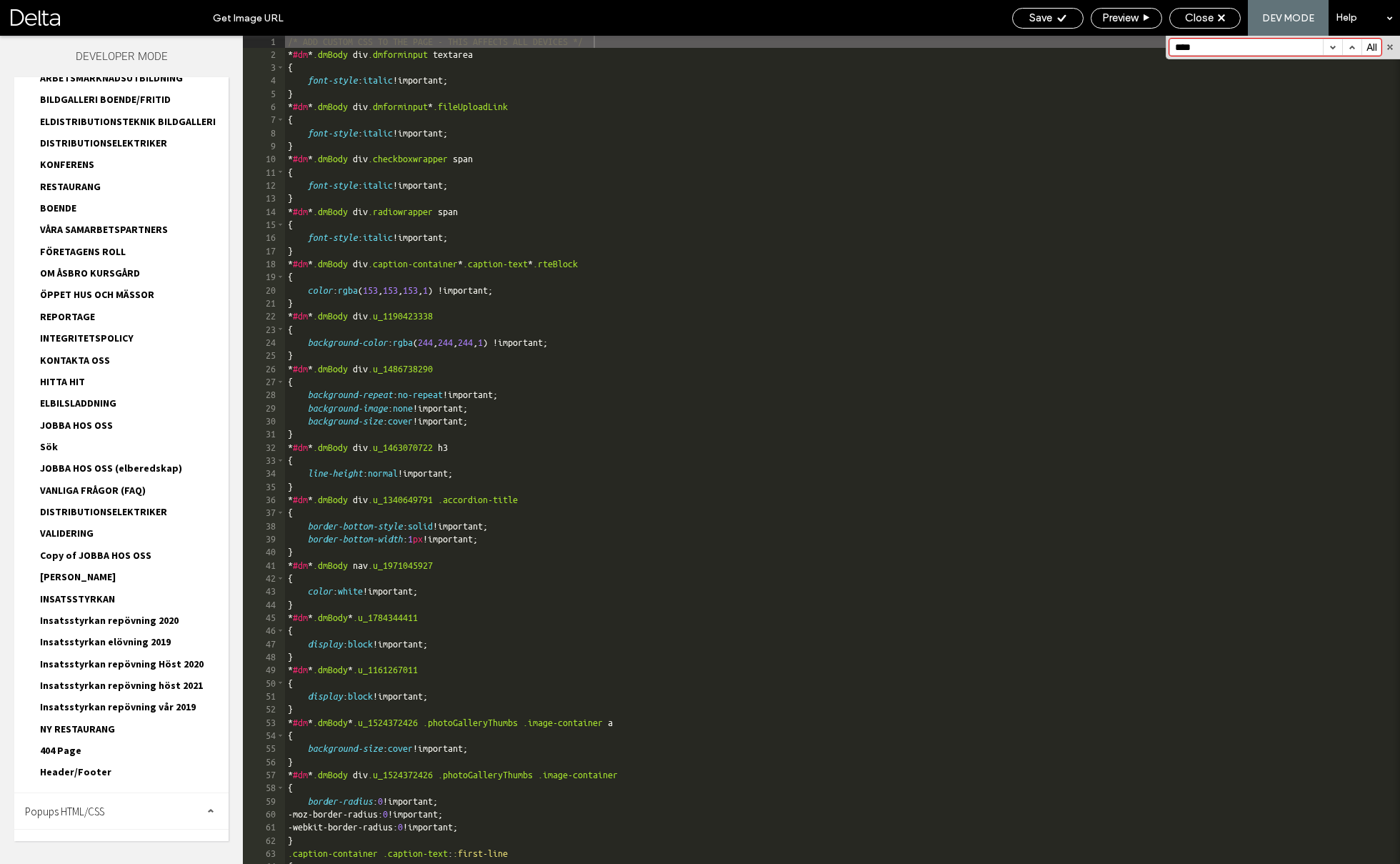
type input "****"
click at [159, 830] on div "Site HTML/CSS" at bounding box center [121, 847] width 214 height 35
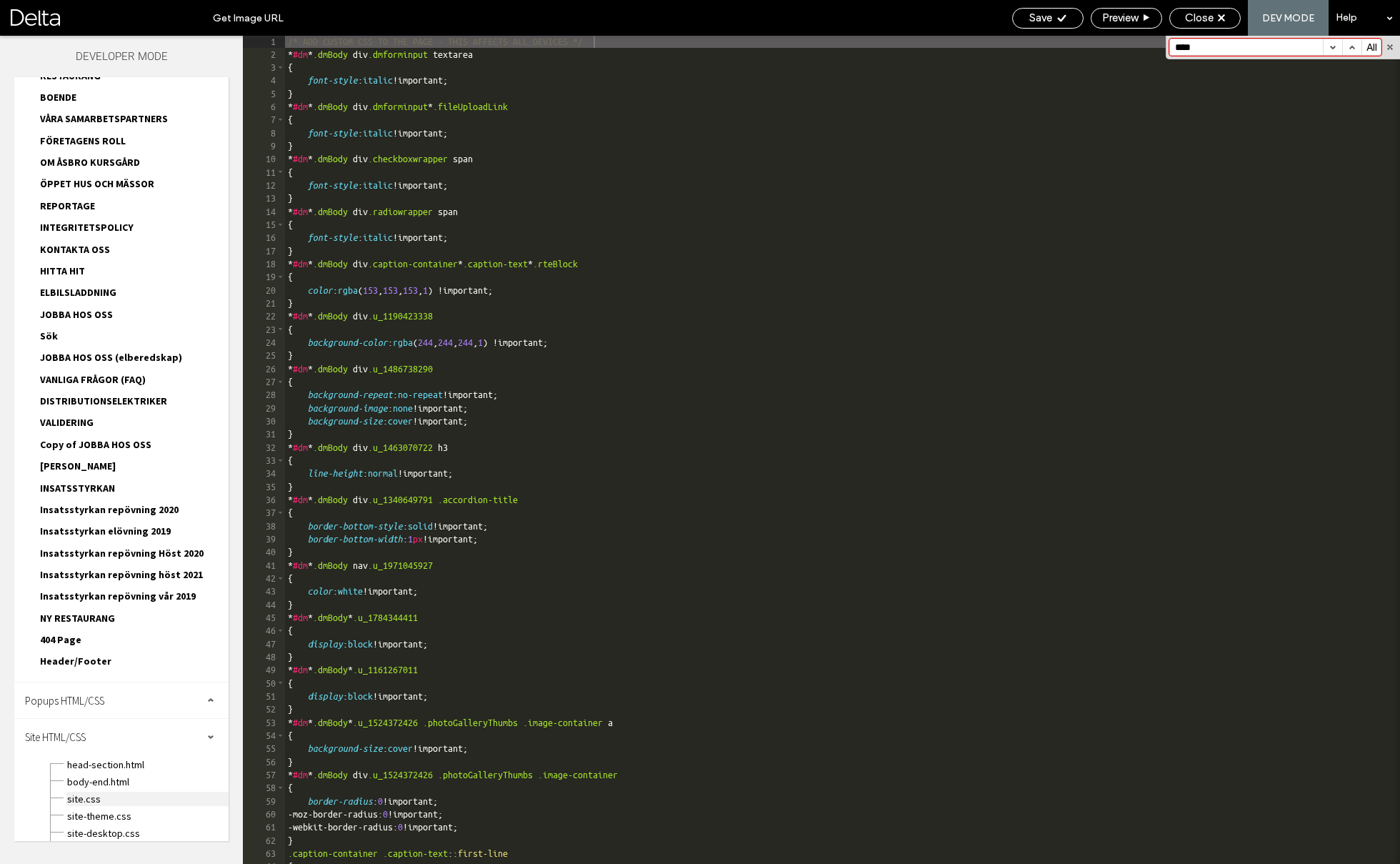
click at [109, 791] on span "site.css" at bounding box center [147, 798] width 162 height 14
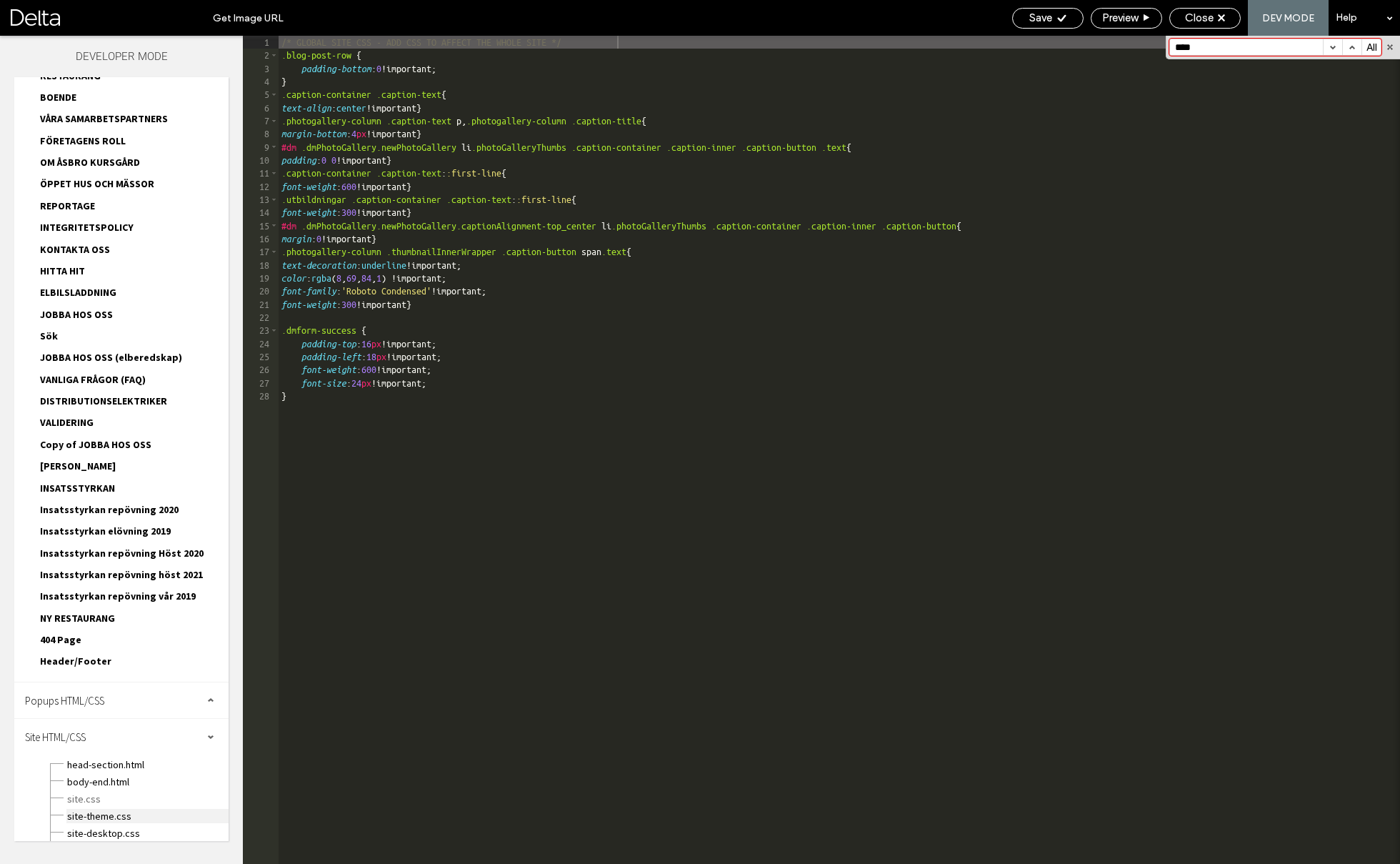
click at [113, 809] on span "site-theme.css" at bounding box center [147, 816] width 162 height 14
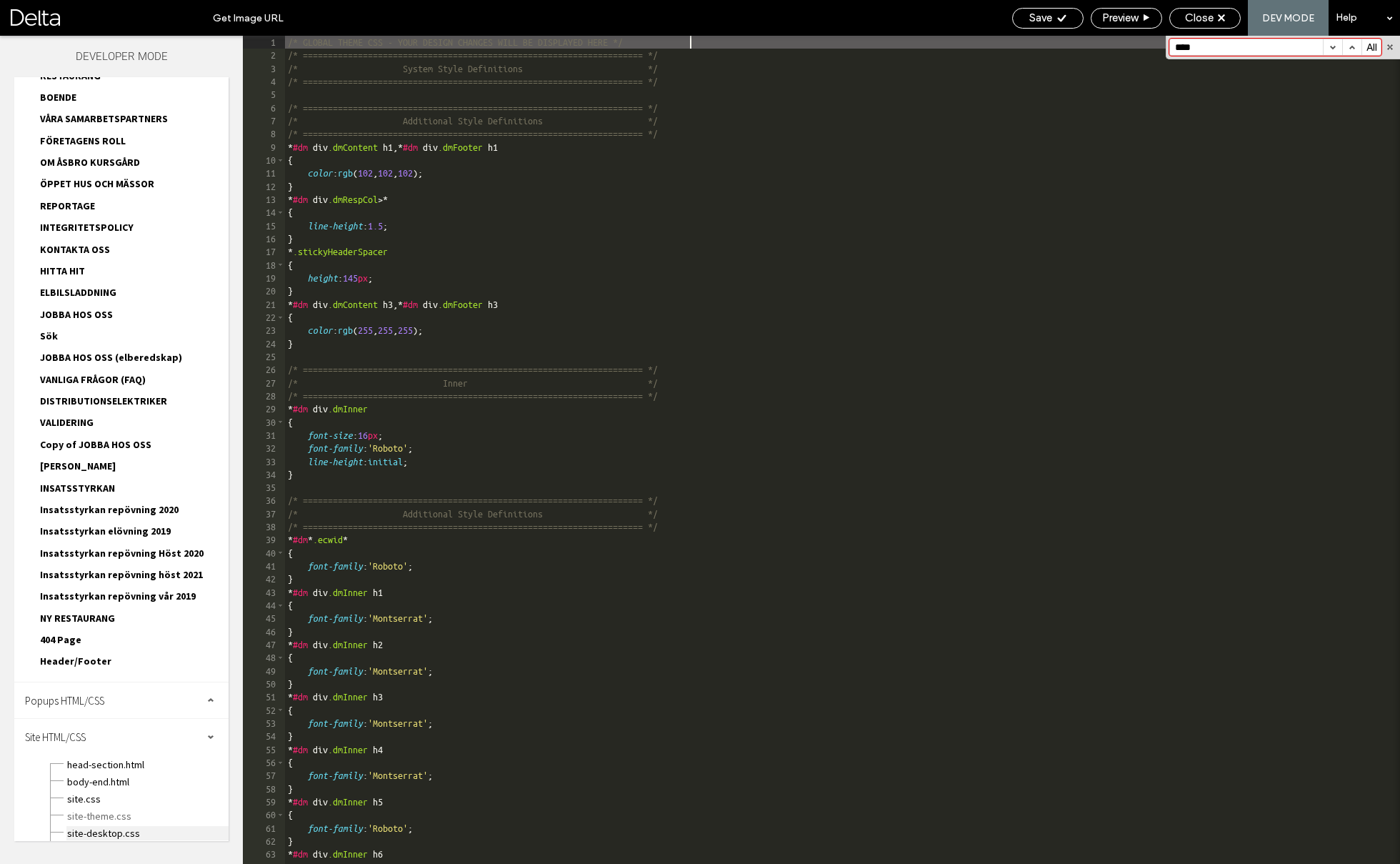
click at [115, 826] on span "site-desktop.css" at bounding box center [147, 832] width 162 height 14
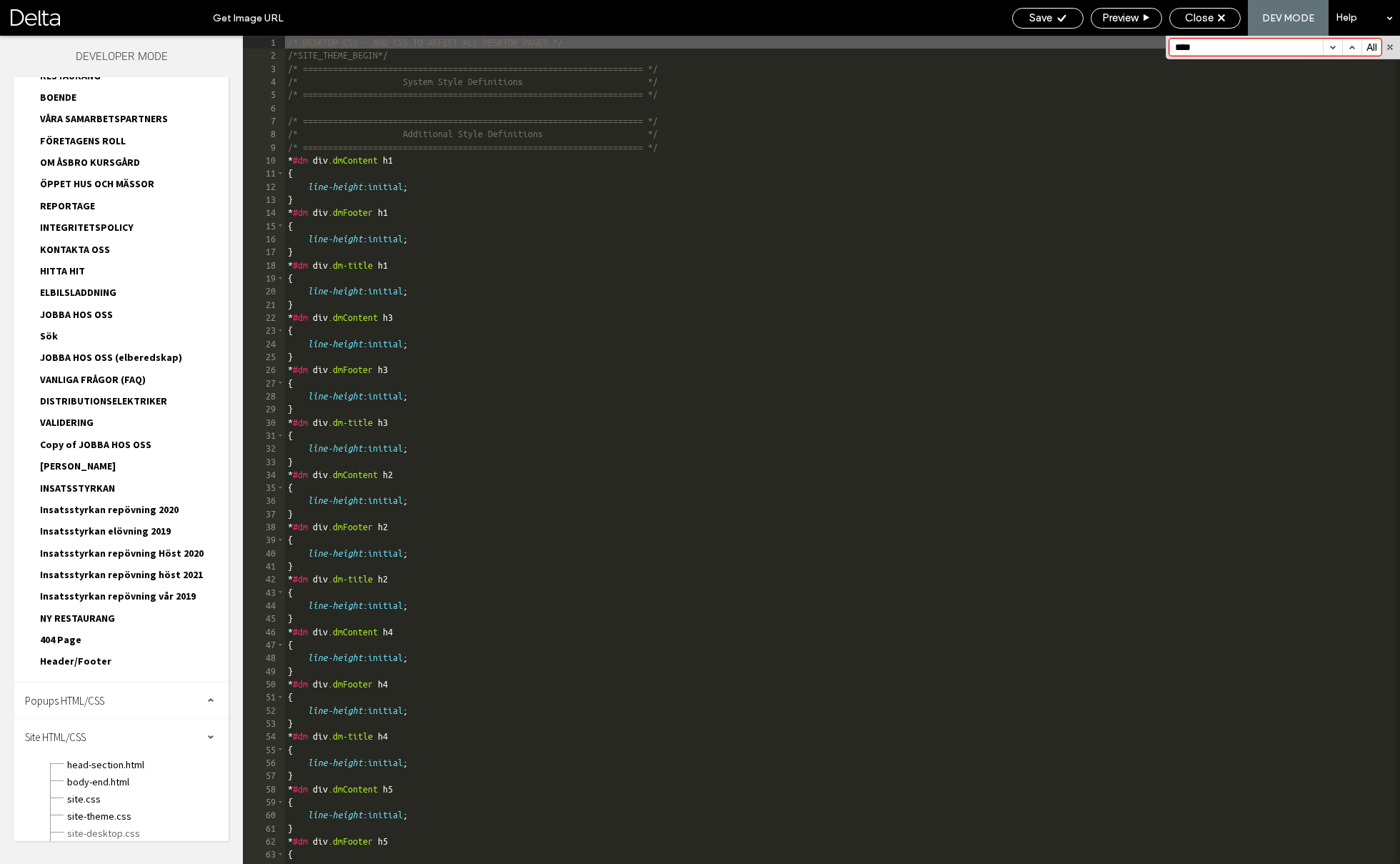
click at [1238, 47] on input "****" at bounding box center [1246, 47] width 153 height 16
click at [90, 791] on span "site.css" at bounding box center [147, 798] width 162 height 14
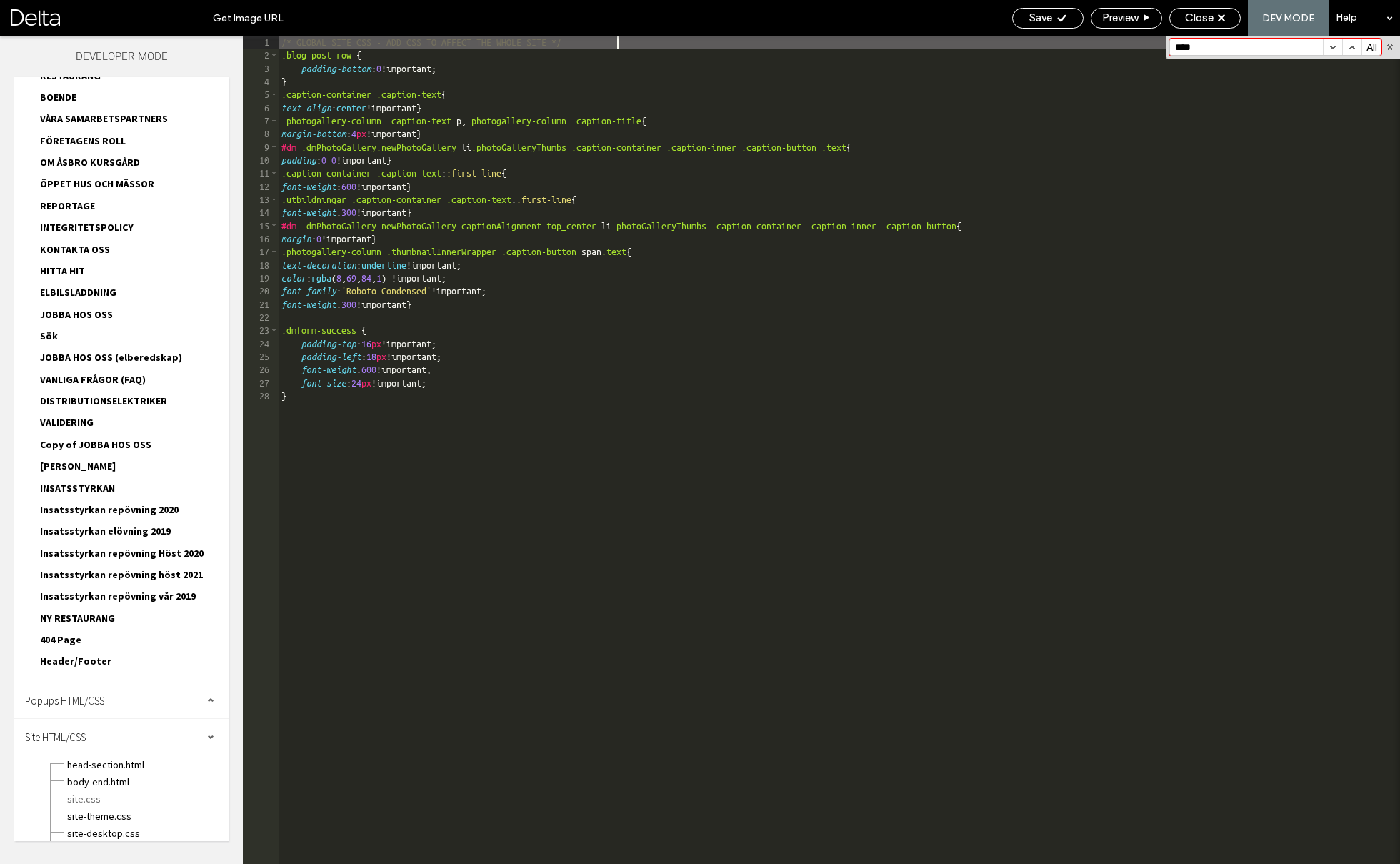
click at [1227, 42] on input "****" at bounding box center [1246, 47] width 153 height 16
click at [95, 757] on span "head-section.html" at bounding box center [147, 763] width 162 height 14
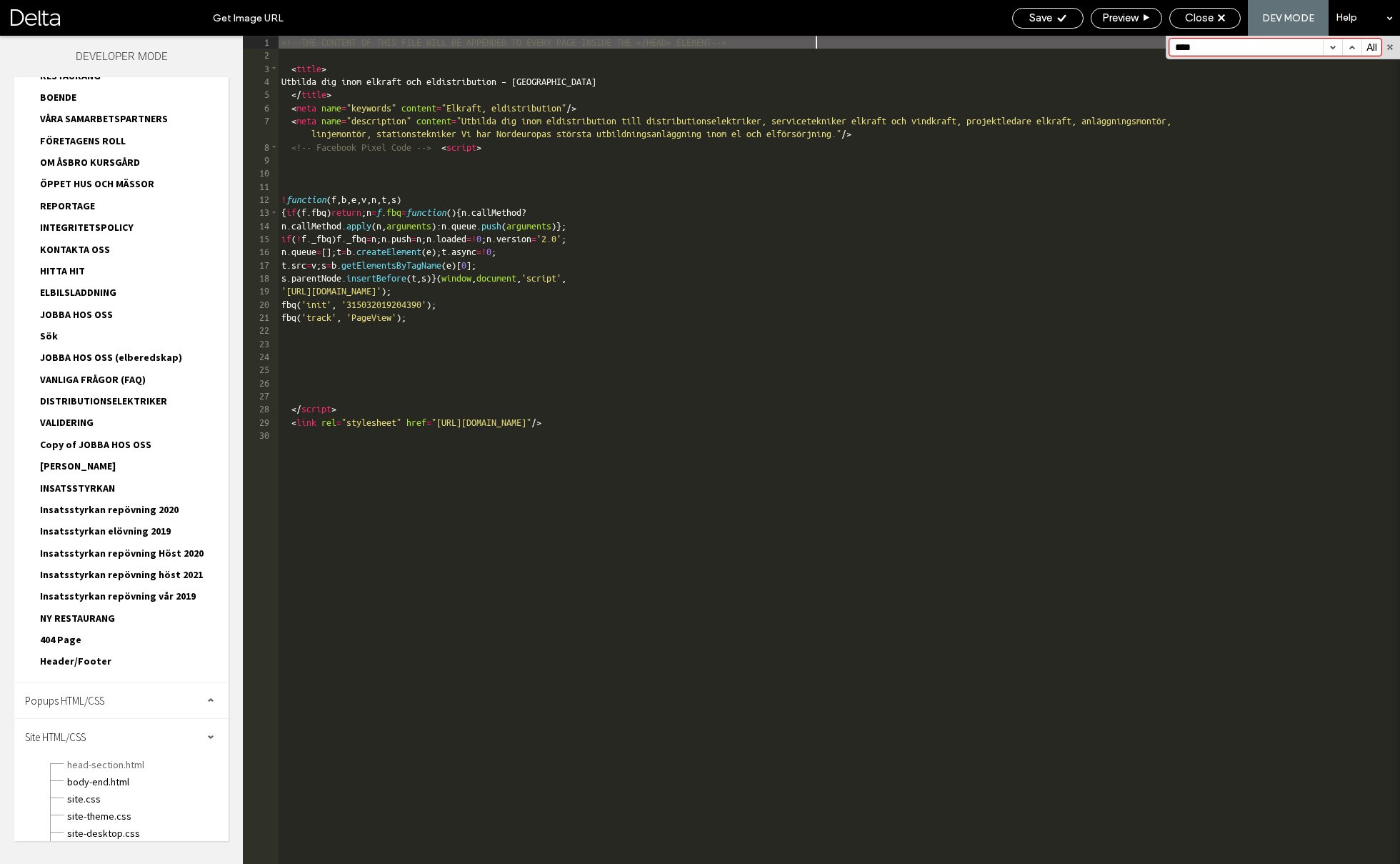
click at [1250, 41] on input "****" at bounding box center [1246, 47] width 153 height 16
click at [98, 775] on span "body-end.html" at bounding box center [147, 781] width 162 height 14
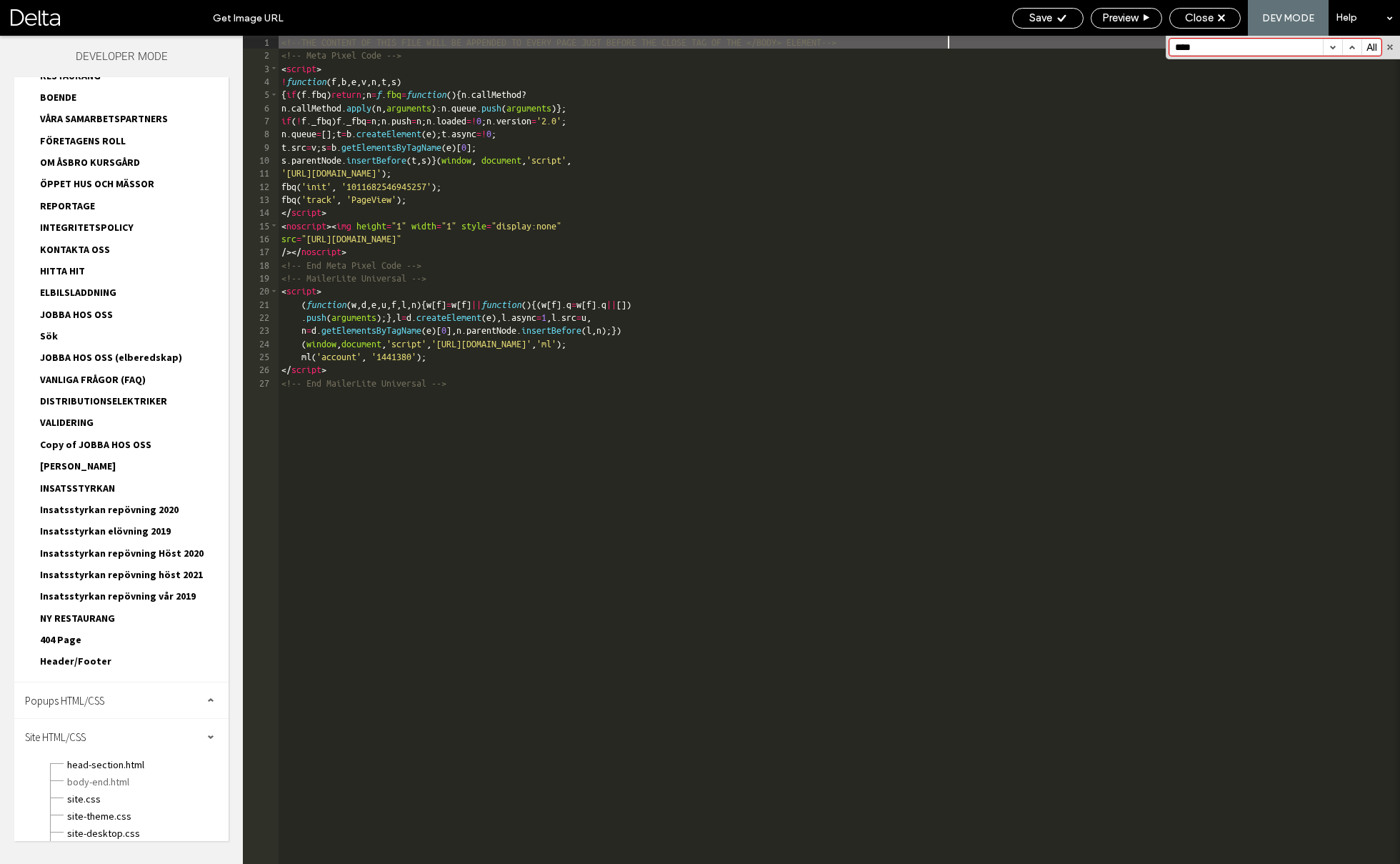
click at [1266, 47] on input "****" at bounding box center [1246, 47] width 153 height 16
click at [1195, 18] on span "Close" at bounding box center [1199, 18] width 29 height 13
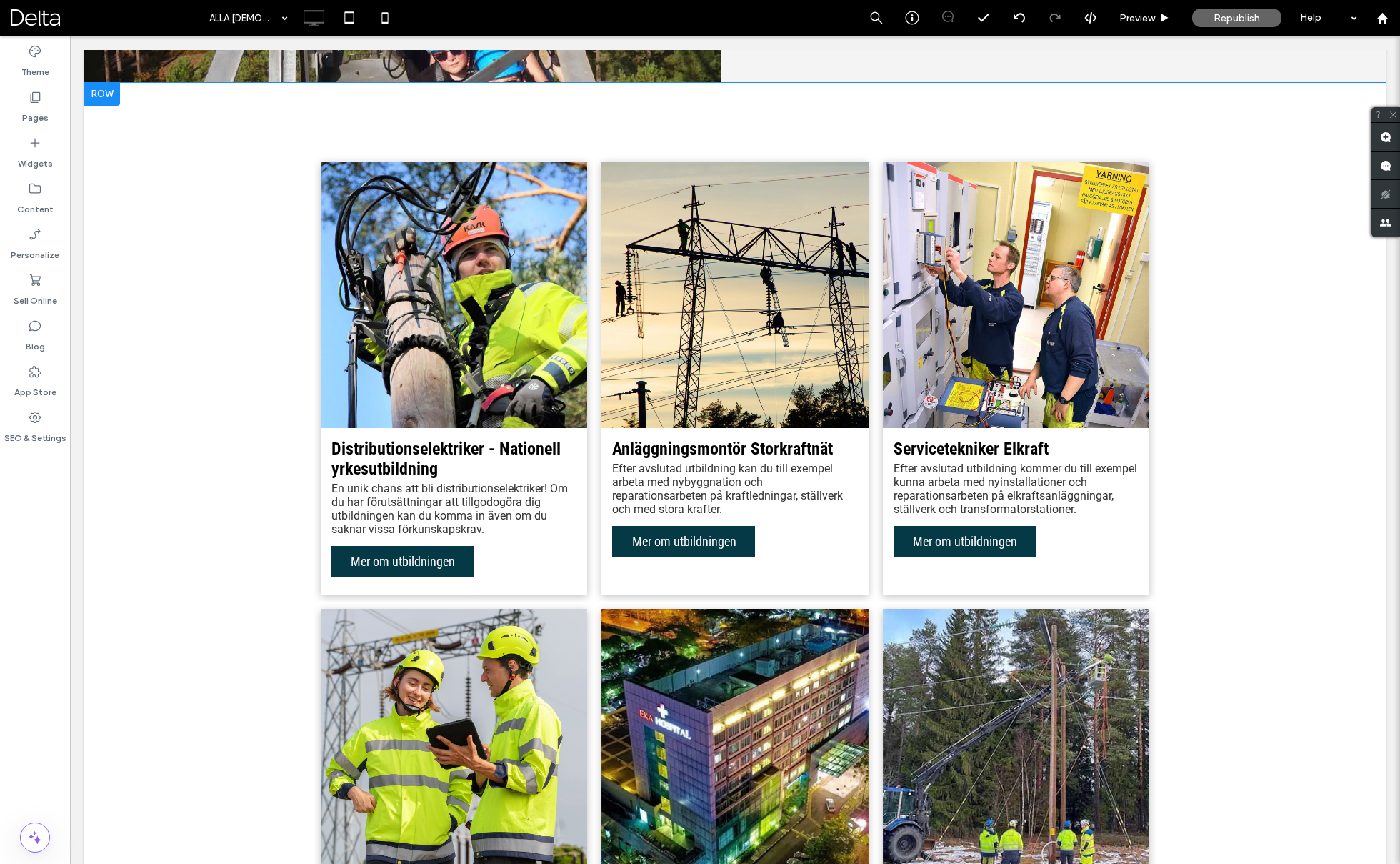
scroll to position [812, 0]
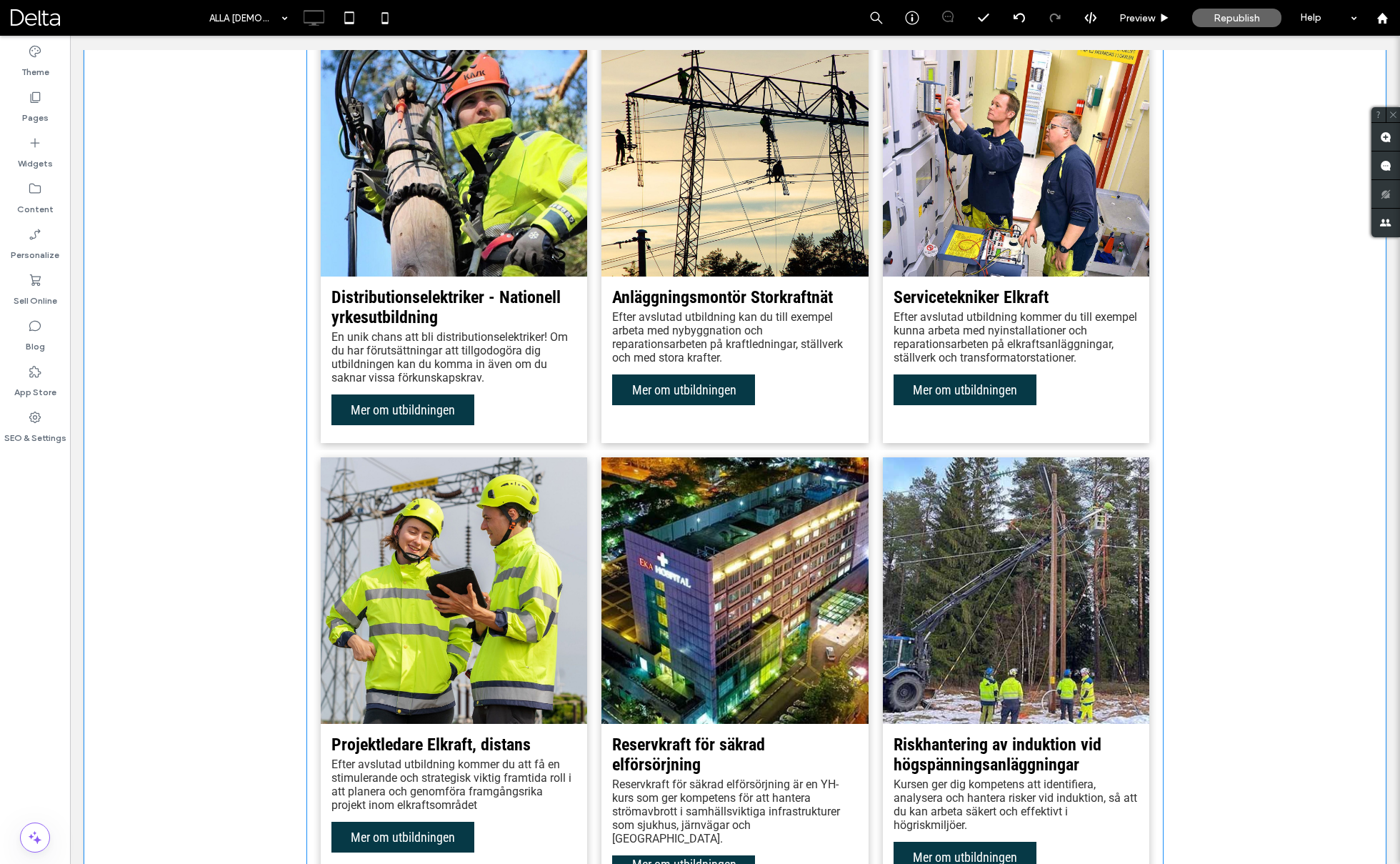
click at [775, 398] on span "Anläggningsmontör Storkraftnät Efter avslutad utbildning kan du till exempel ar…" at bounding box center [734, 359] width 266 height 167
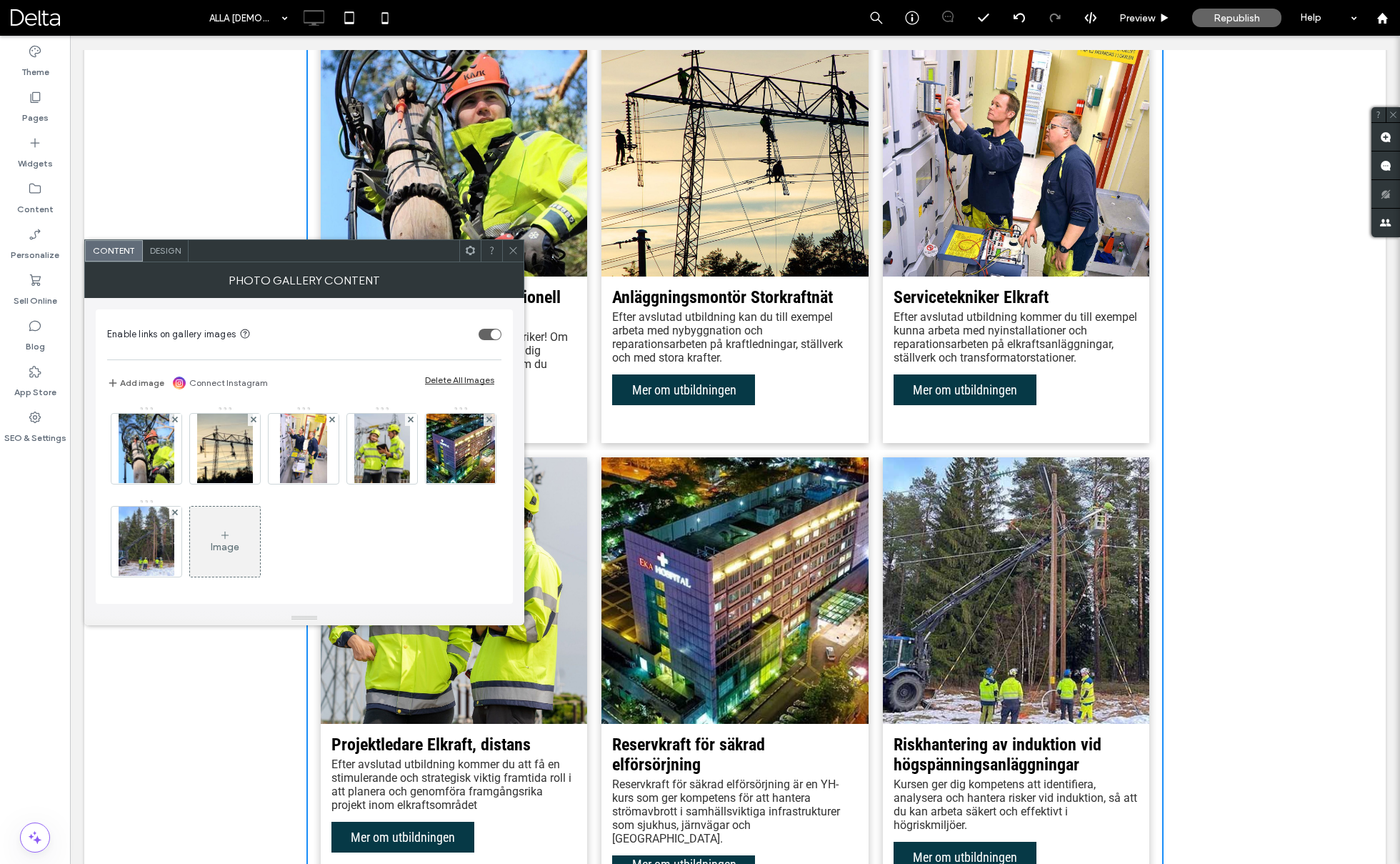
click at [152, 250] on span "Design" at bounding box center [165, 250] width 31 height 11
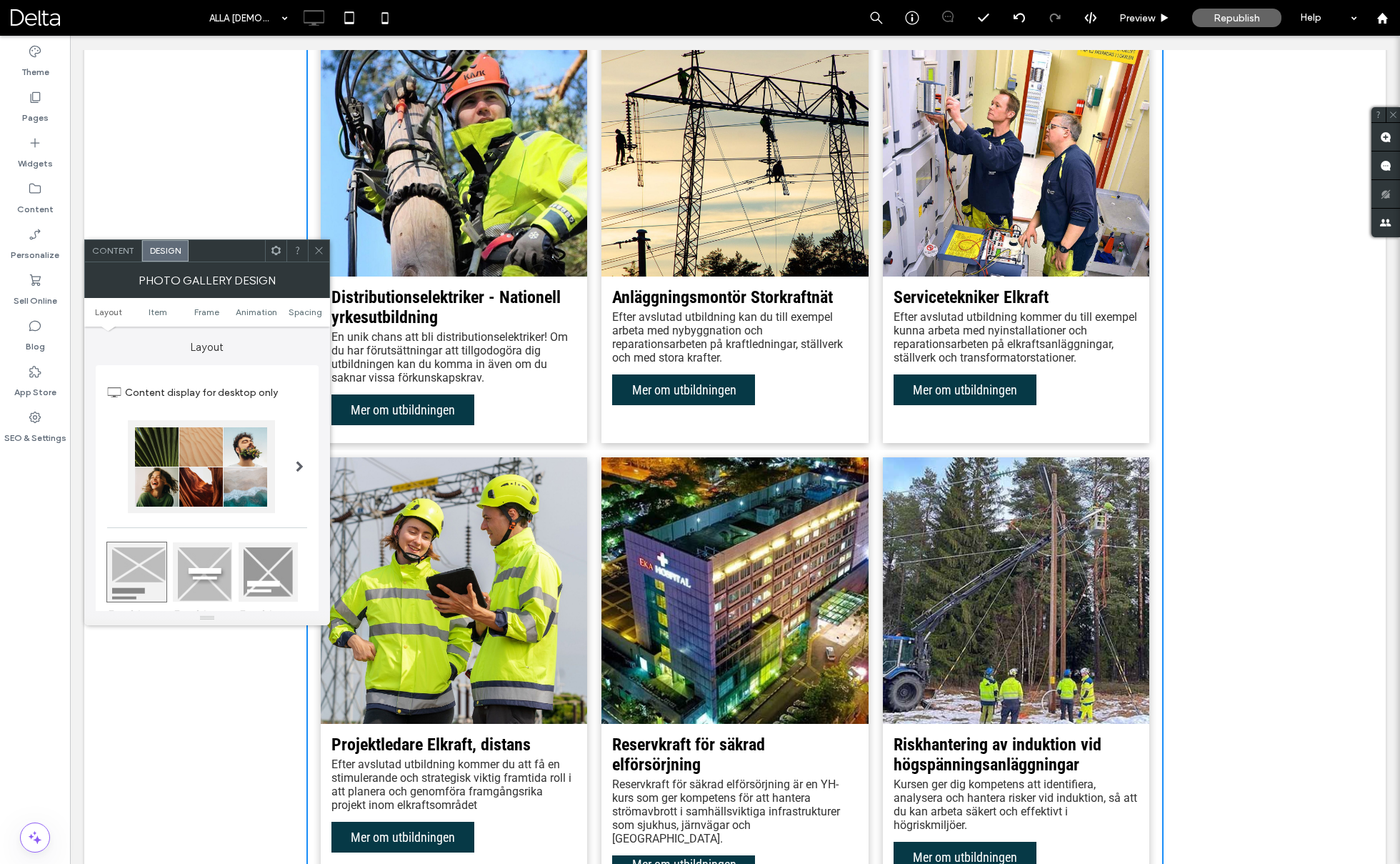
click at [120, 252] on span "Content" at bounding box center [113, 250] width 42 height 11
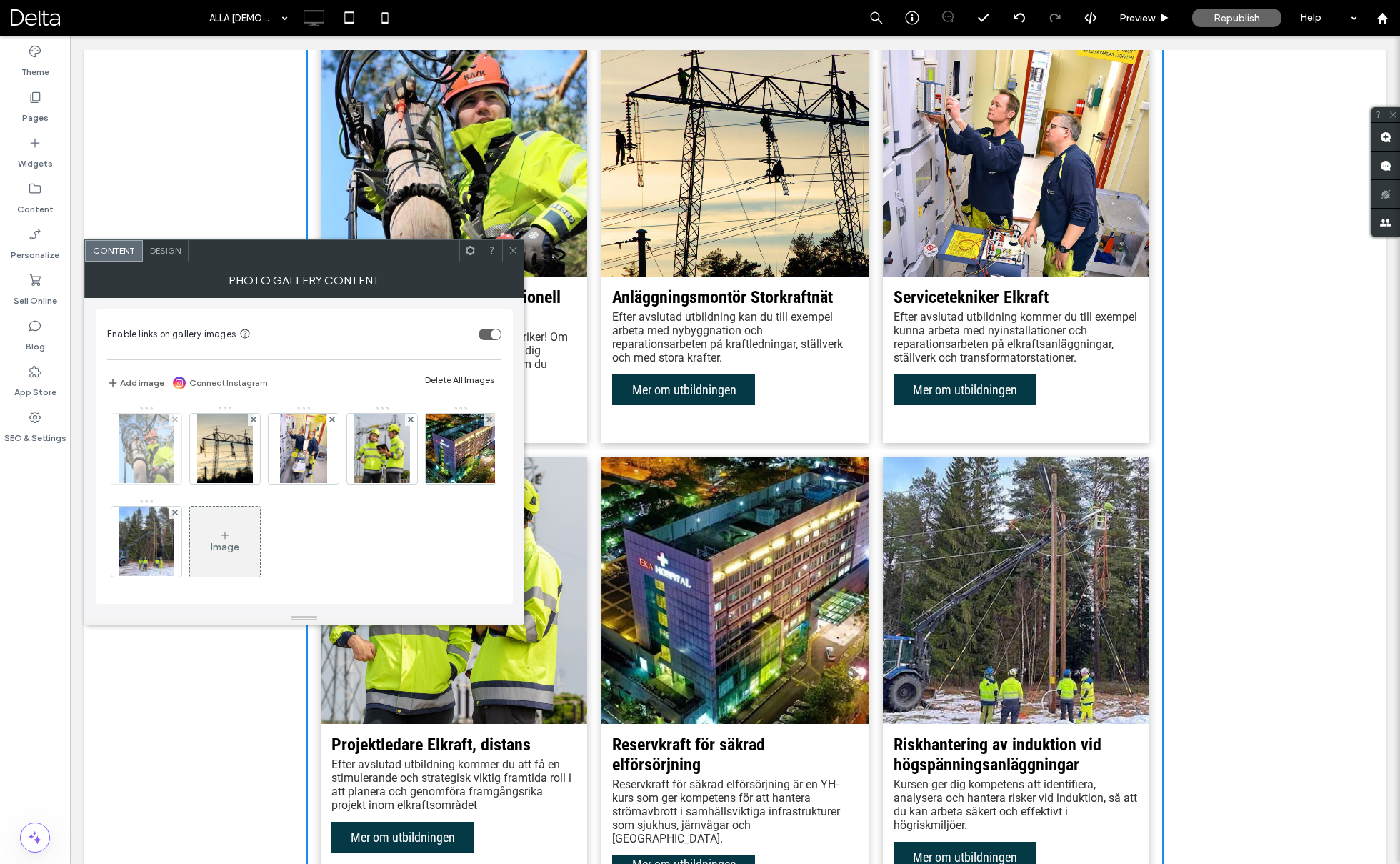
click at [146, 431] on img at bounding box center [146, 448] width 57 height 70
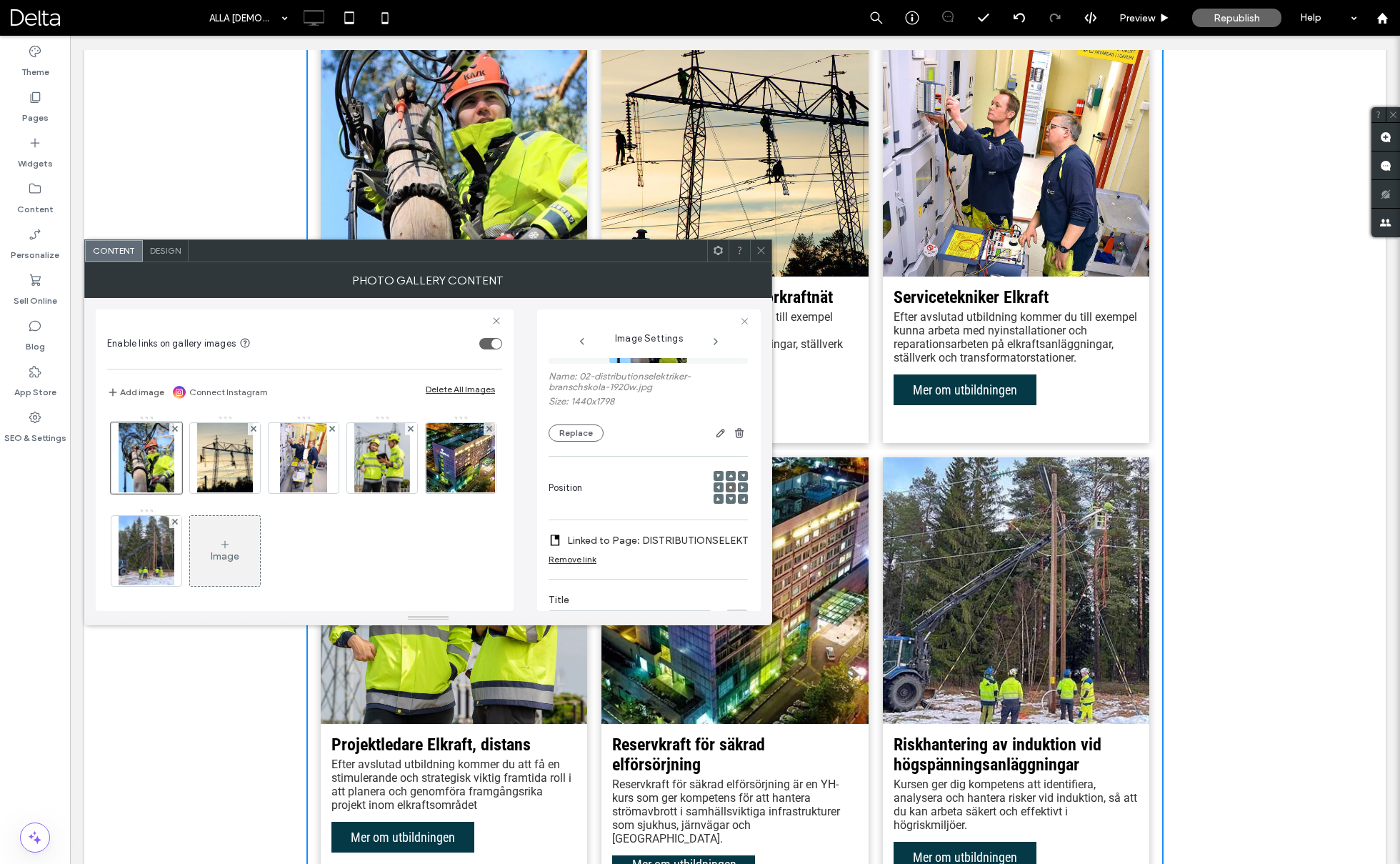
scroll to position [0, 0]
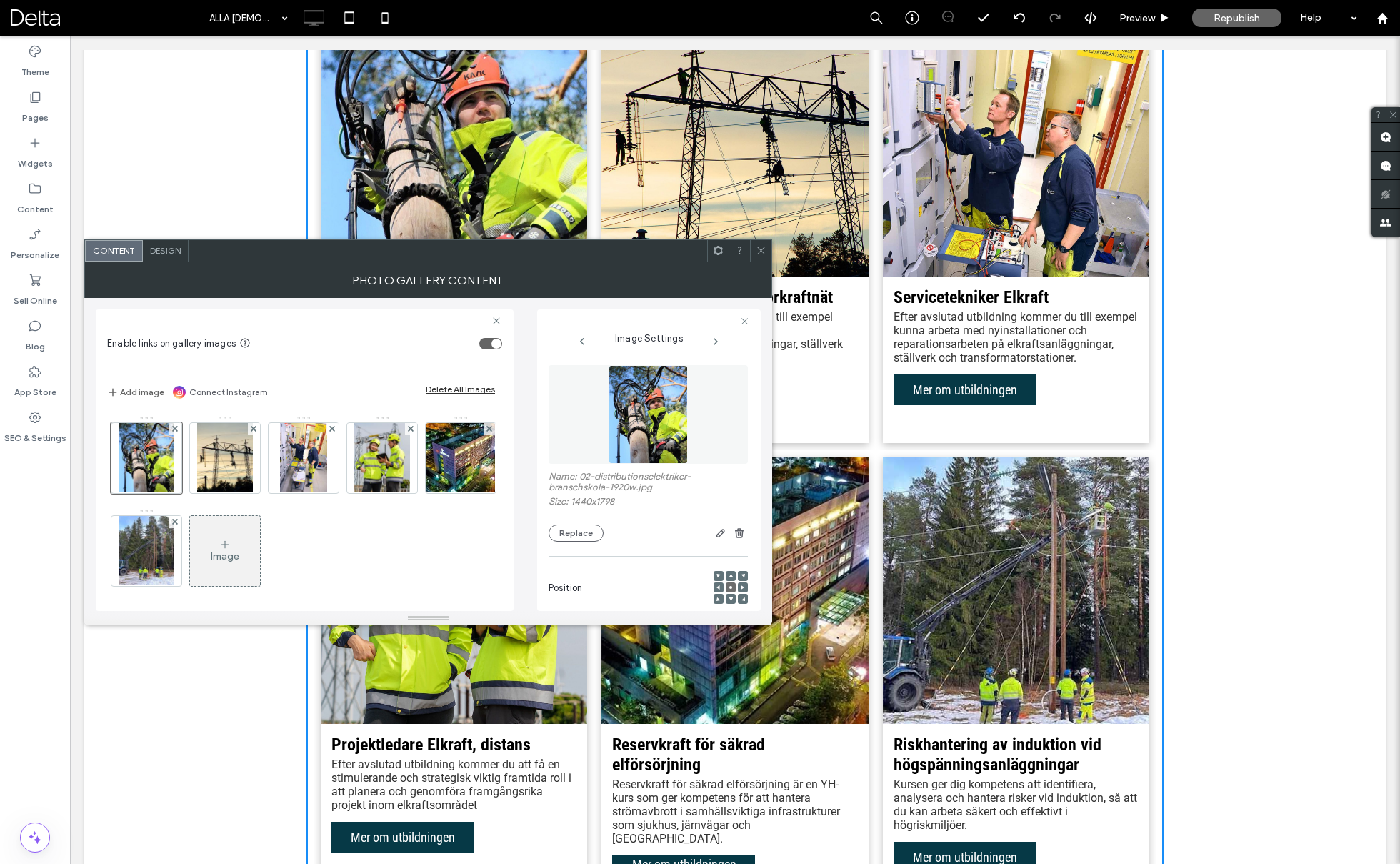
click at [155, 255] on span "Design" at bounding box center [165, 250] width 31 height 11
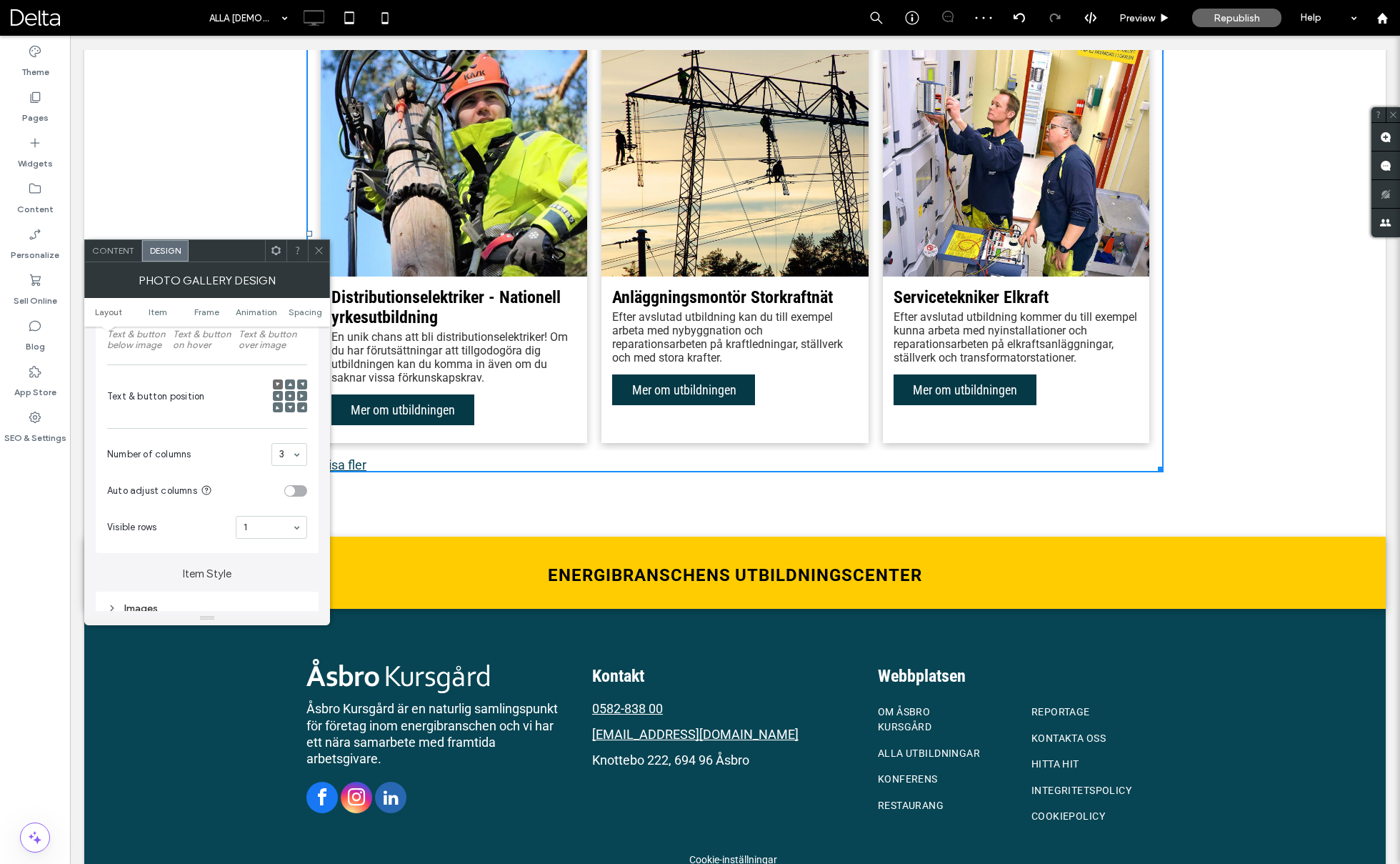
scroll to position [595, 0]
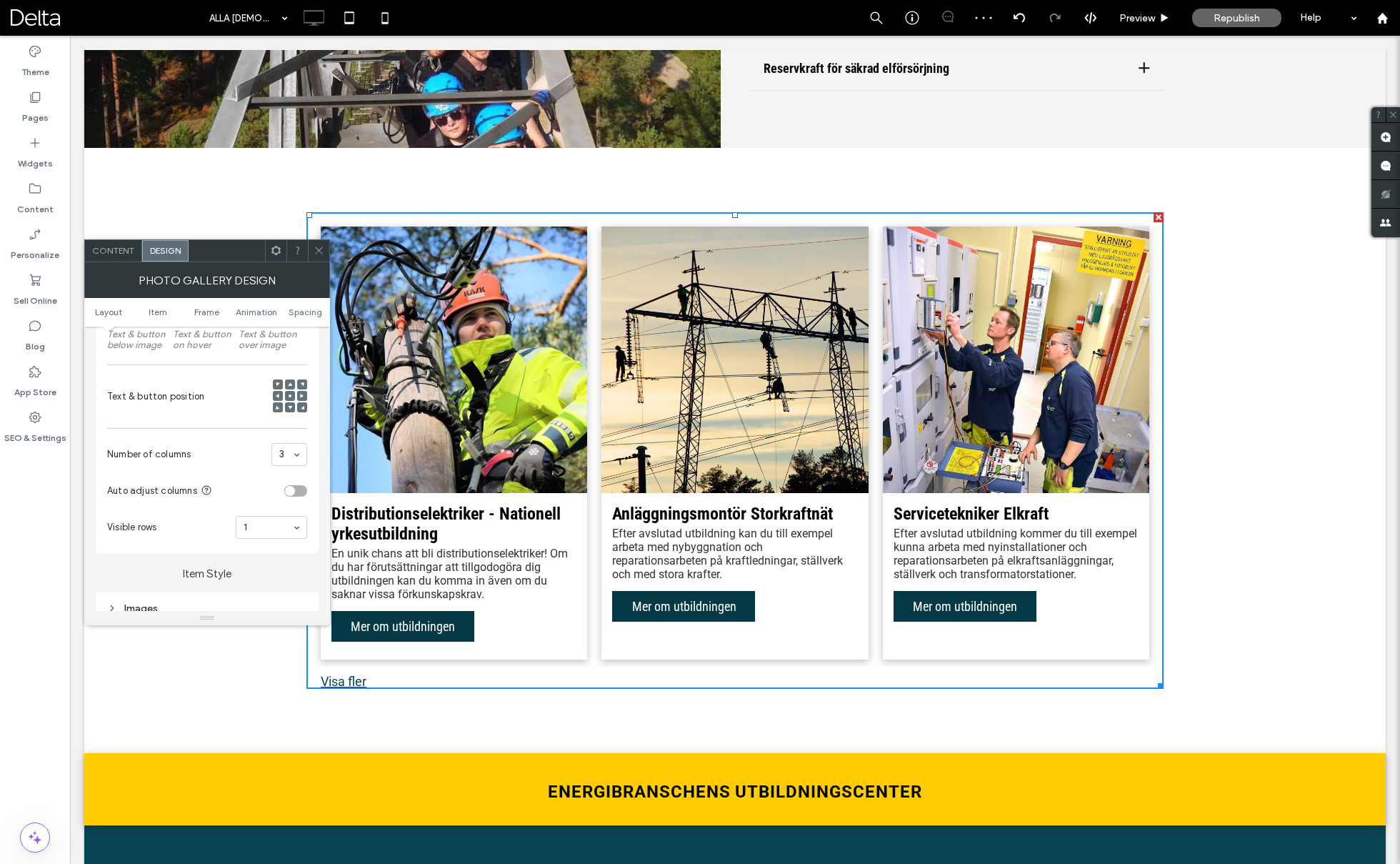
click at [315, 250] on icon at bounding box center [319, 250] width 11 height 11
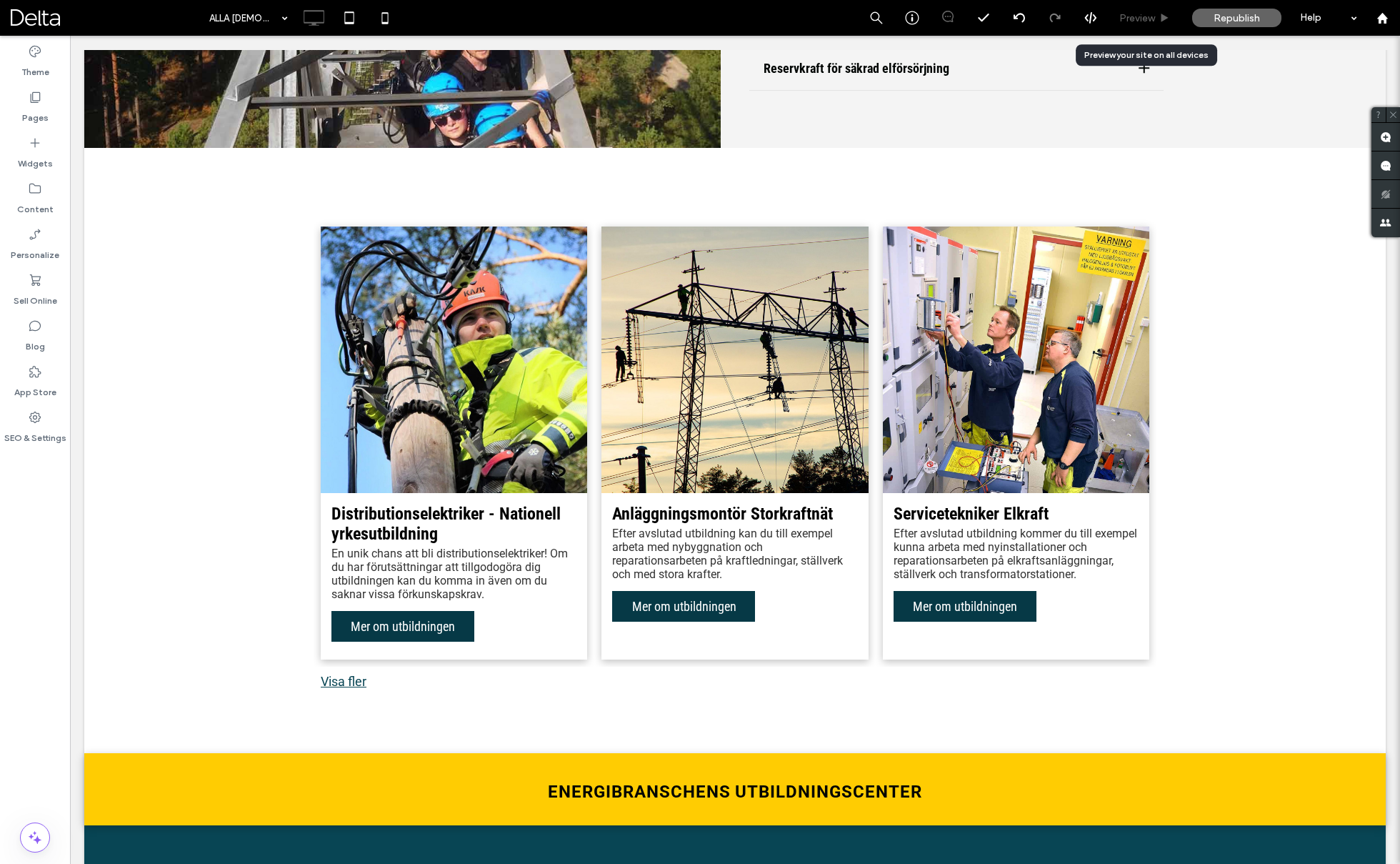
click at [1140, 18] on span "Preview" at bounding box center [1137, 18] width 35 height 12
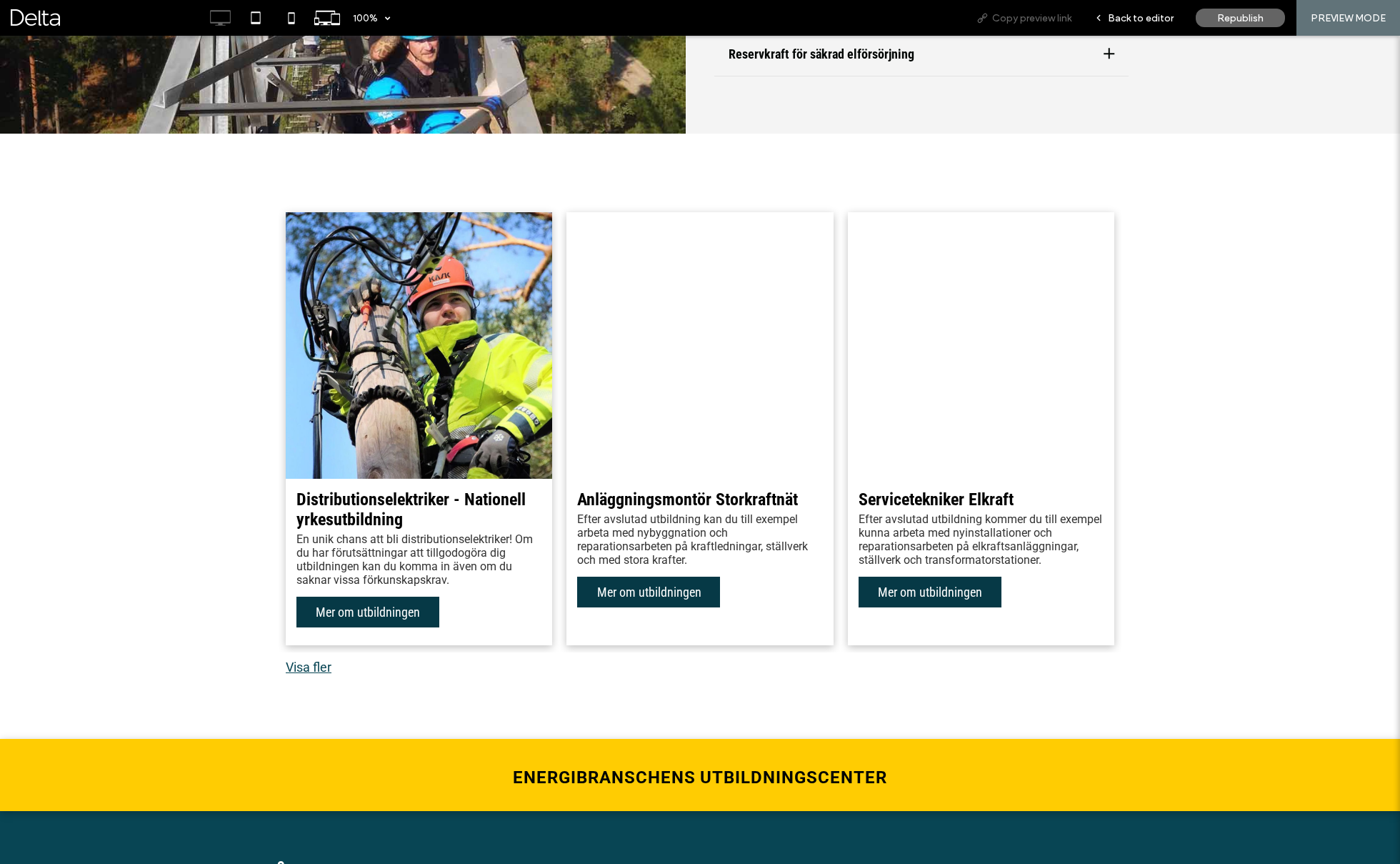
click at [988, 17] on use at bounding box center [983, 19] width 9 height 9
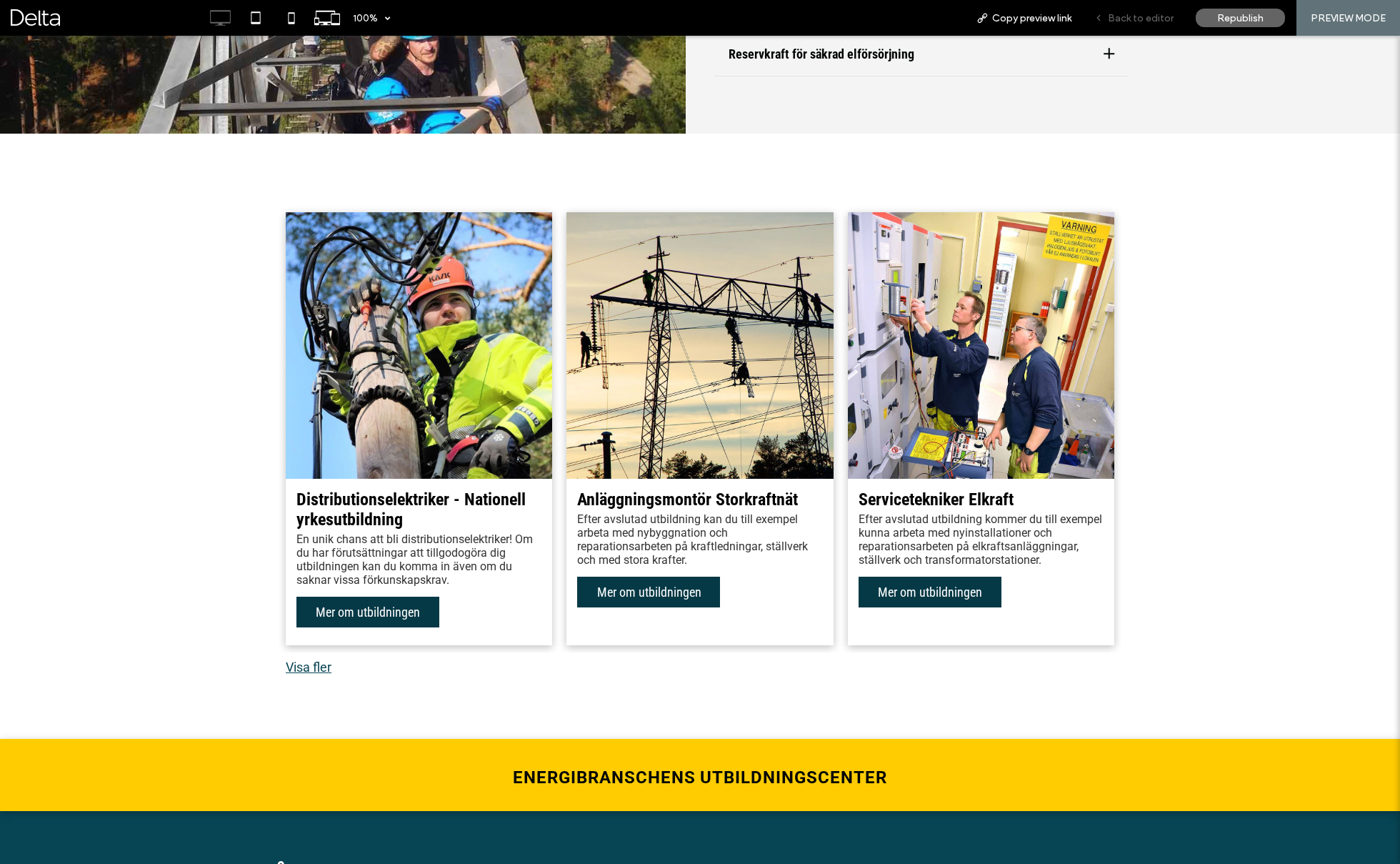
click at [1140, 20] on span "Back to editor" at bounding box center [1140, 18] width 66 height 12
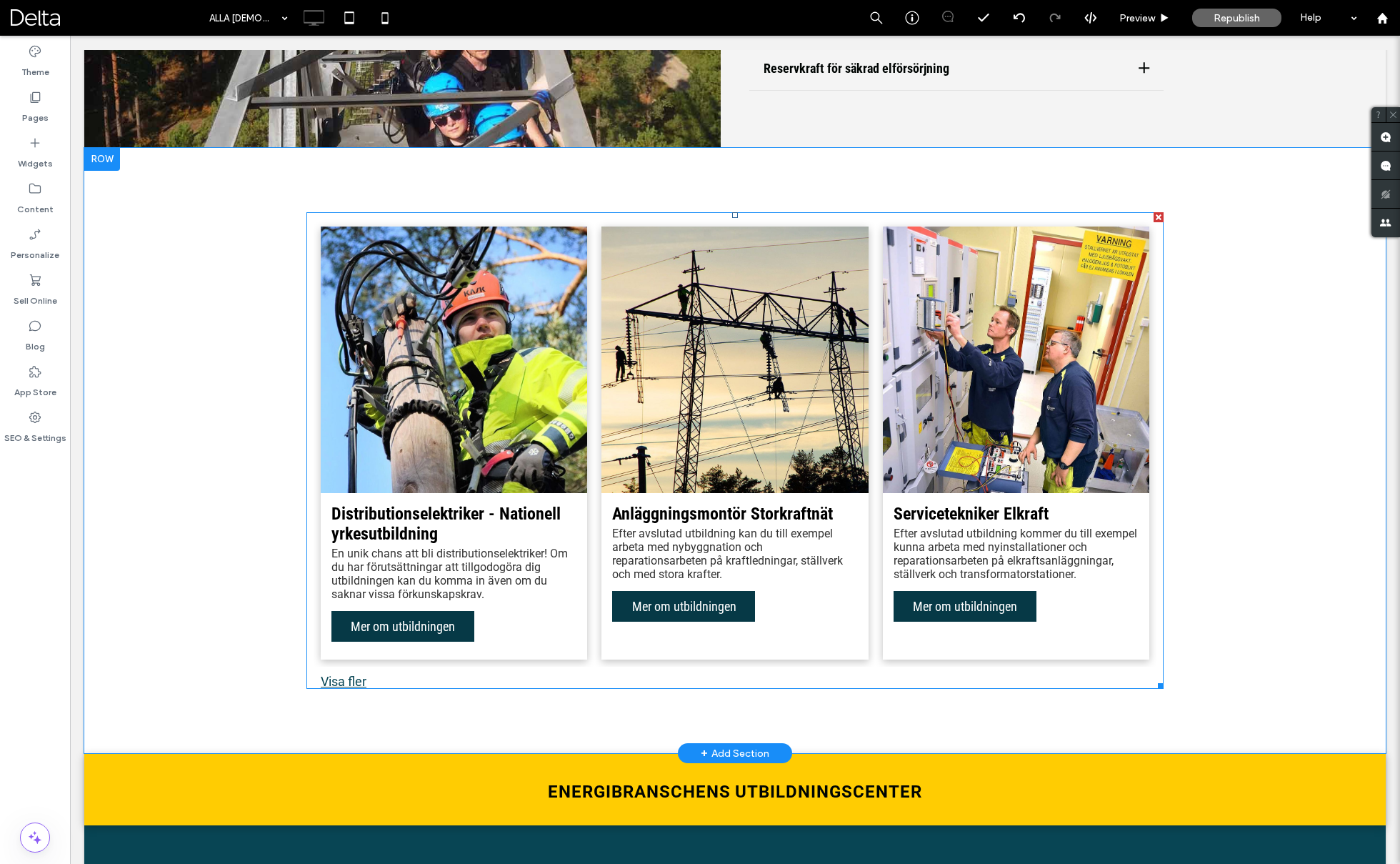
click at [547, 387] on link at bounding box center [454, 359] width 266 height 266
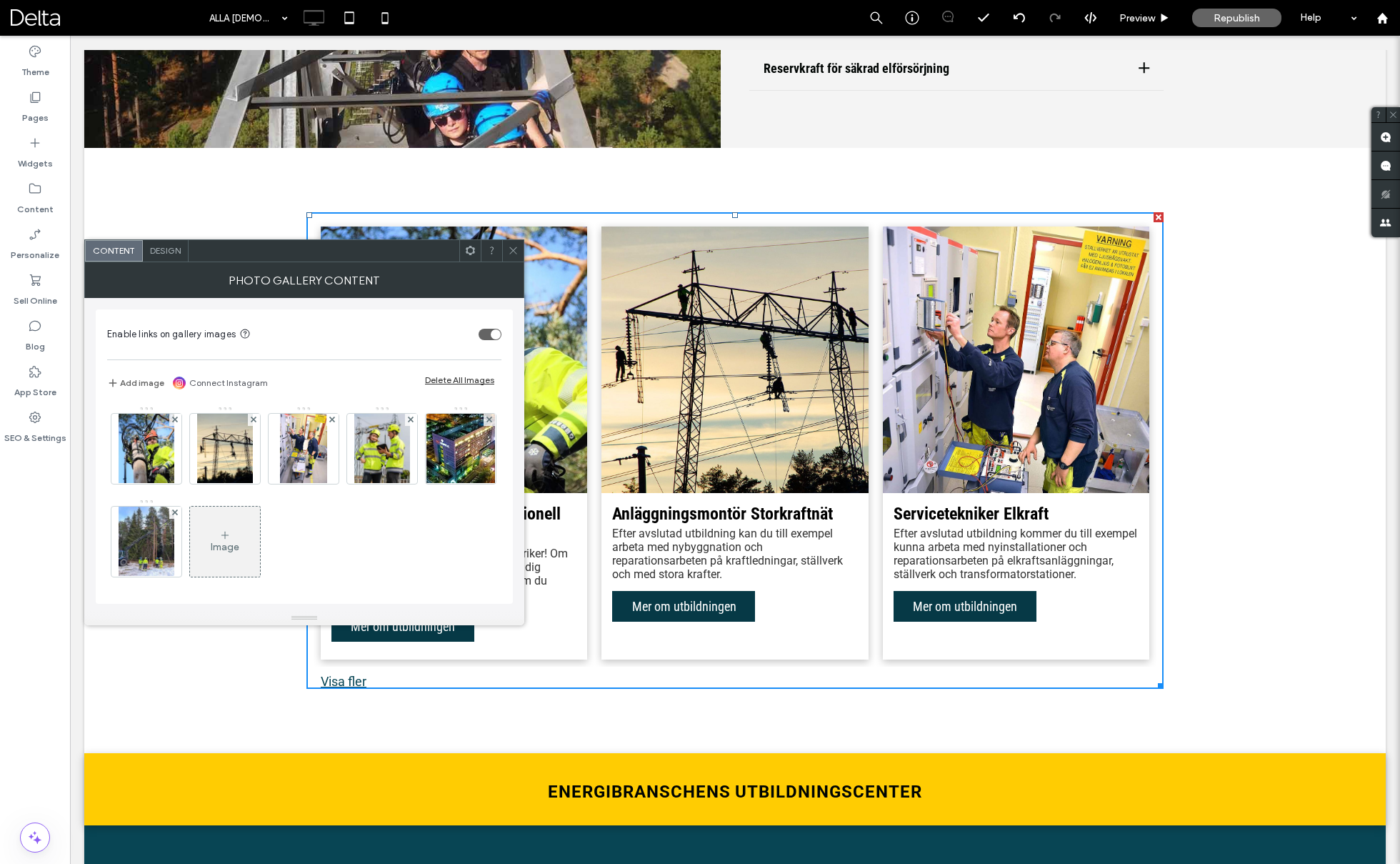
click at [162, 254] on span "Design" at bounding box center [165, 250] width 31 height 11
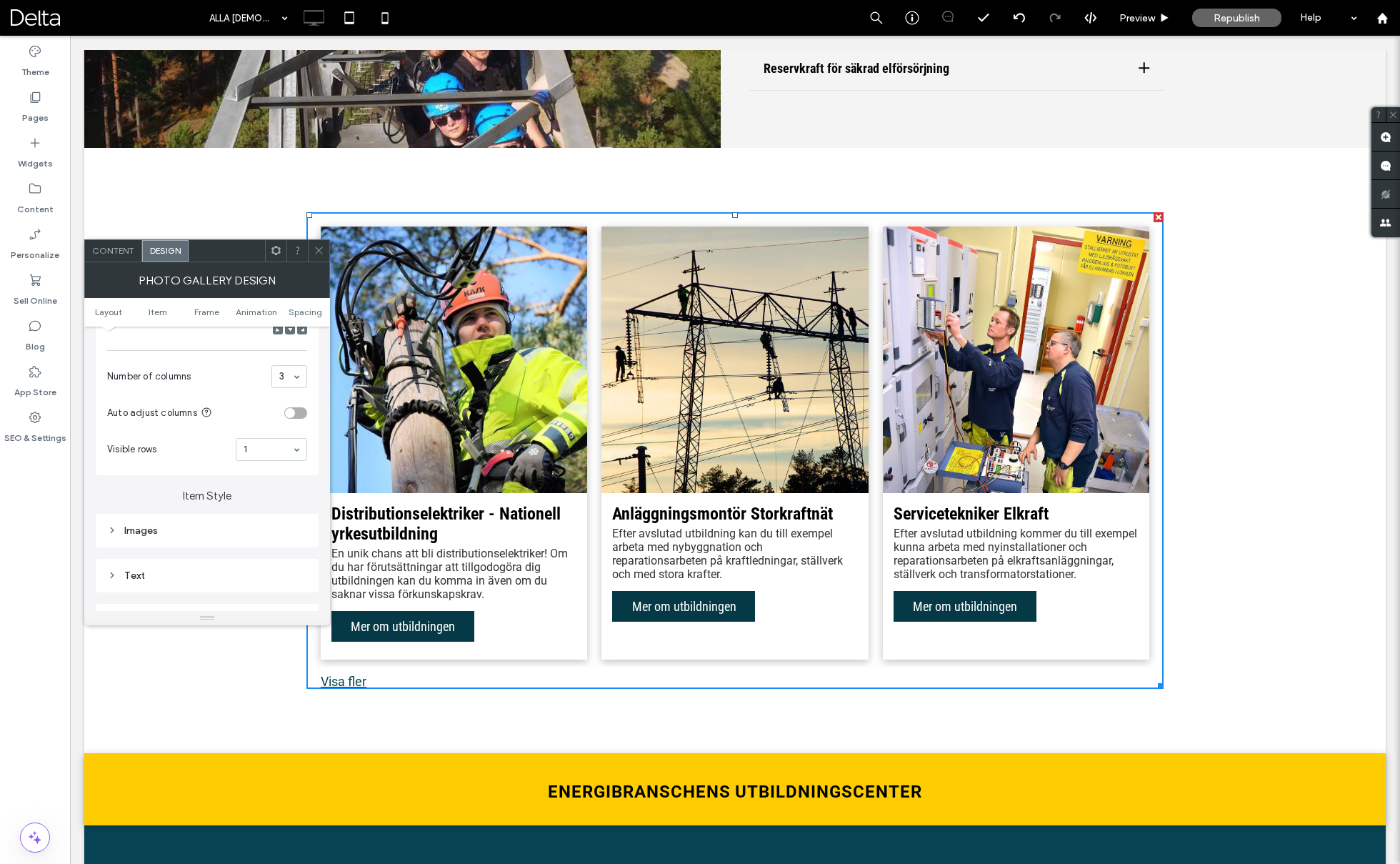
scroll to position [377, 0]
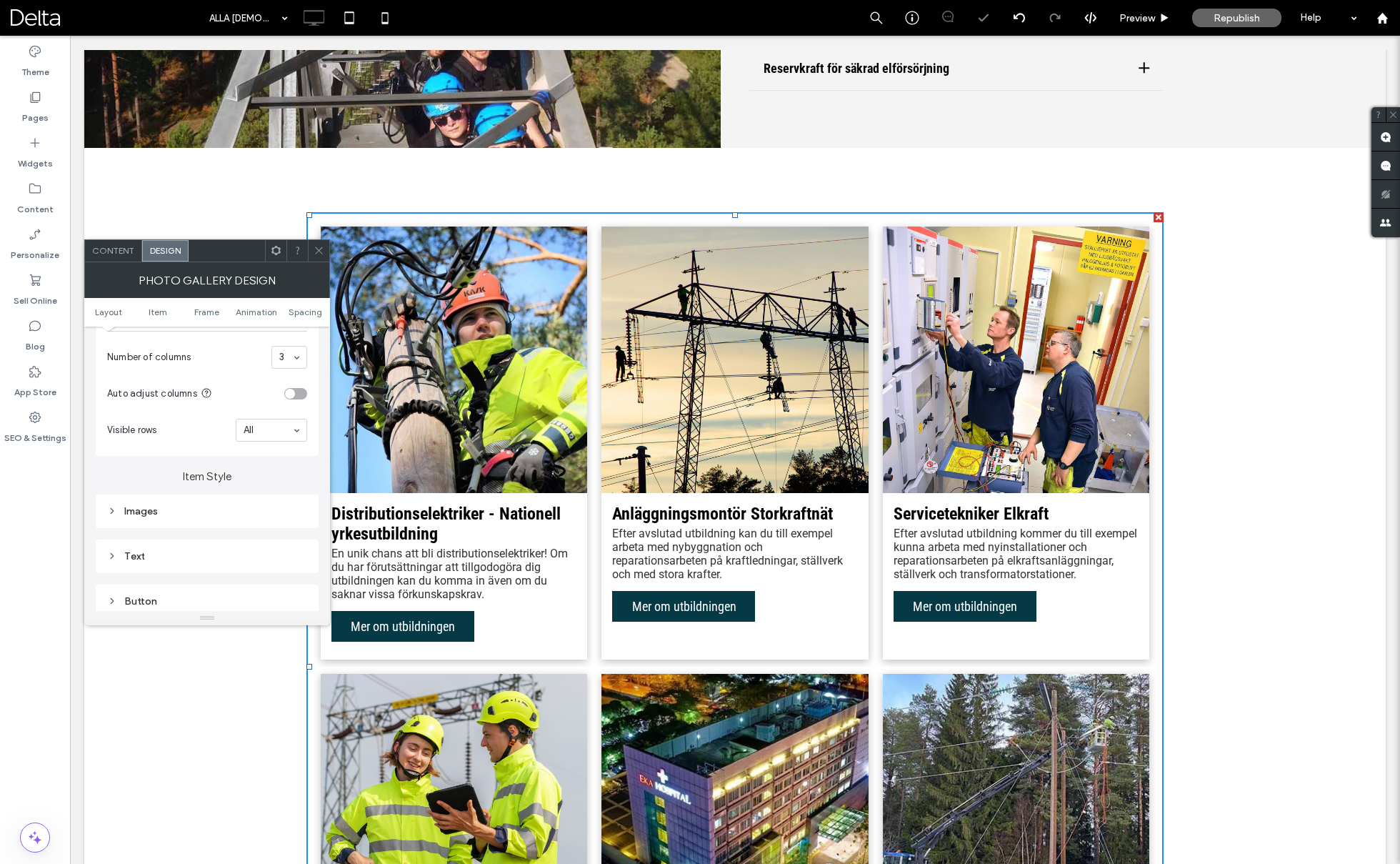
click at [314, 250] on icon at bounding box center [319, 250] width 11 height 11
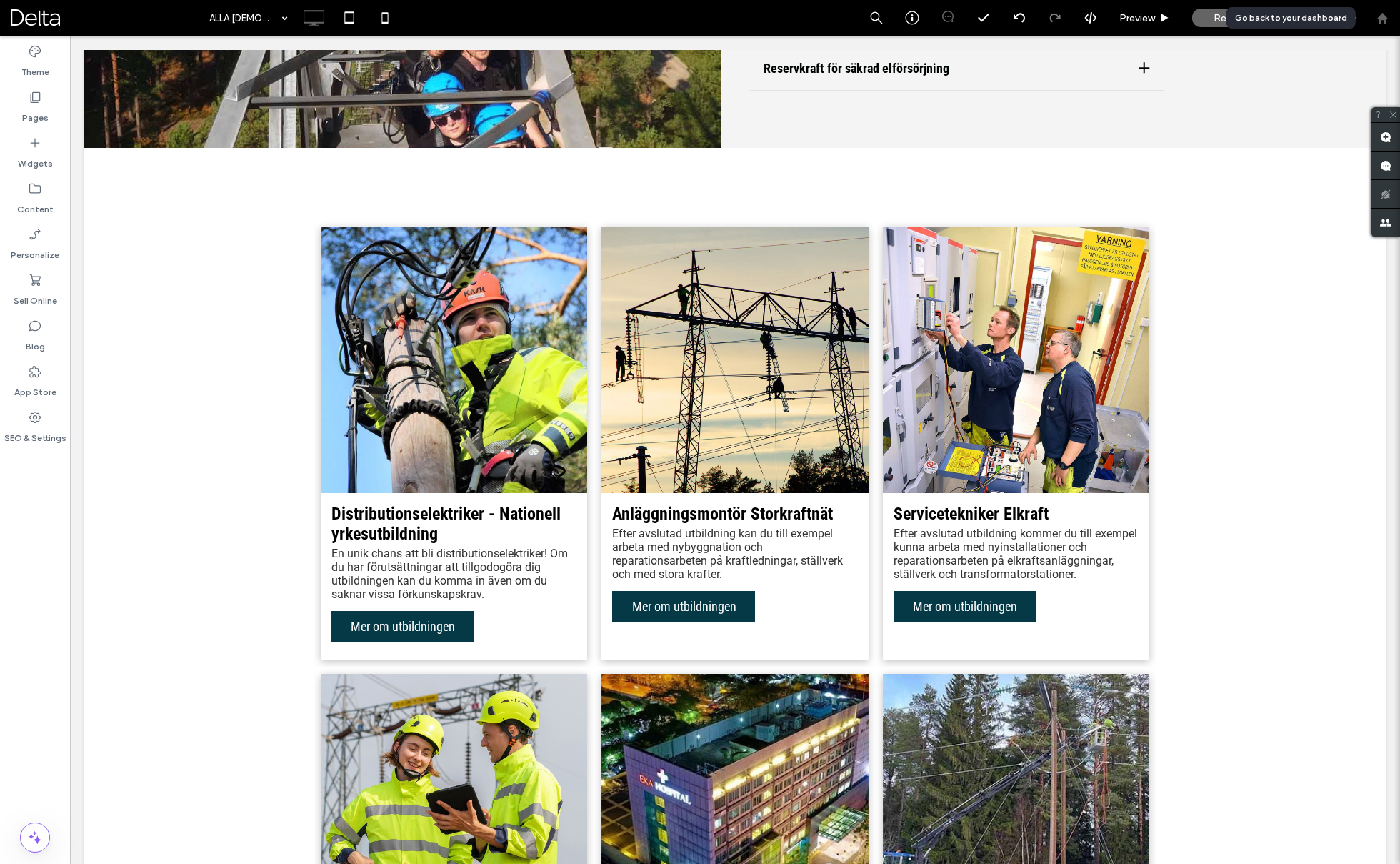
click at [1381, 15] on use at bounding box center [1382, 18] width 11 height 11
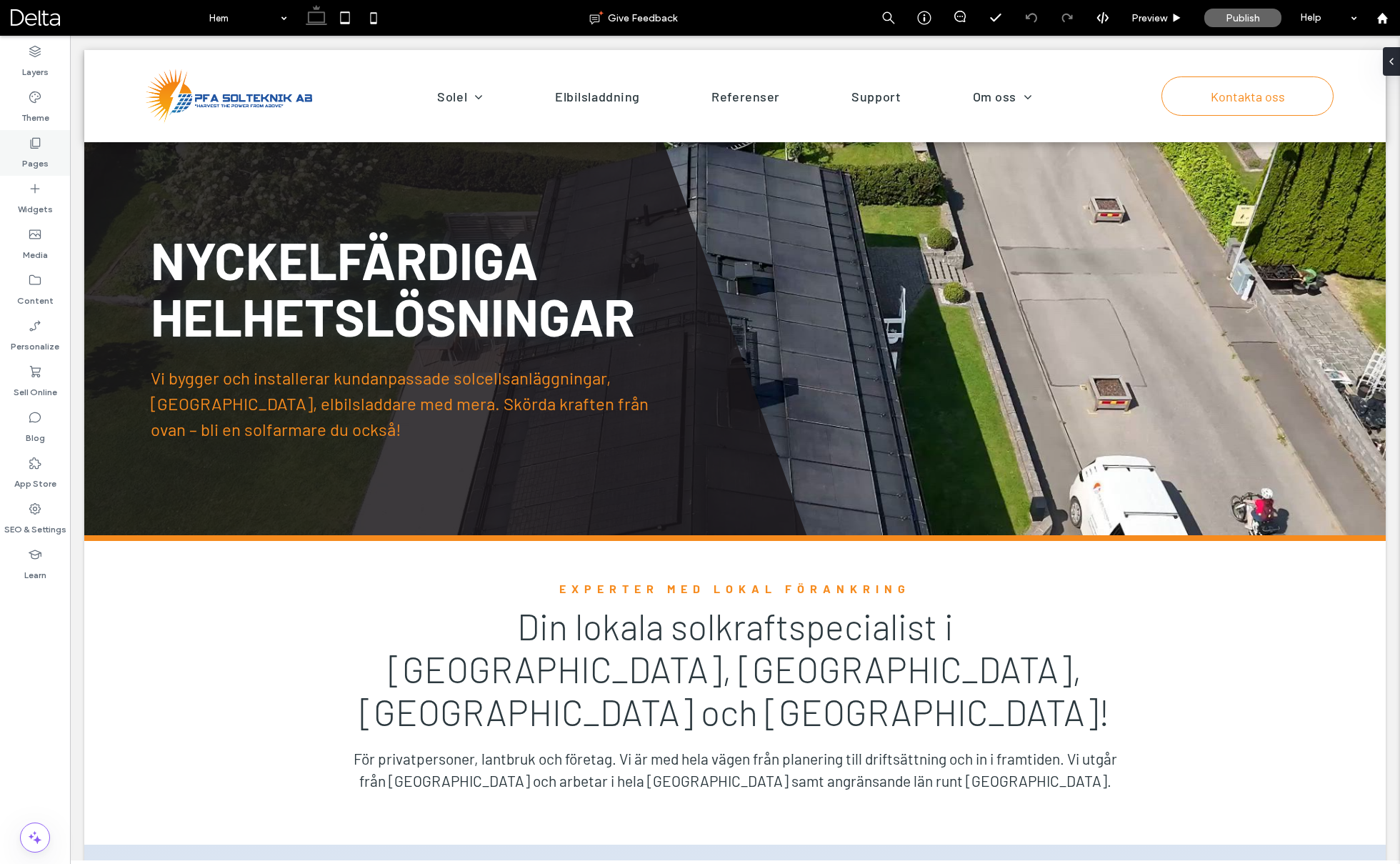
click at [35, 159] on label "Pages" at bounding box center [35, 159] width 26 height 20
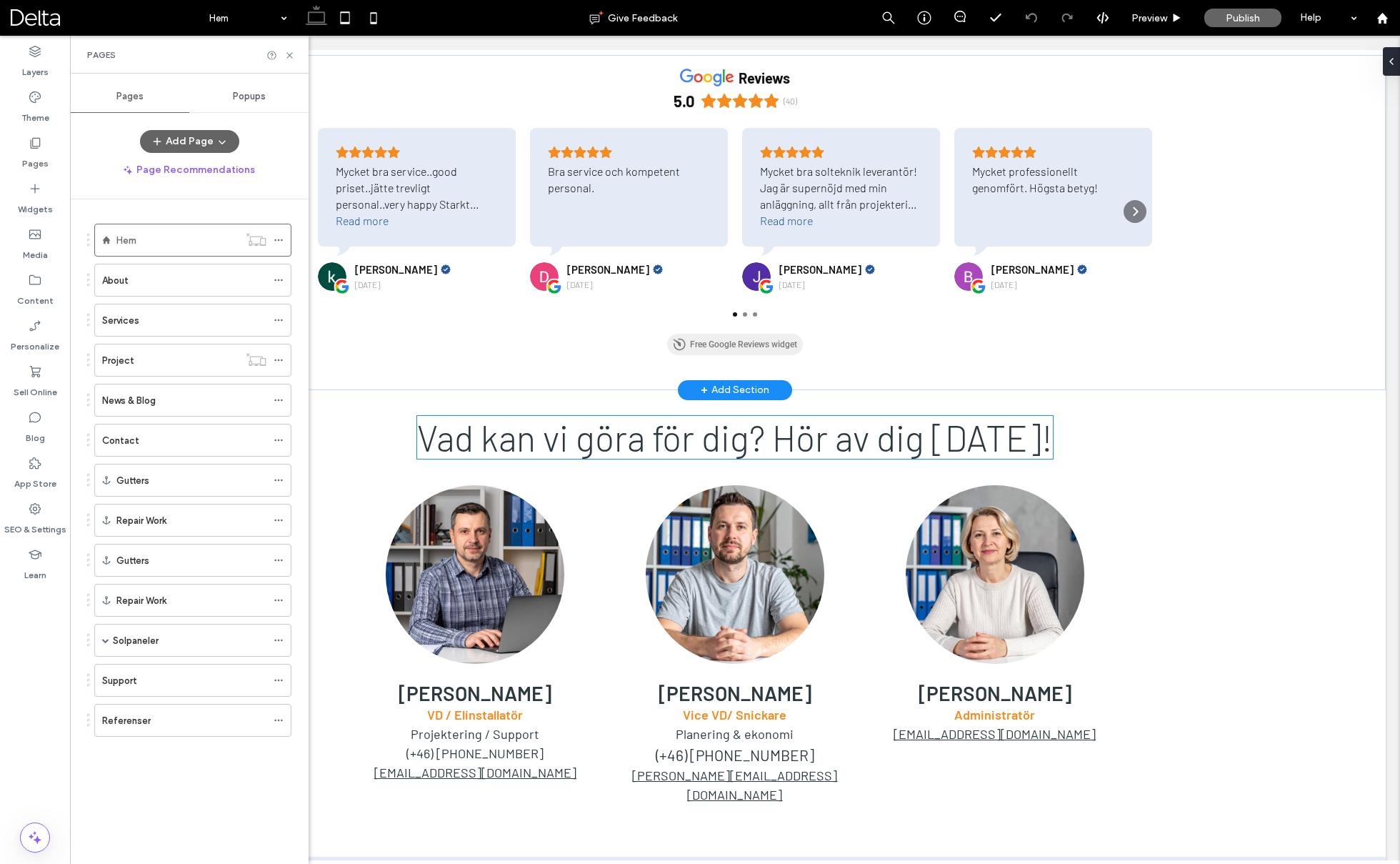
scroll to position [1651, 0]
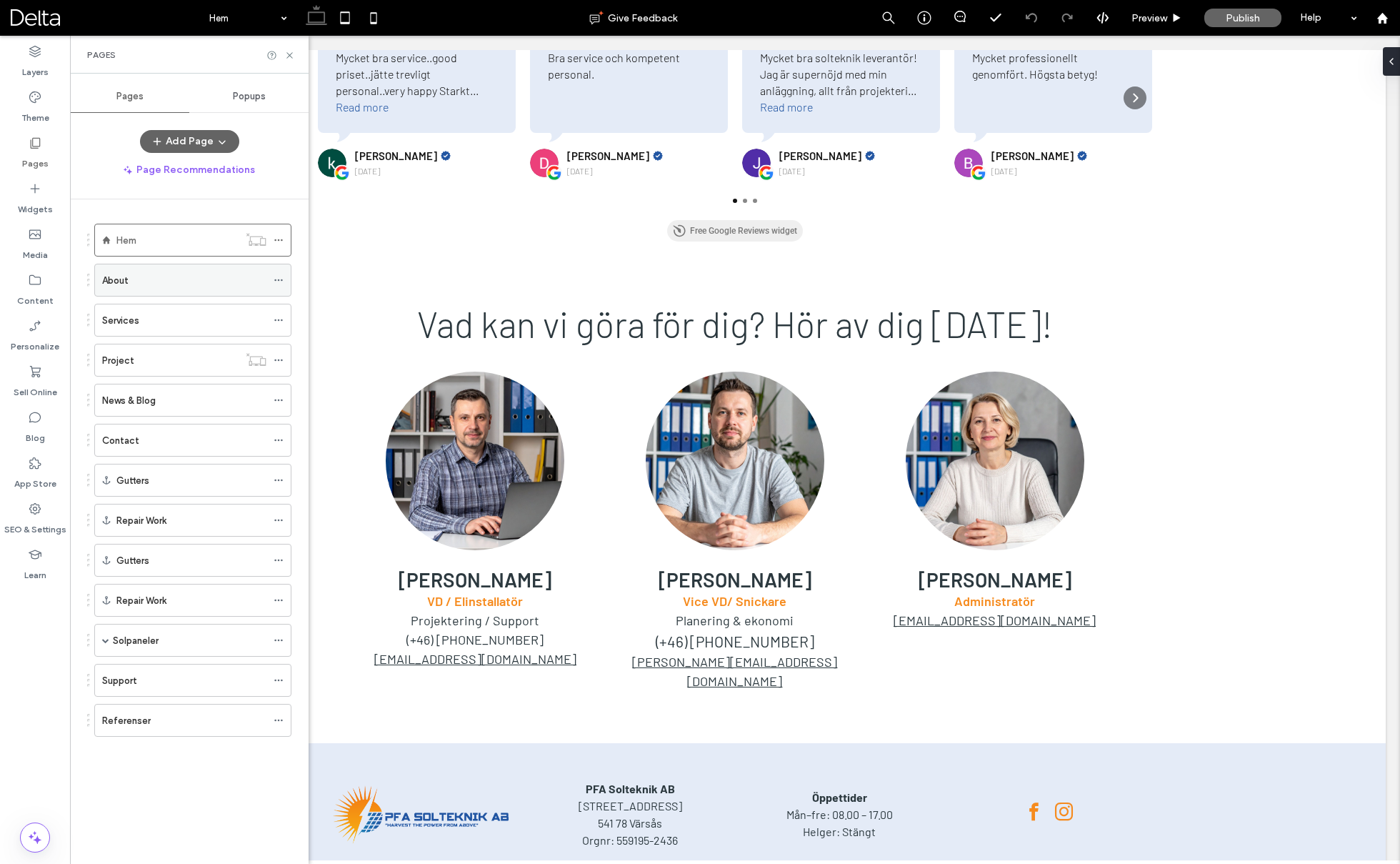
click at [158, 282] on div "About" at bounding box center [184, 280] width 164 height 15
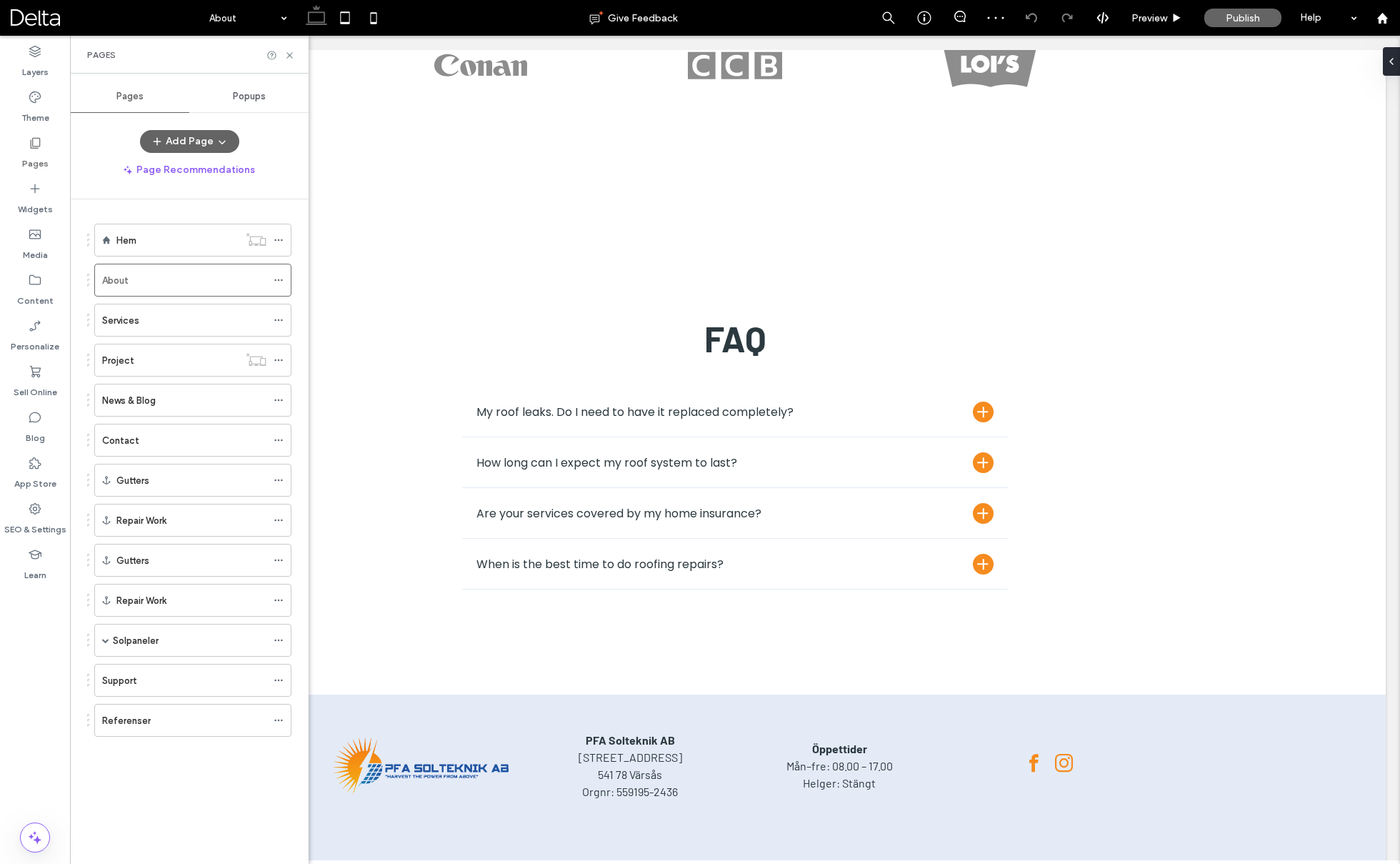
scroll to position [2261, 0]
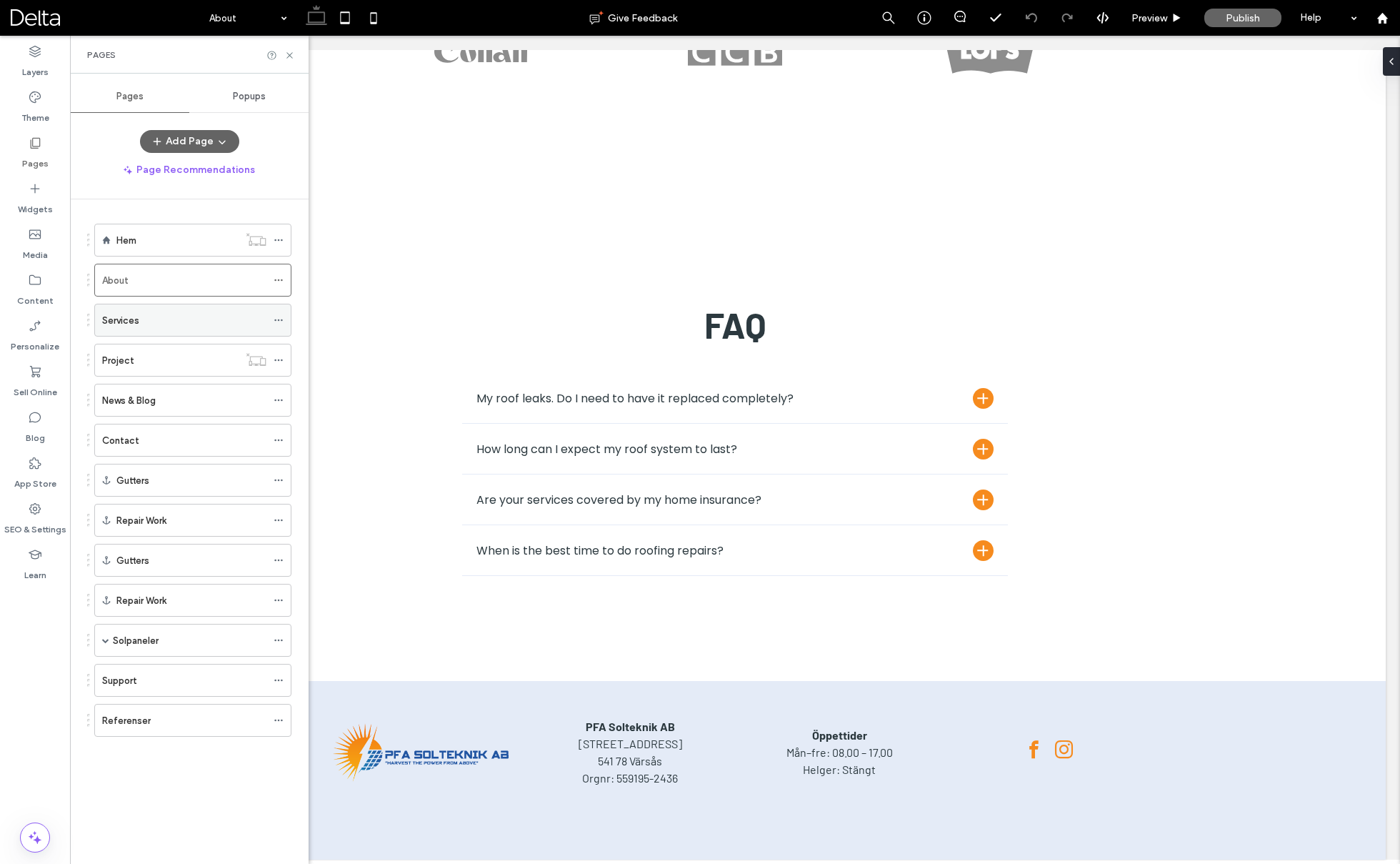
click at [204, 313] on div "Services" at bounding box center [184, 320] width 164 height 15
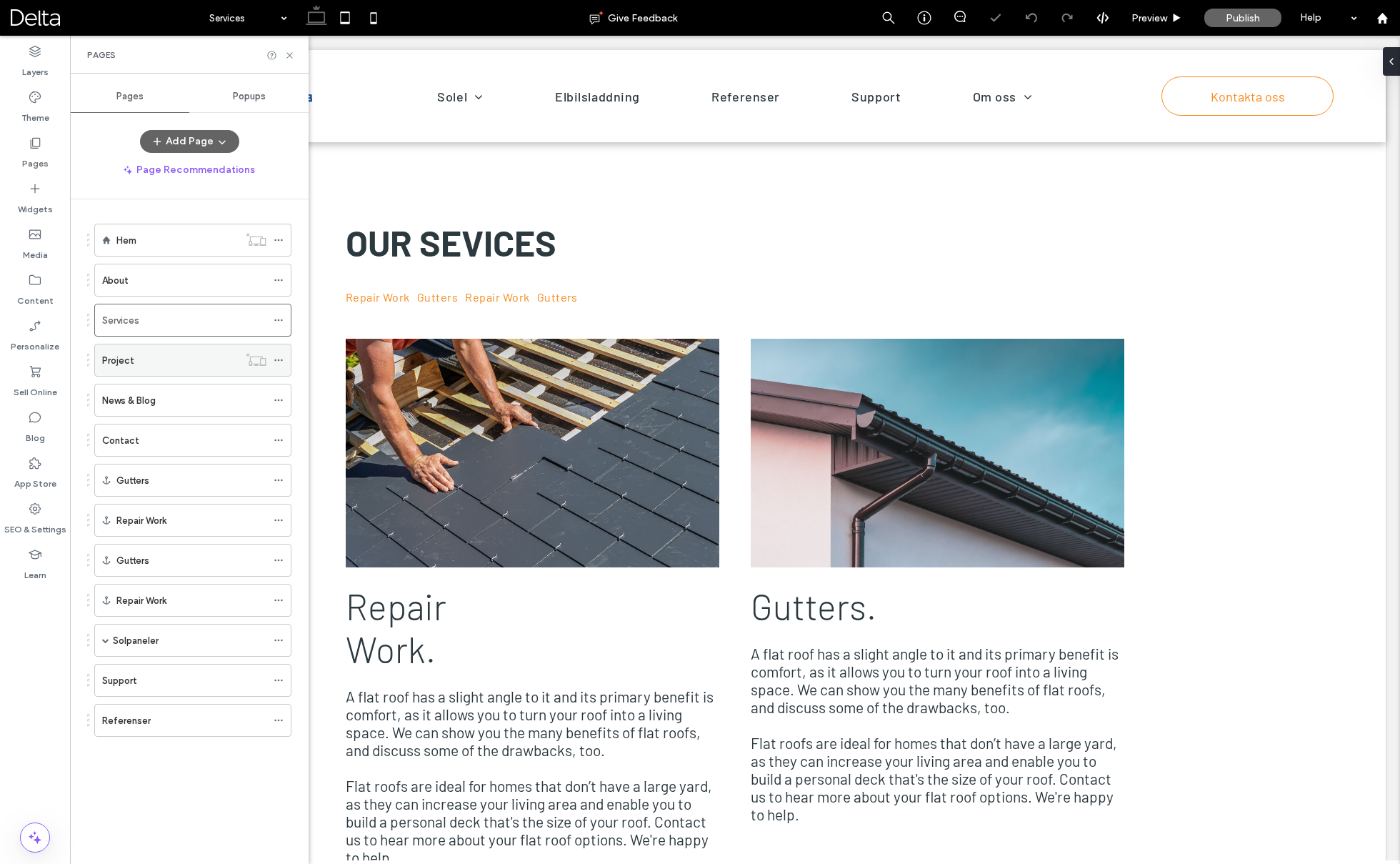
click at [175, 347] on div "Project" at bounding box center [170, 360] width 137 height 32
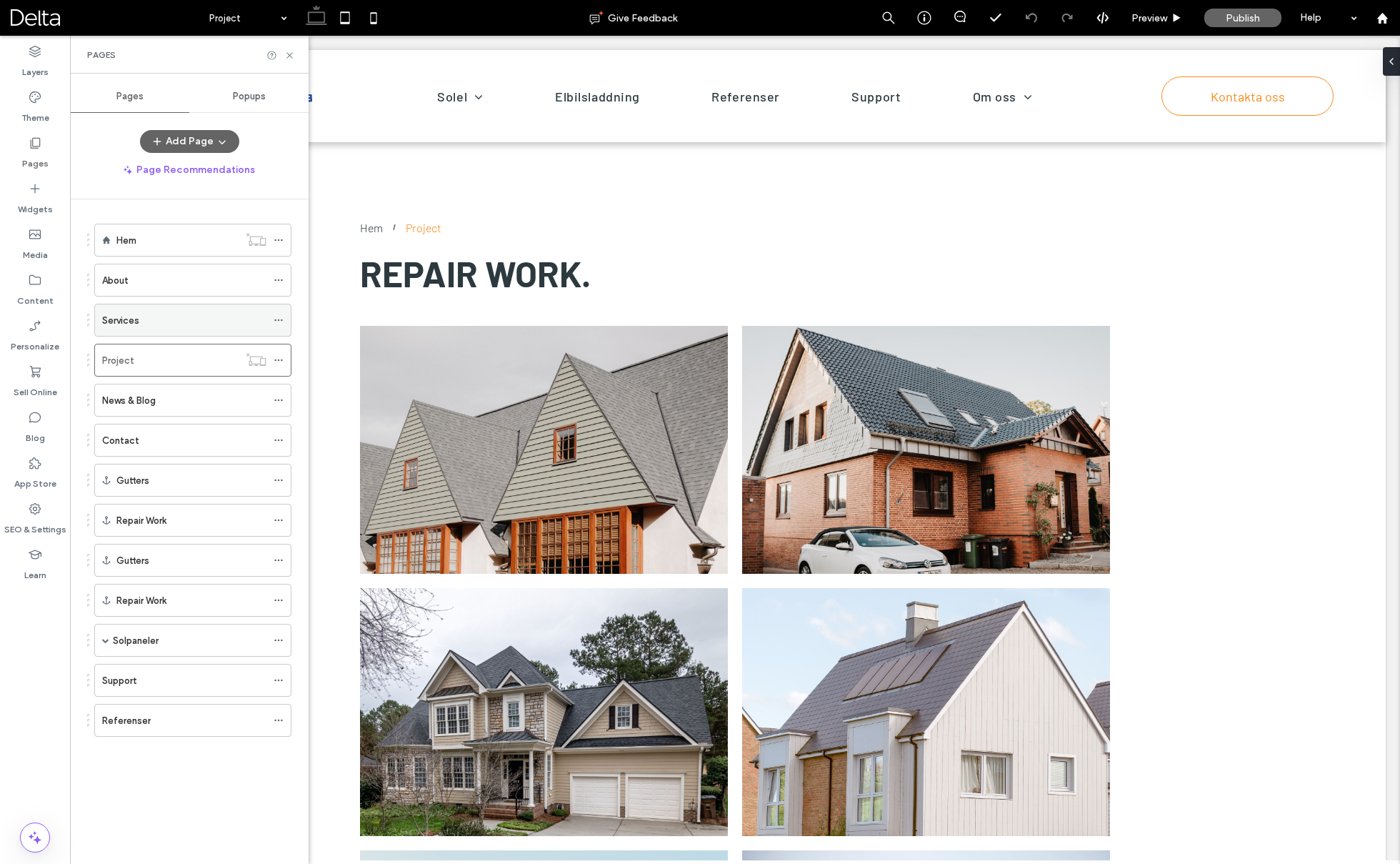
click at [173, 320] on div "Services" at bounding box center [184, 320] width 164 height 15
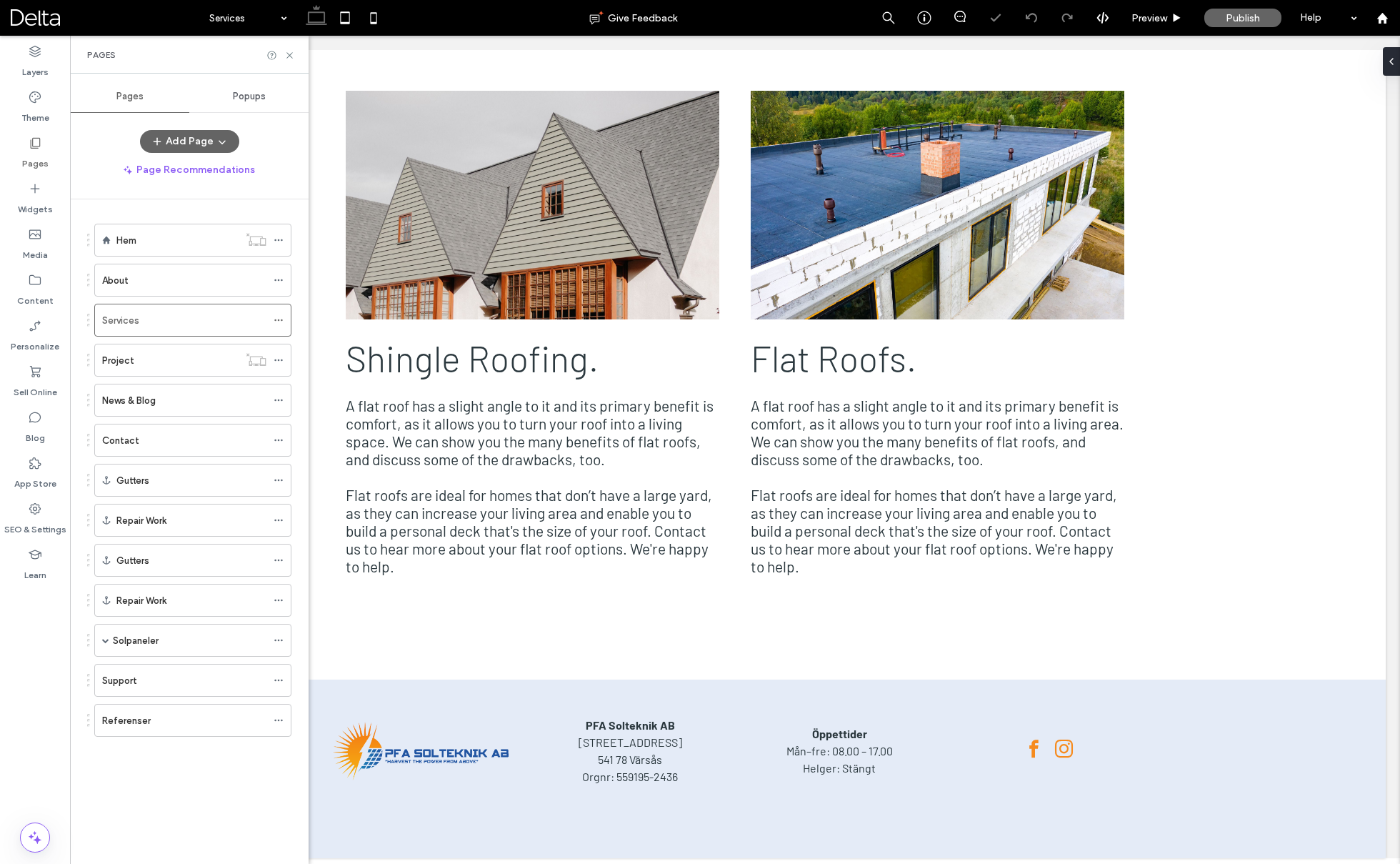
scroll to position [888, 0]
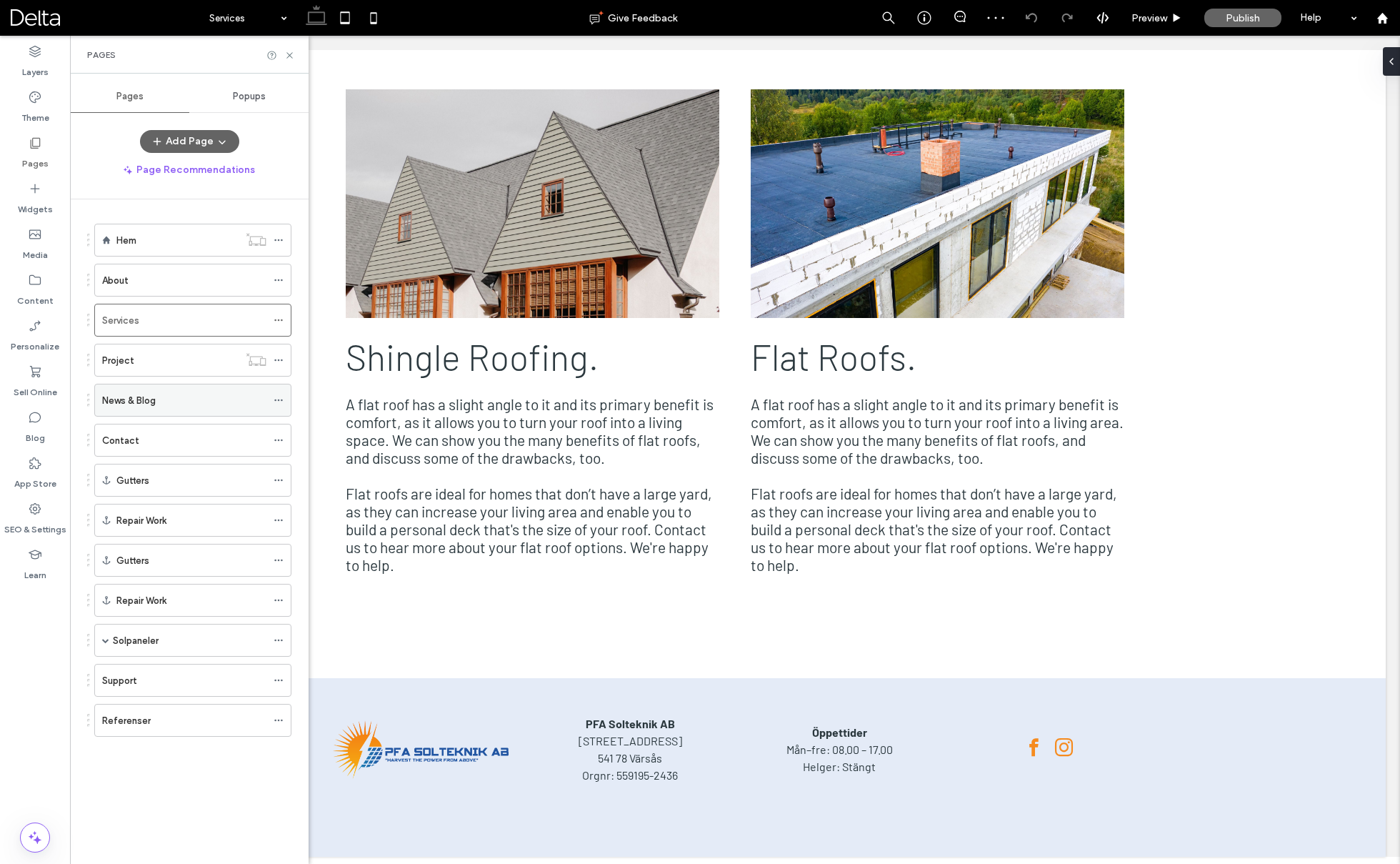
click at [164, 403] on div "News & Blog" at bounding box center [184, 400] width 164 height 15
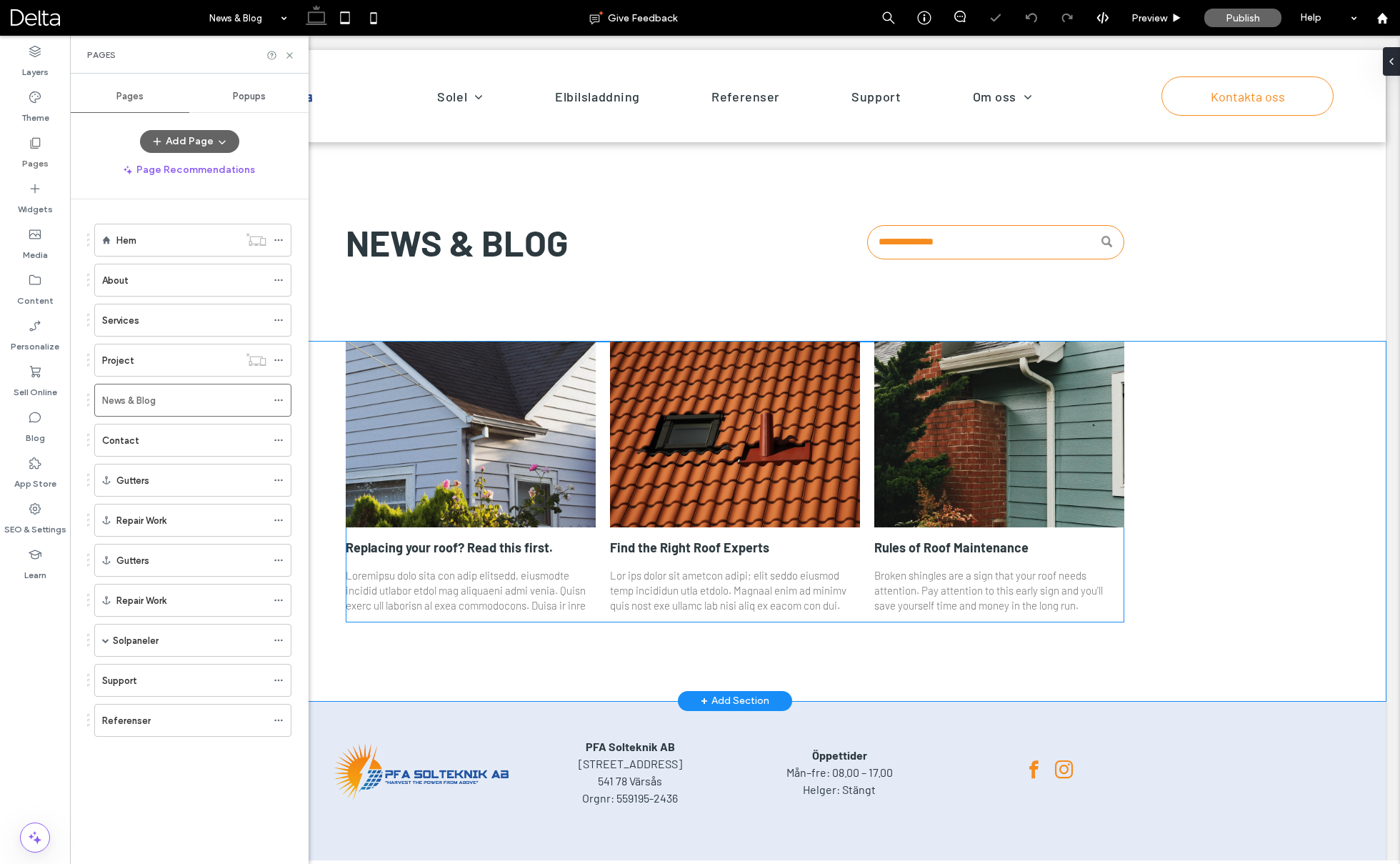
scroll to position [22, 0]
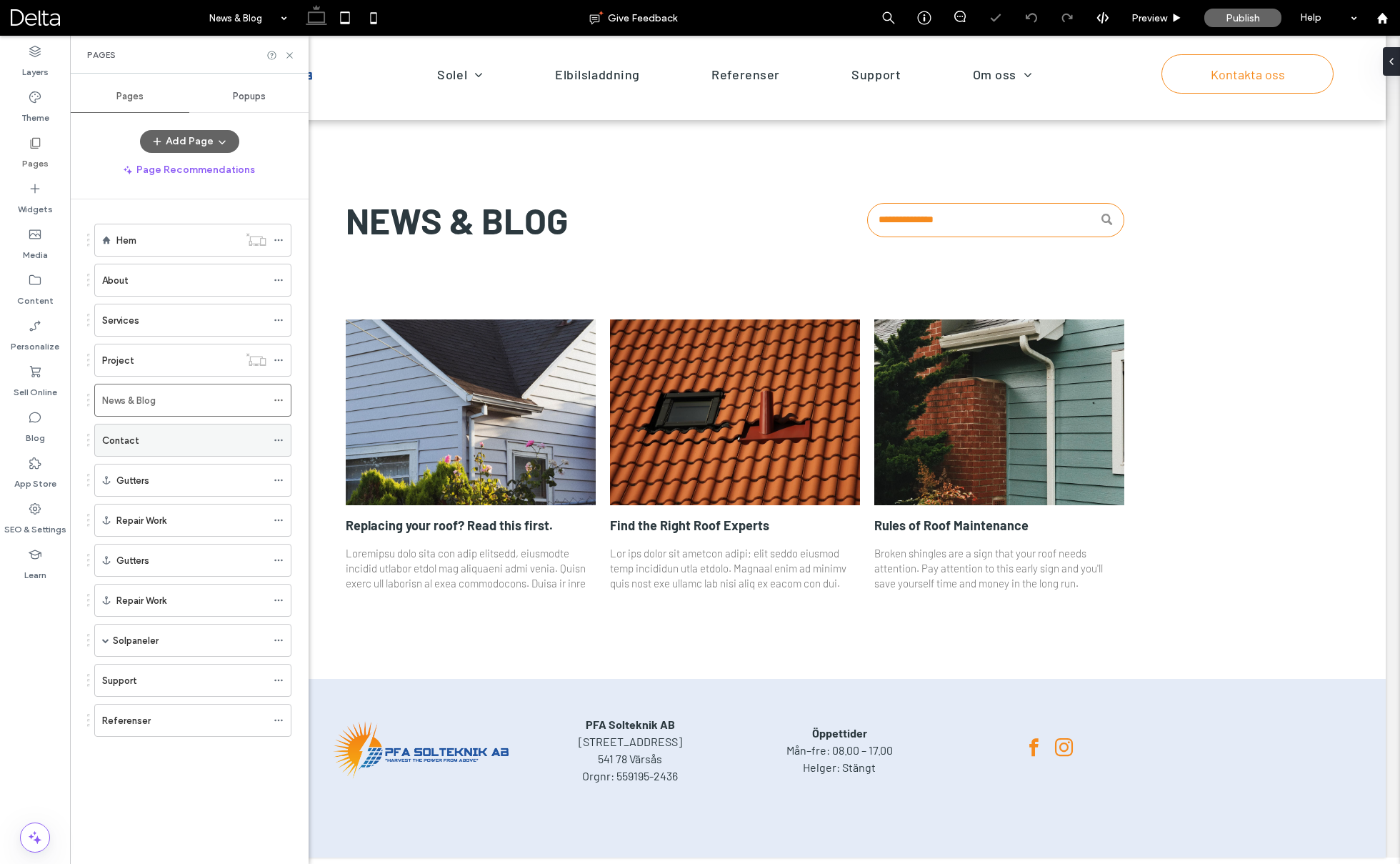
click at [152, 443] on div "Contact" at bounding box center [184, 440] width 164 height 32
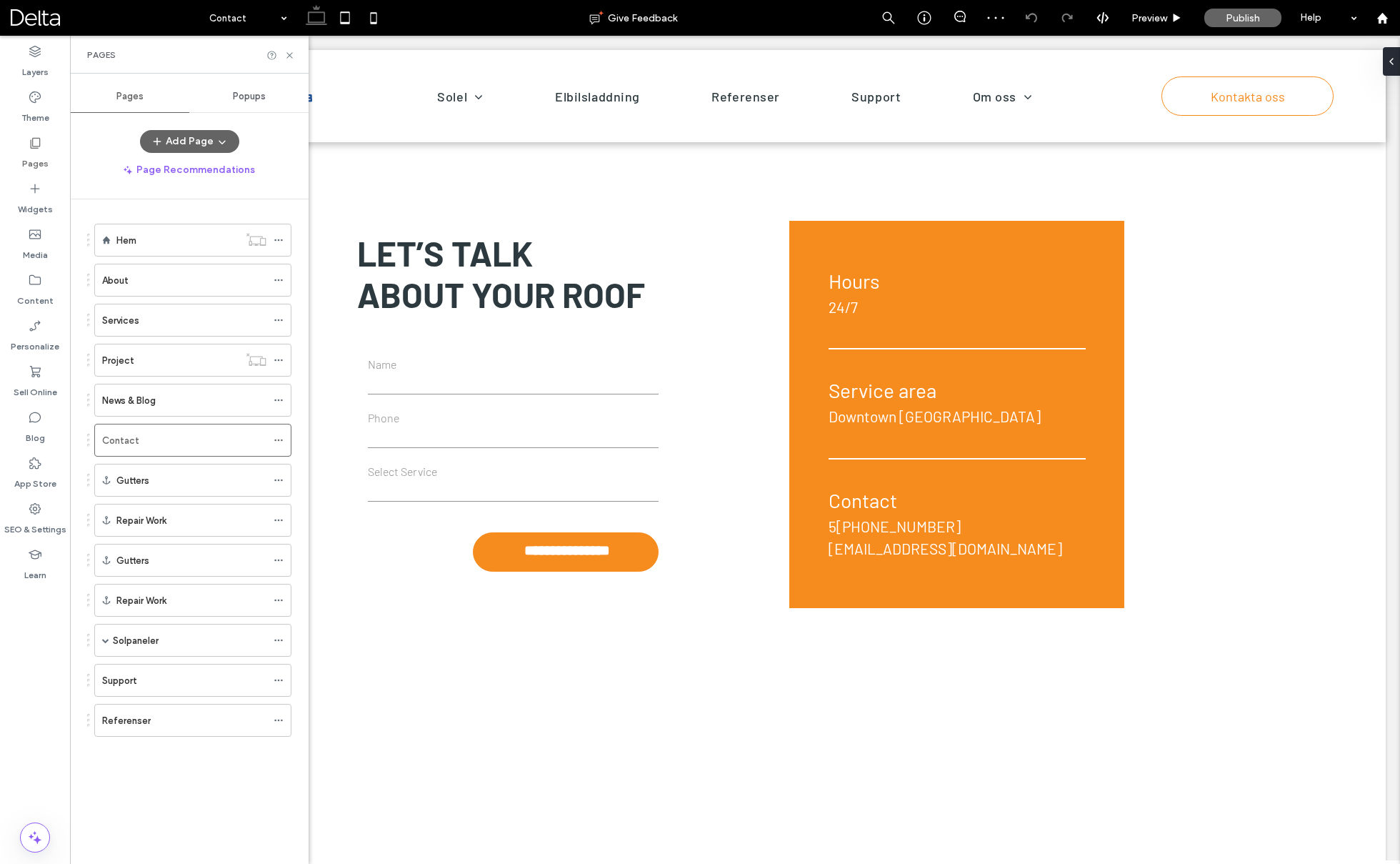
scroll to position [0, 0]
click at [201, 475] on div "Gutters" at bounding box center [191, 480] width 150 height 15
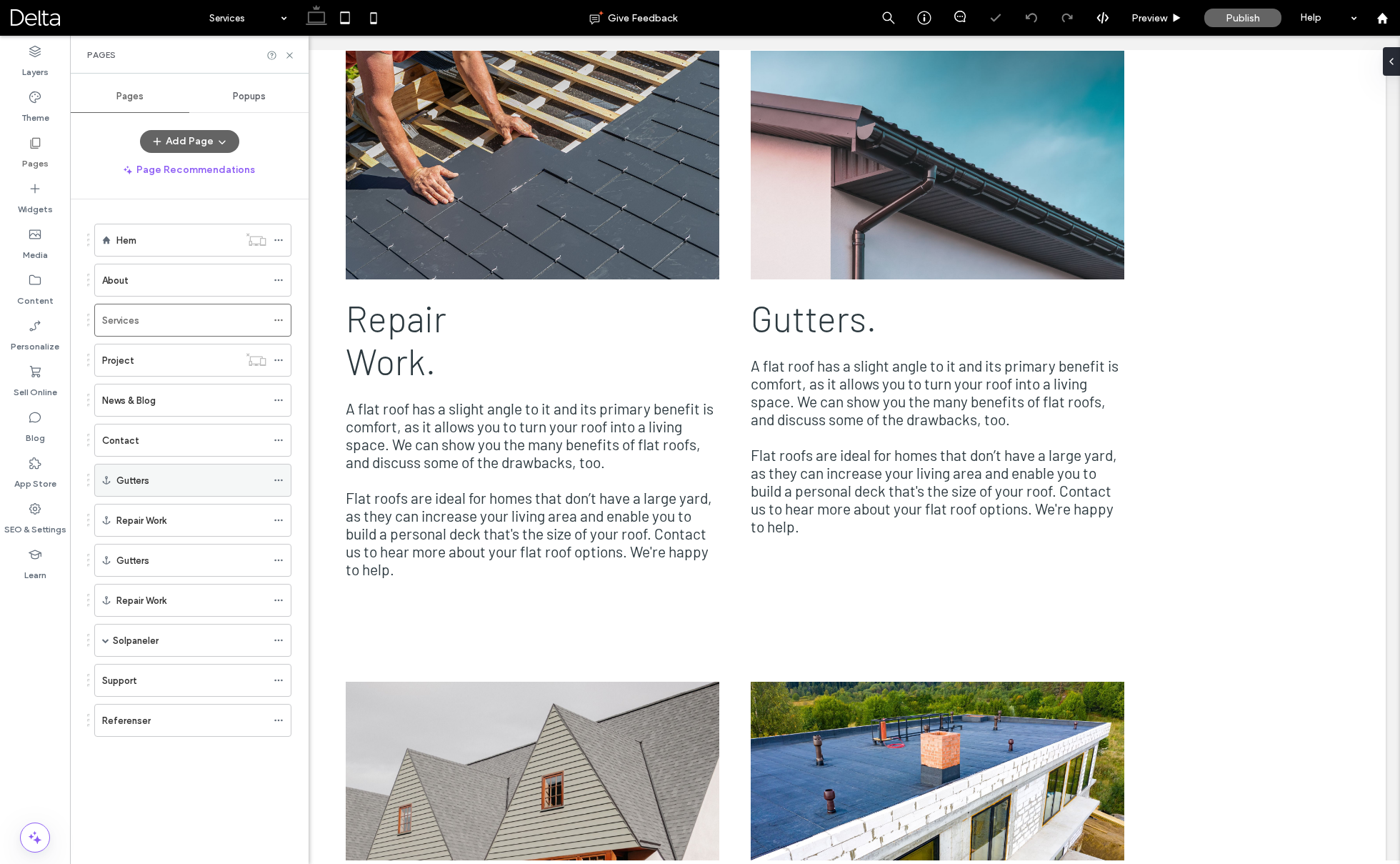
scroll to position [288, 0]
click at [170, 514] on div "Repair Work" at bounding box center [191, 520] width 150 height 15
click at [182, 641] on div "Solpaneler" at bounding box center [189, 641] width 154 height 32
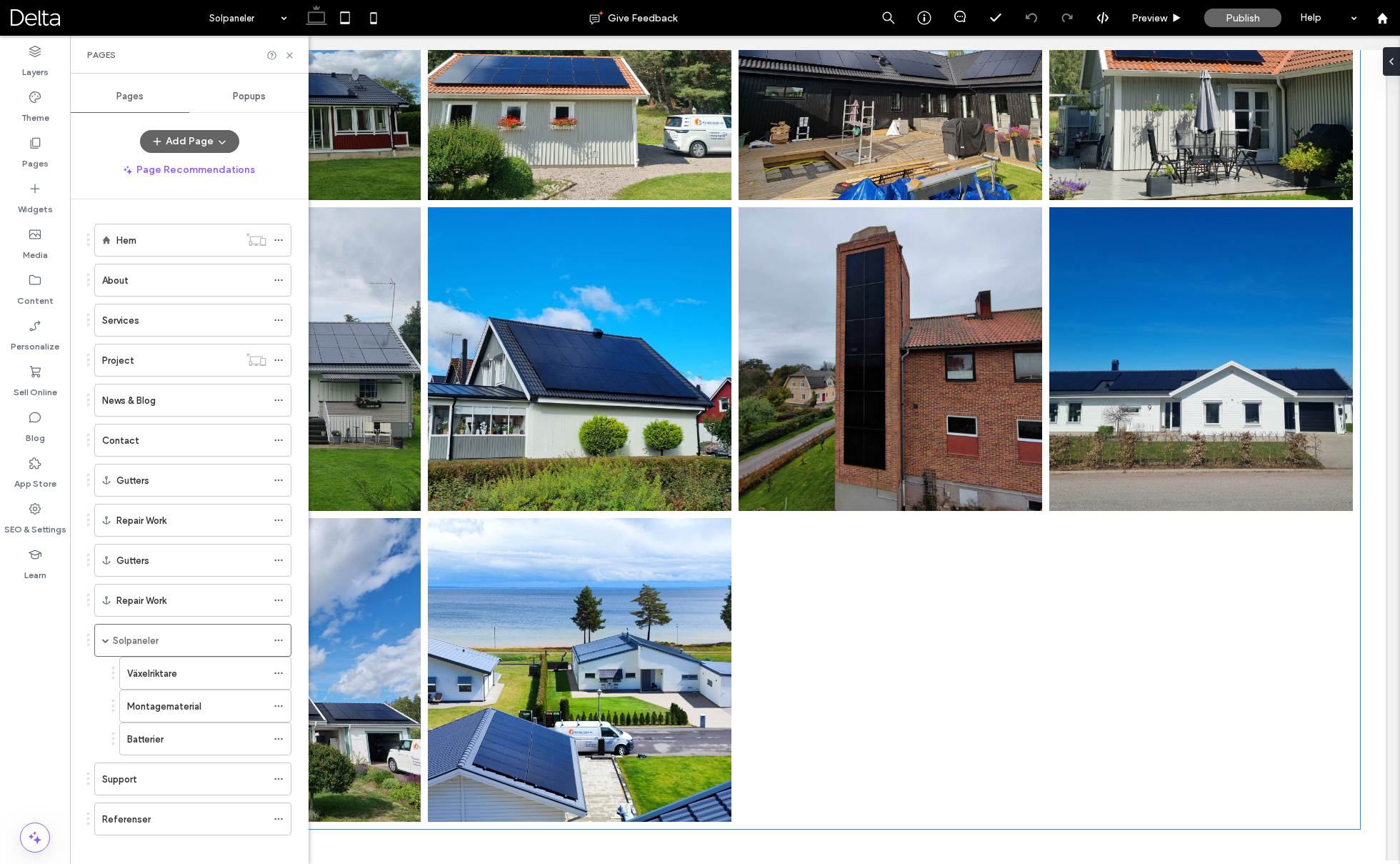
scroll to position [4574, 0]
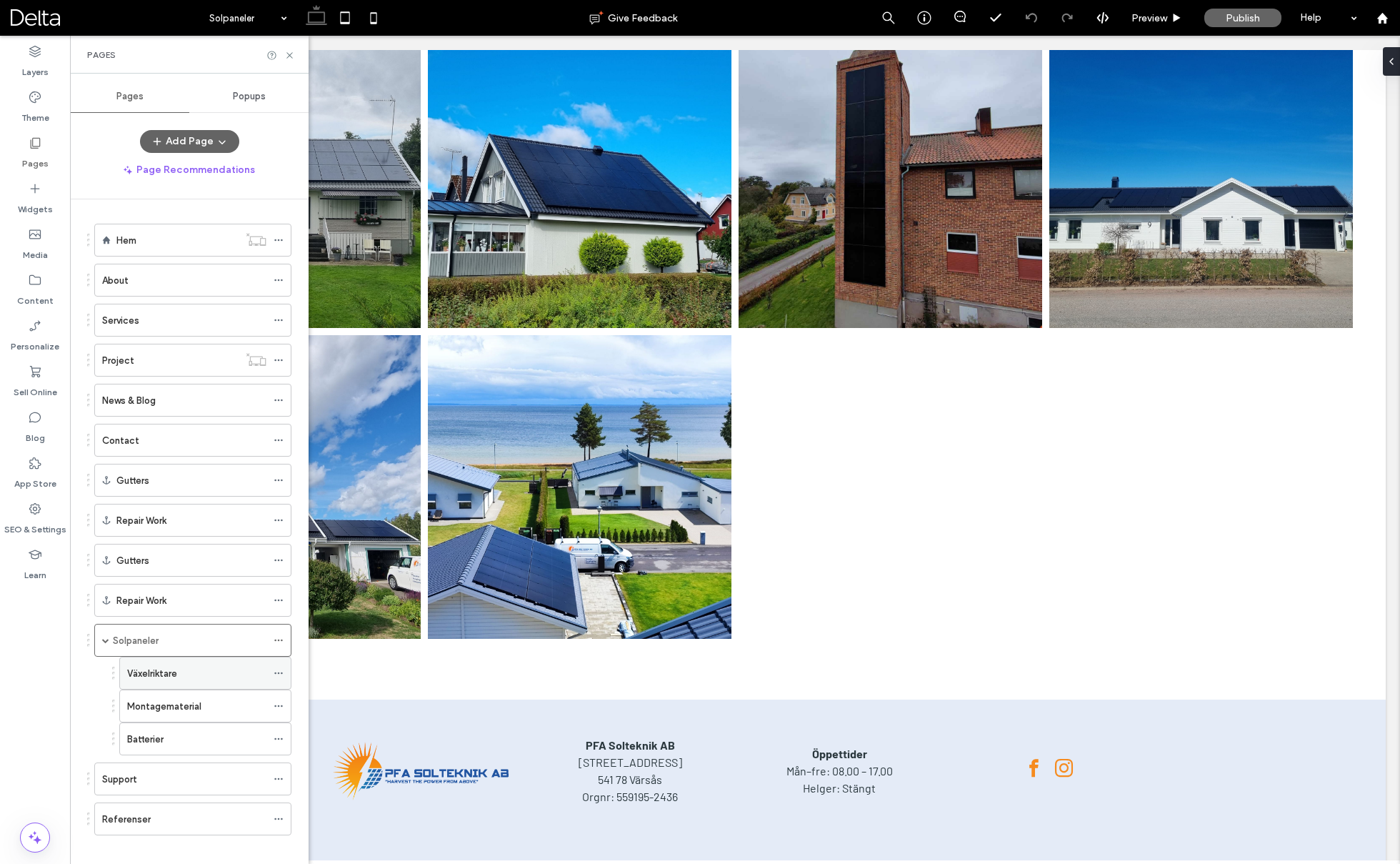
click at [201, 674] on div "Växelriktare" at bounding box center [197, 673] width 140 height 32
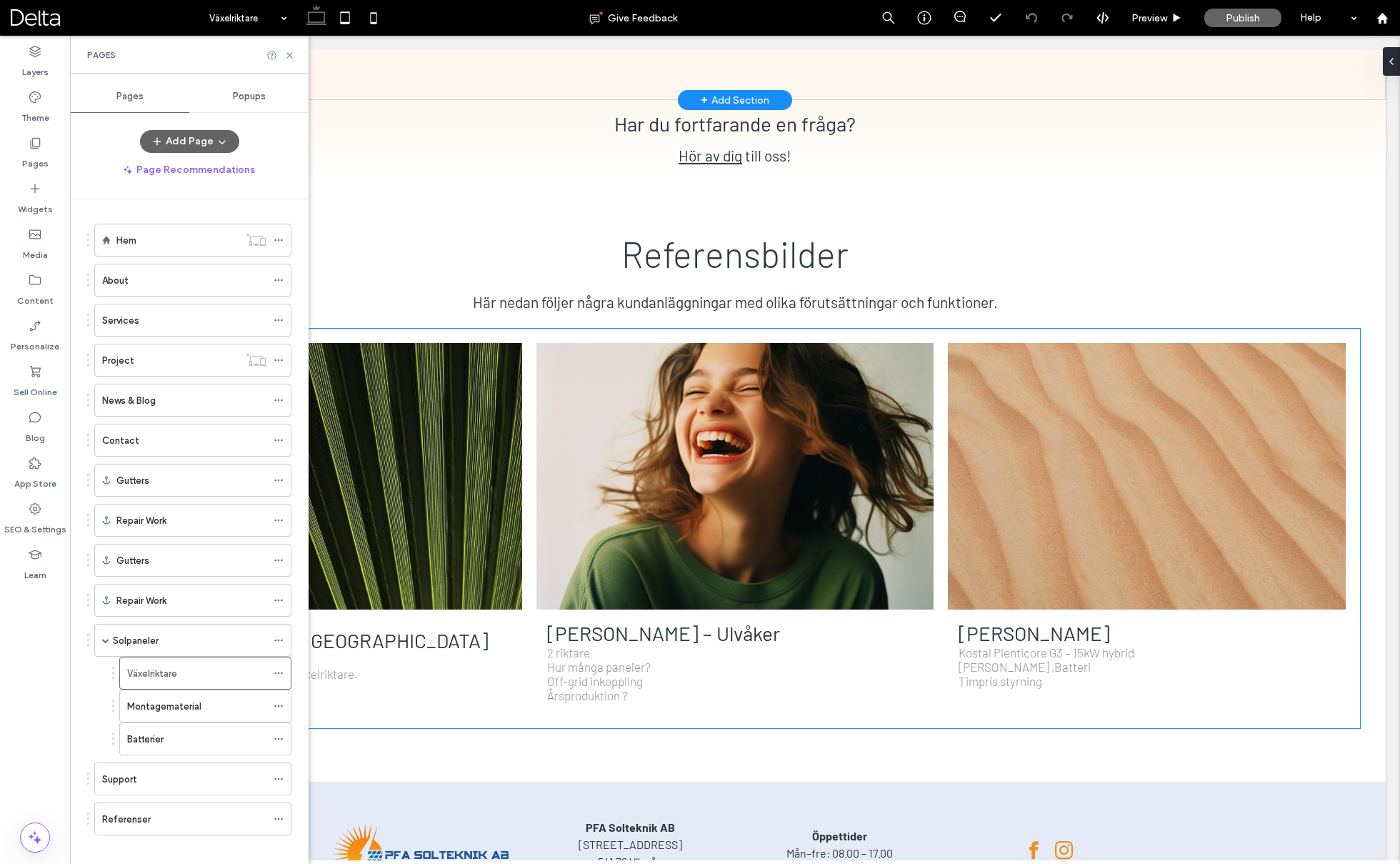
scroll to position [3846, 0]
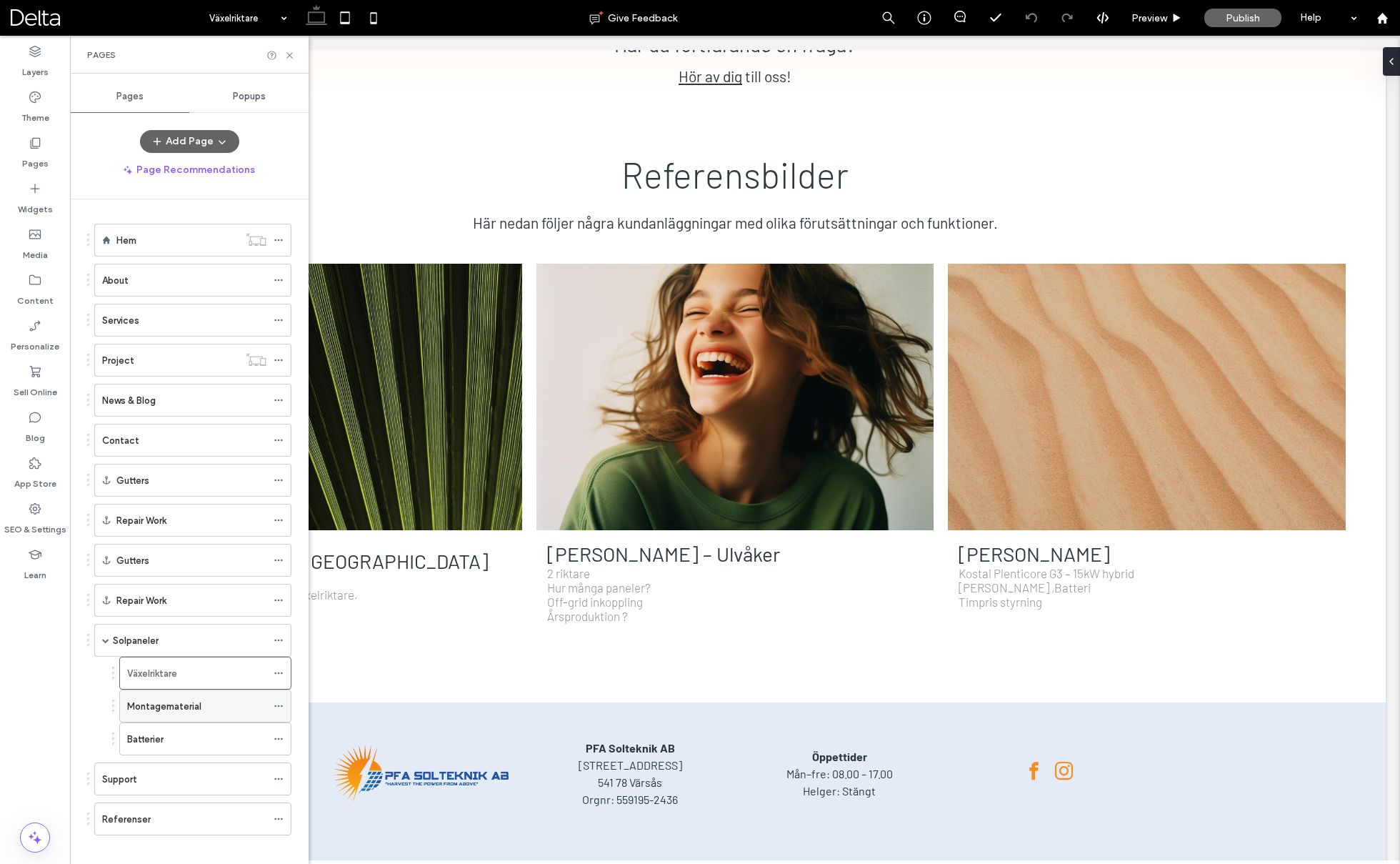
click at [195, 694] on label "Montagematerial" at bounding box center [165, 706] width 74 height 25
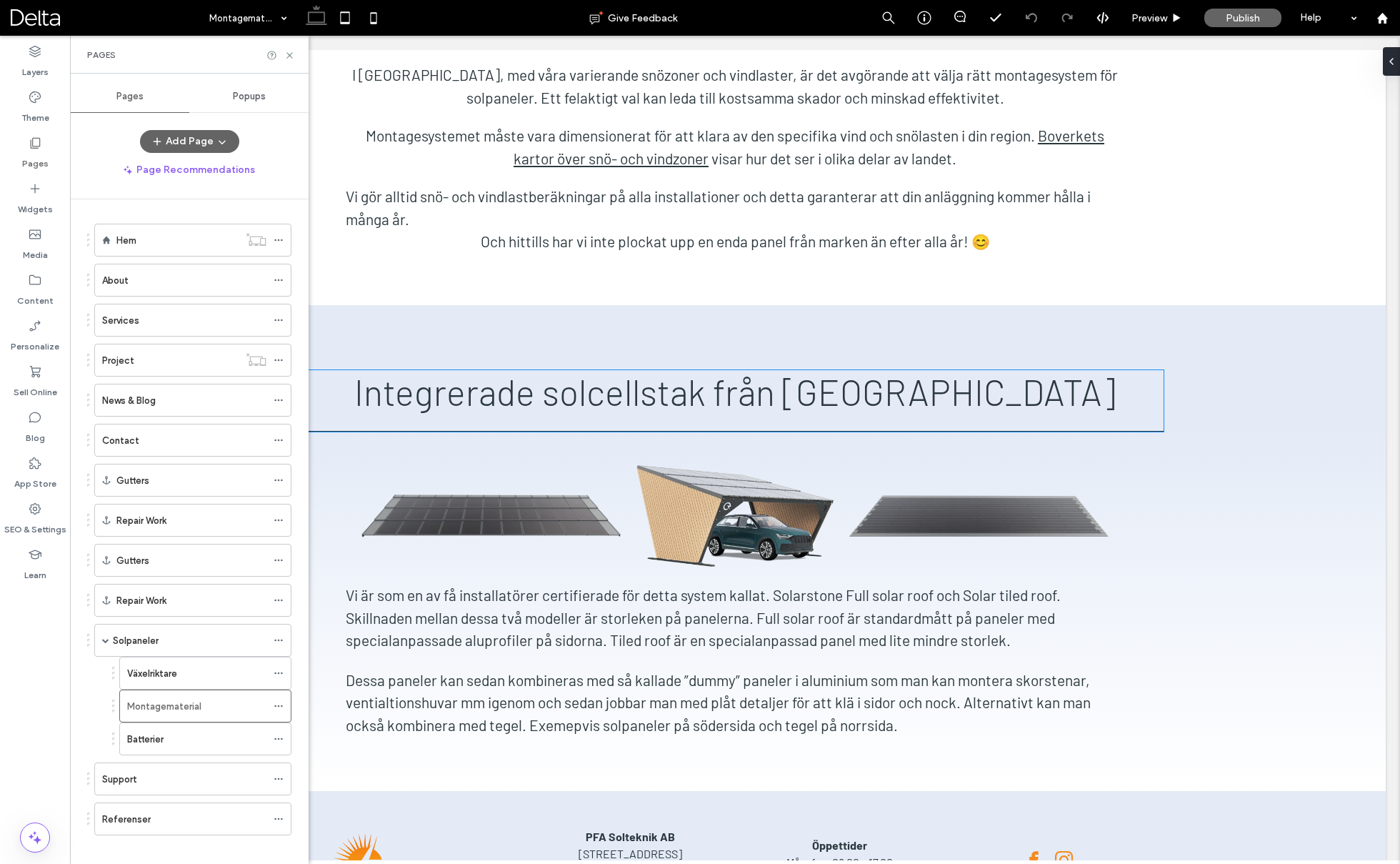
scroll to position [2975, 0]
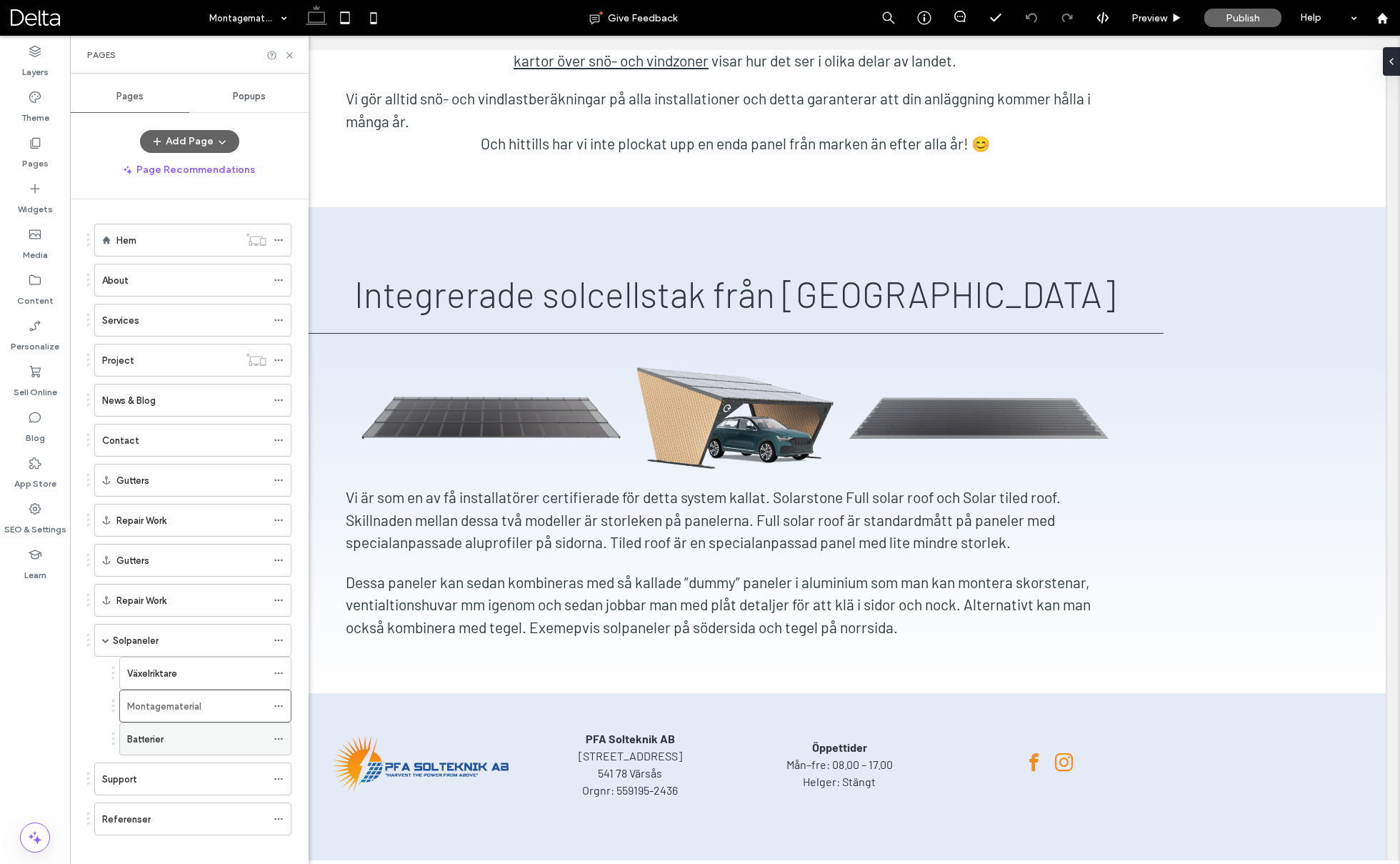
click at [188, 732] on div "Batterier" at bounding box center [197, 739] width 140 height 15
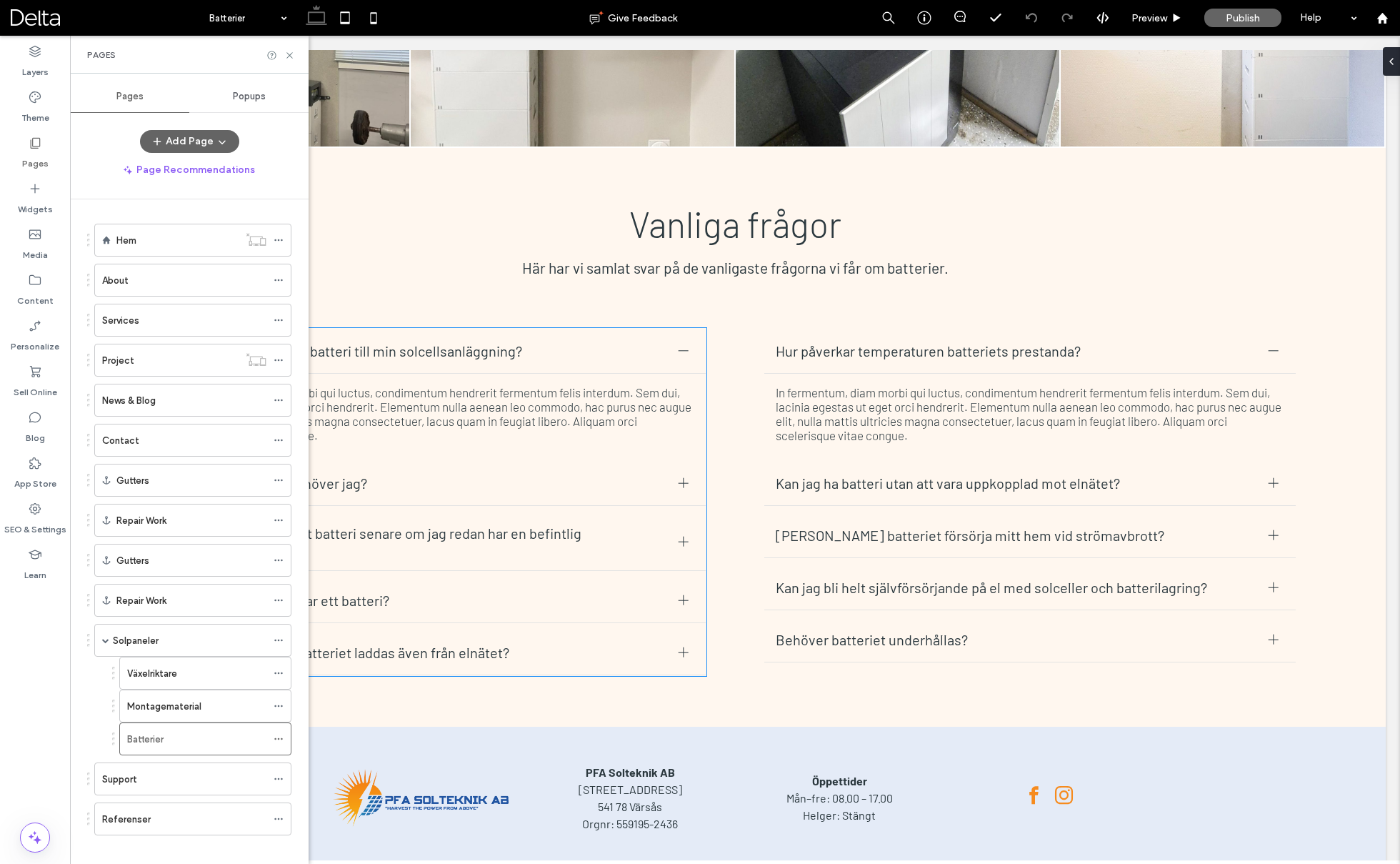
scroll to position [6027, 0]
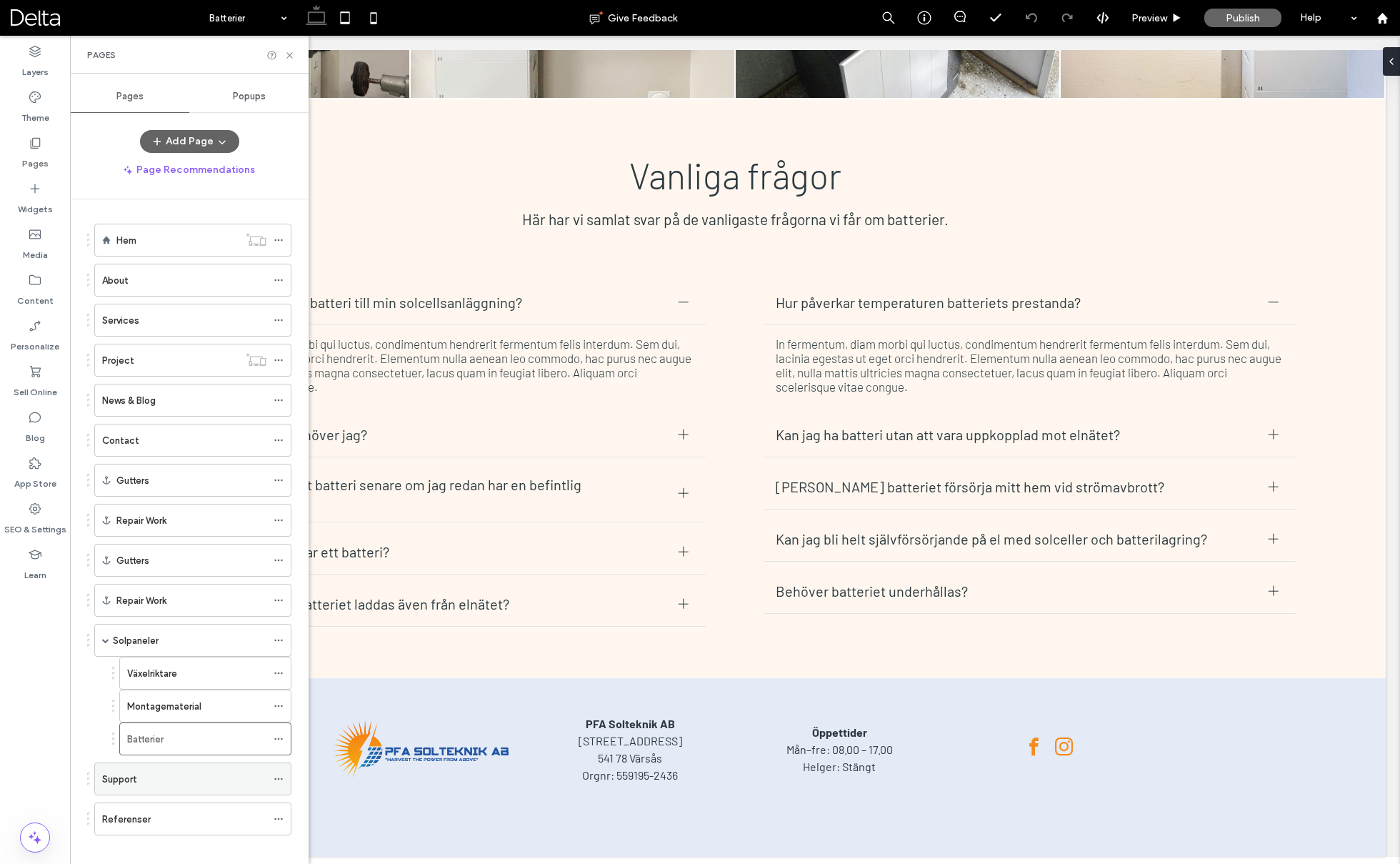
click at [162, 776] on div "Support" at bounding box center [184, 779] width 164 height 32
click at [161, 812] on div "Referenser" at bounding box center [184, 819] width 164 height 15
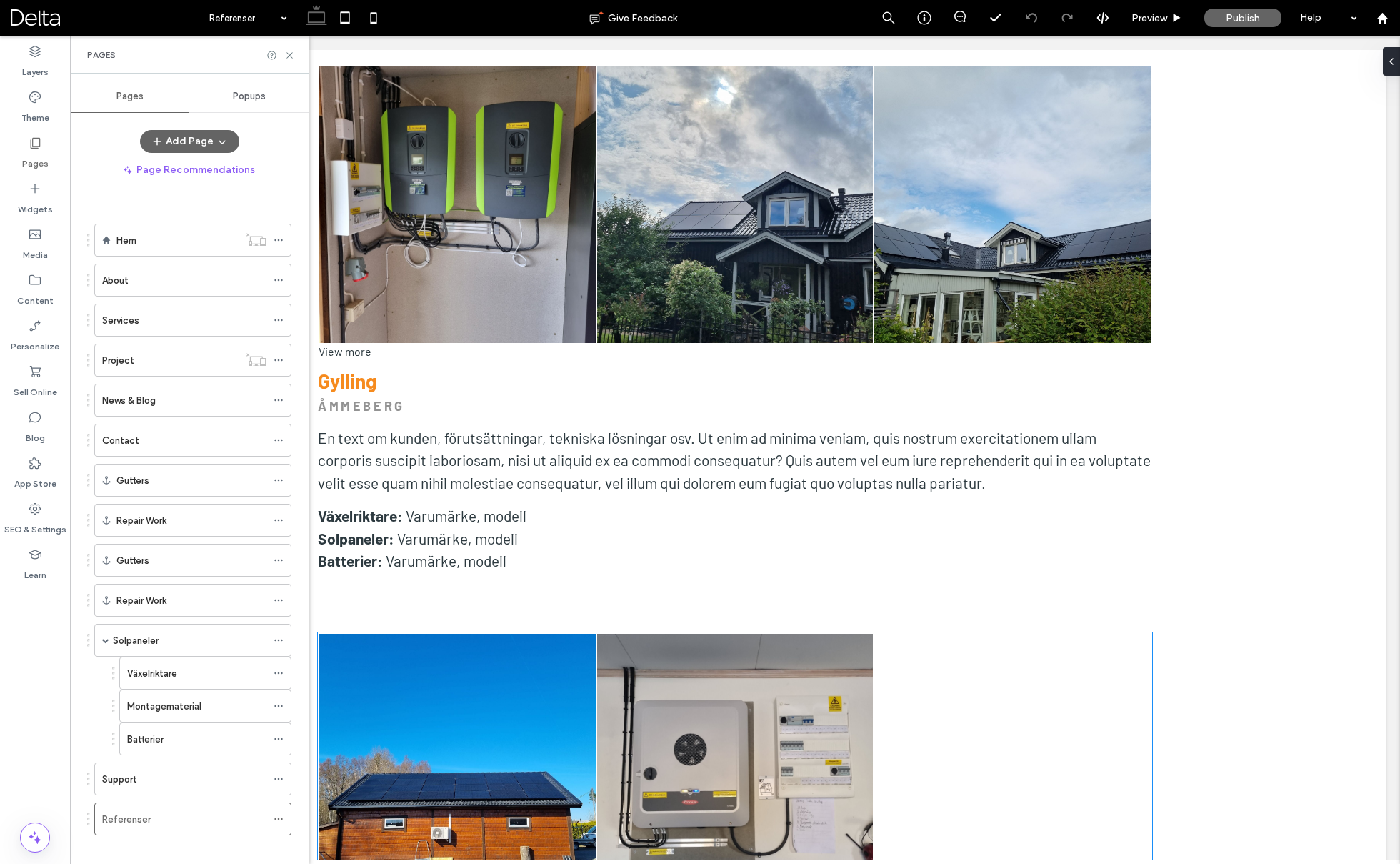
scroll to position [1989, 0]
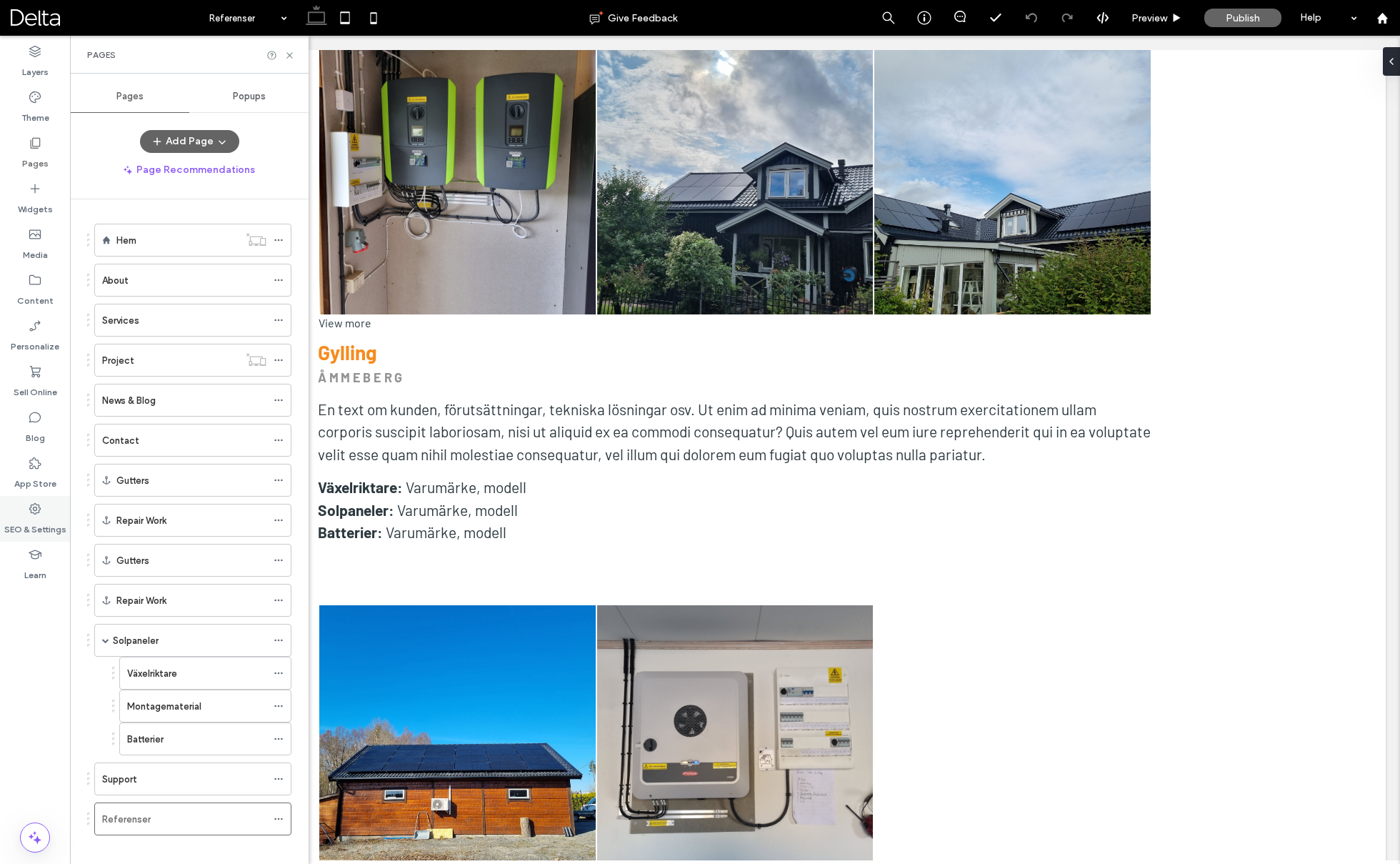
click at [27, 520] on label "SEO & Settings" at bounding box center [35, 525] width 62 height 20
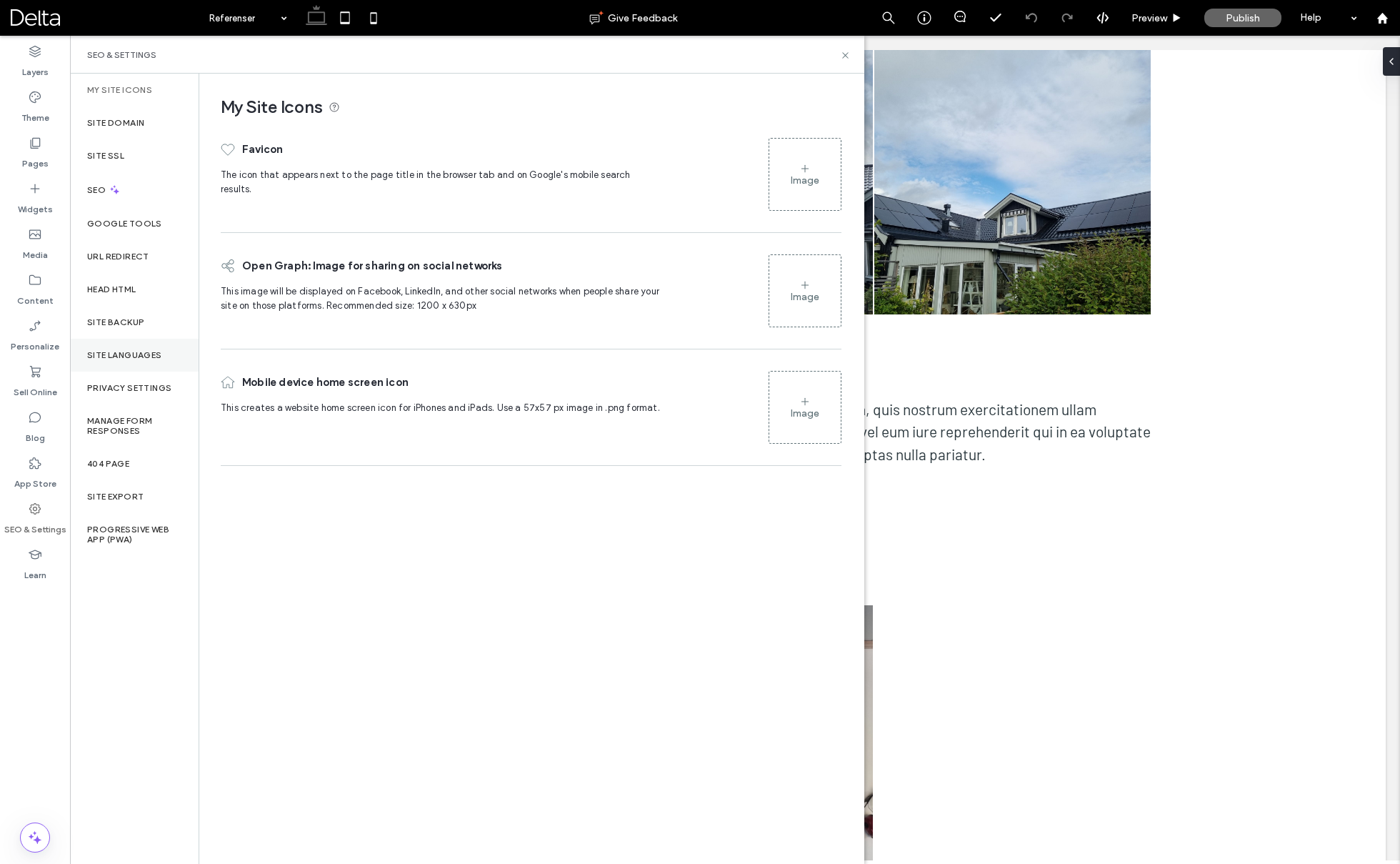
click at [155, 344] on div "Site Languages" at bounding box center [134, 355] width 128 height 33
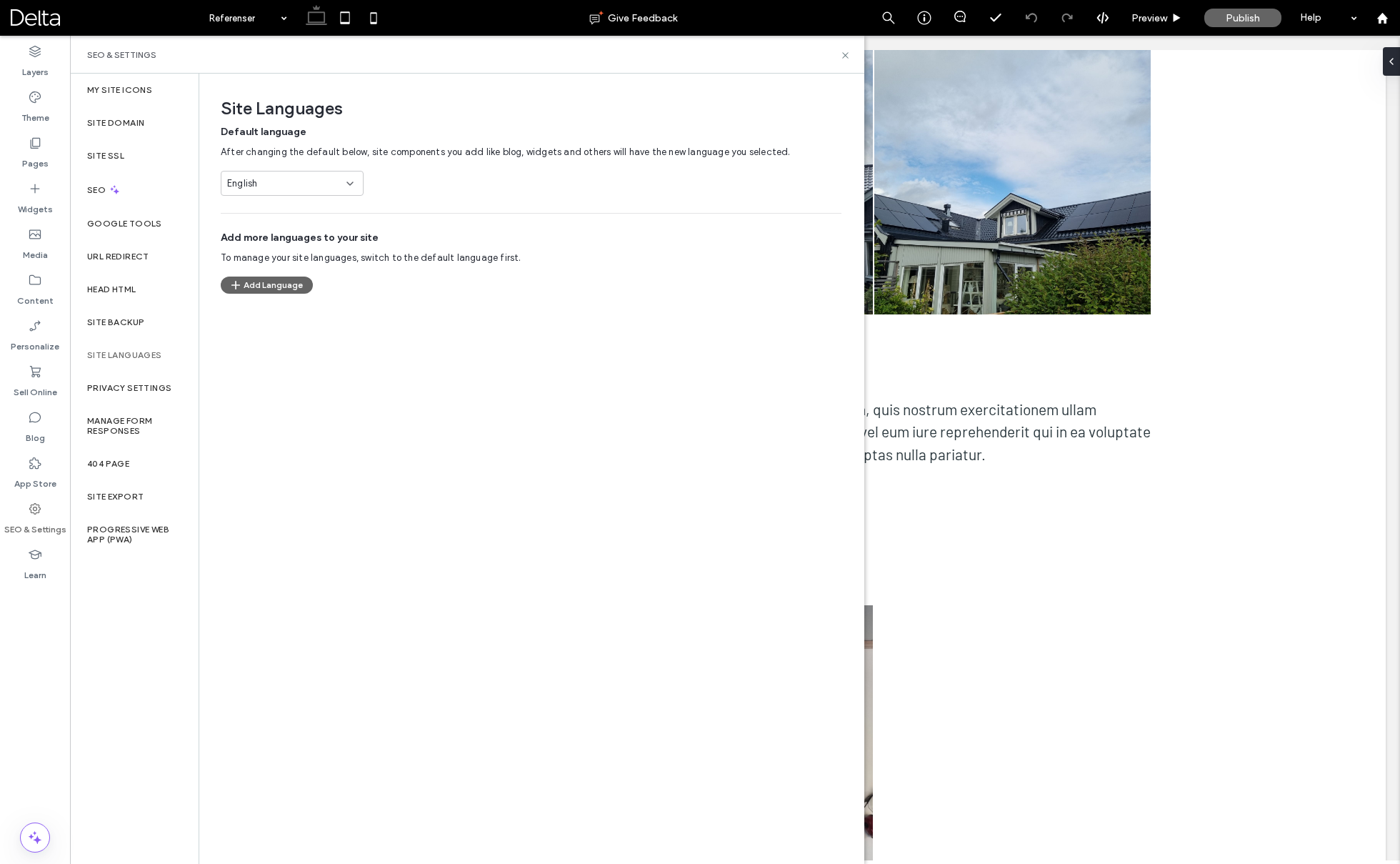
click at [313, 182] on div "English" at bounding box center [283, 183] width 113 height 14
click at [284, 284] on div "Swedish" at bounding box center [291, 283] width 142 height 25
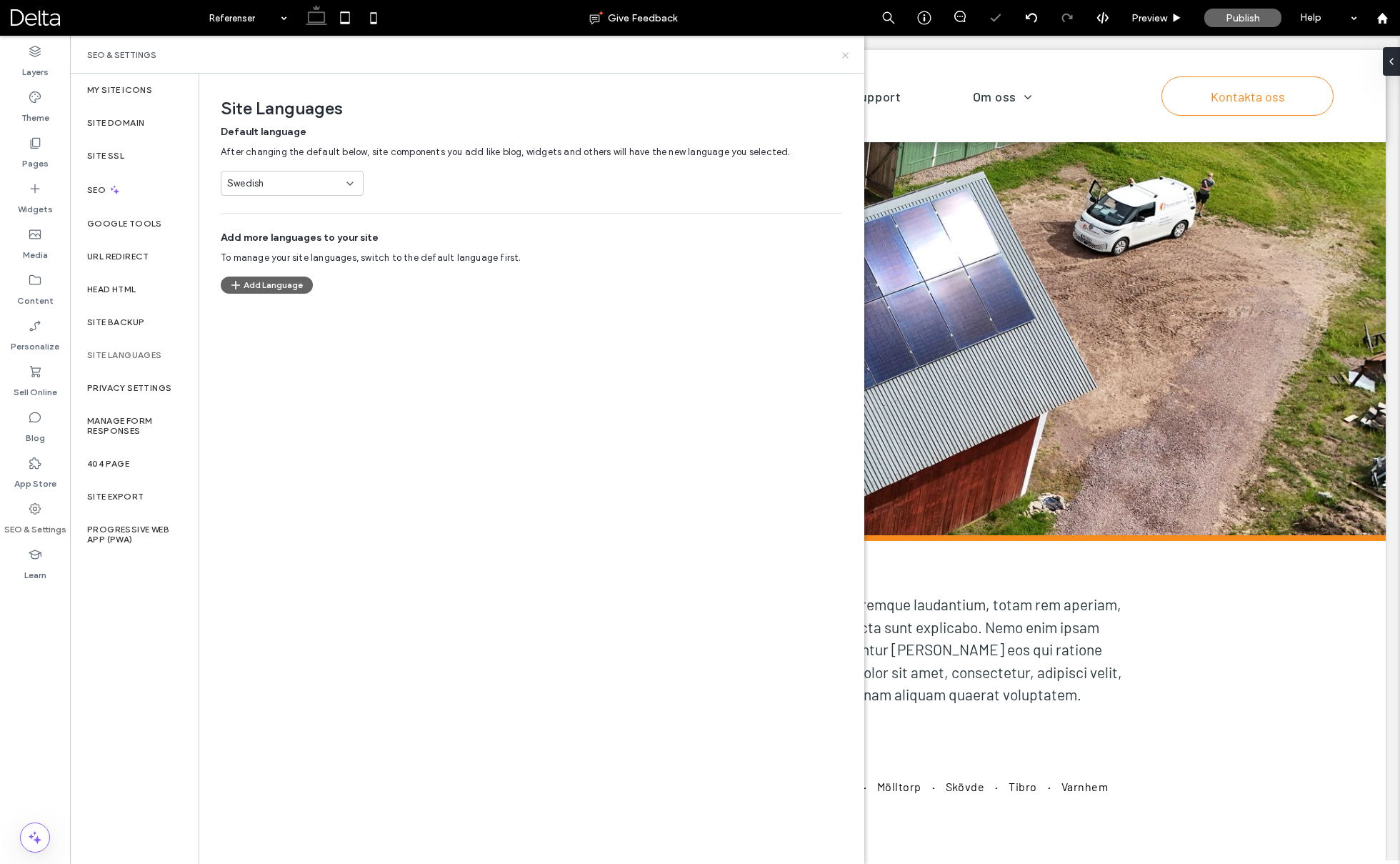
scroll to position [0, 0]
click at [846, 57] on use at bounding box center [845, 55] width 6 height 6
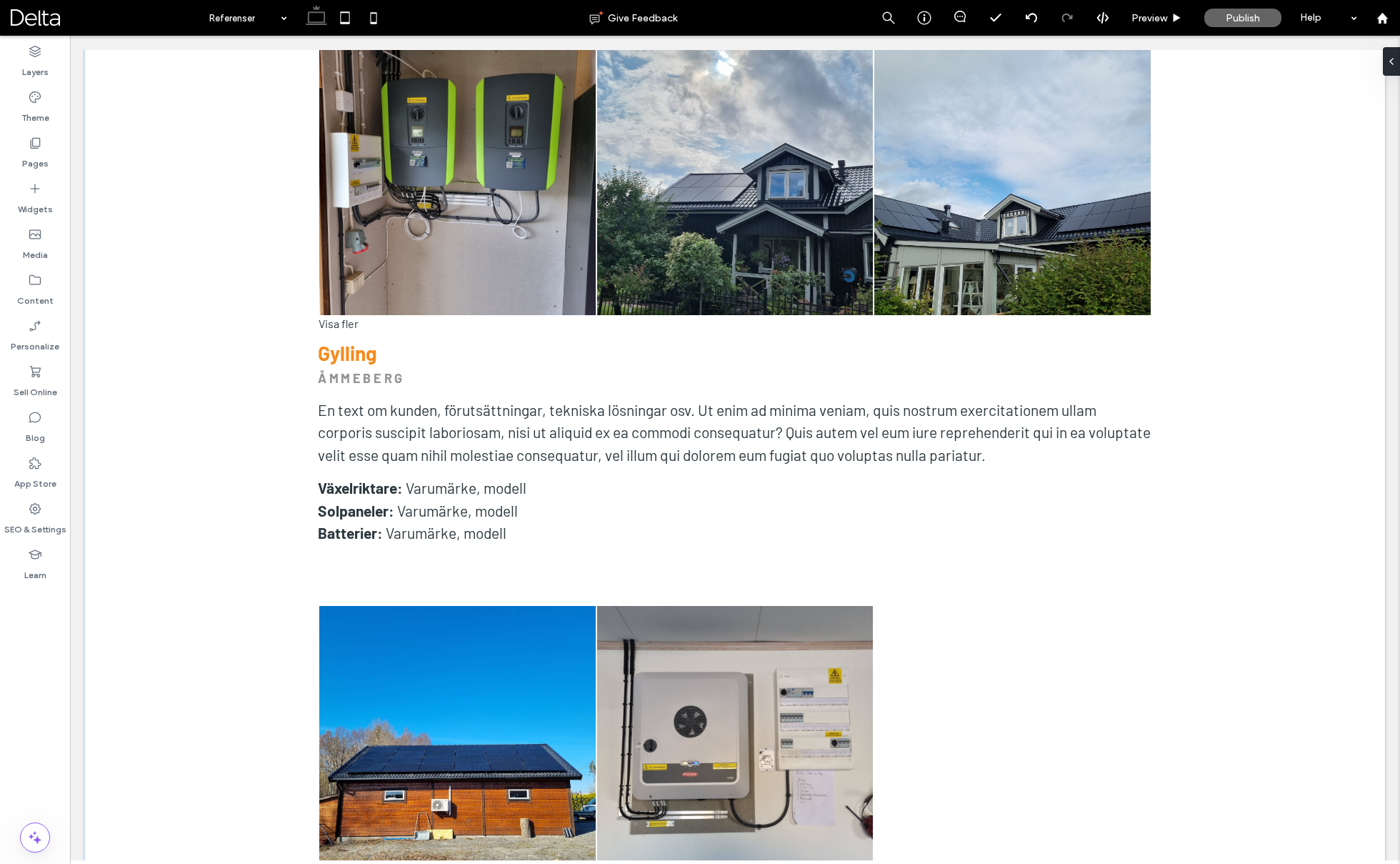
scroll to position [2006, 0]
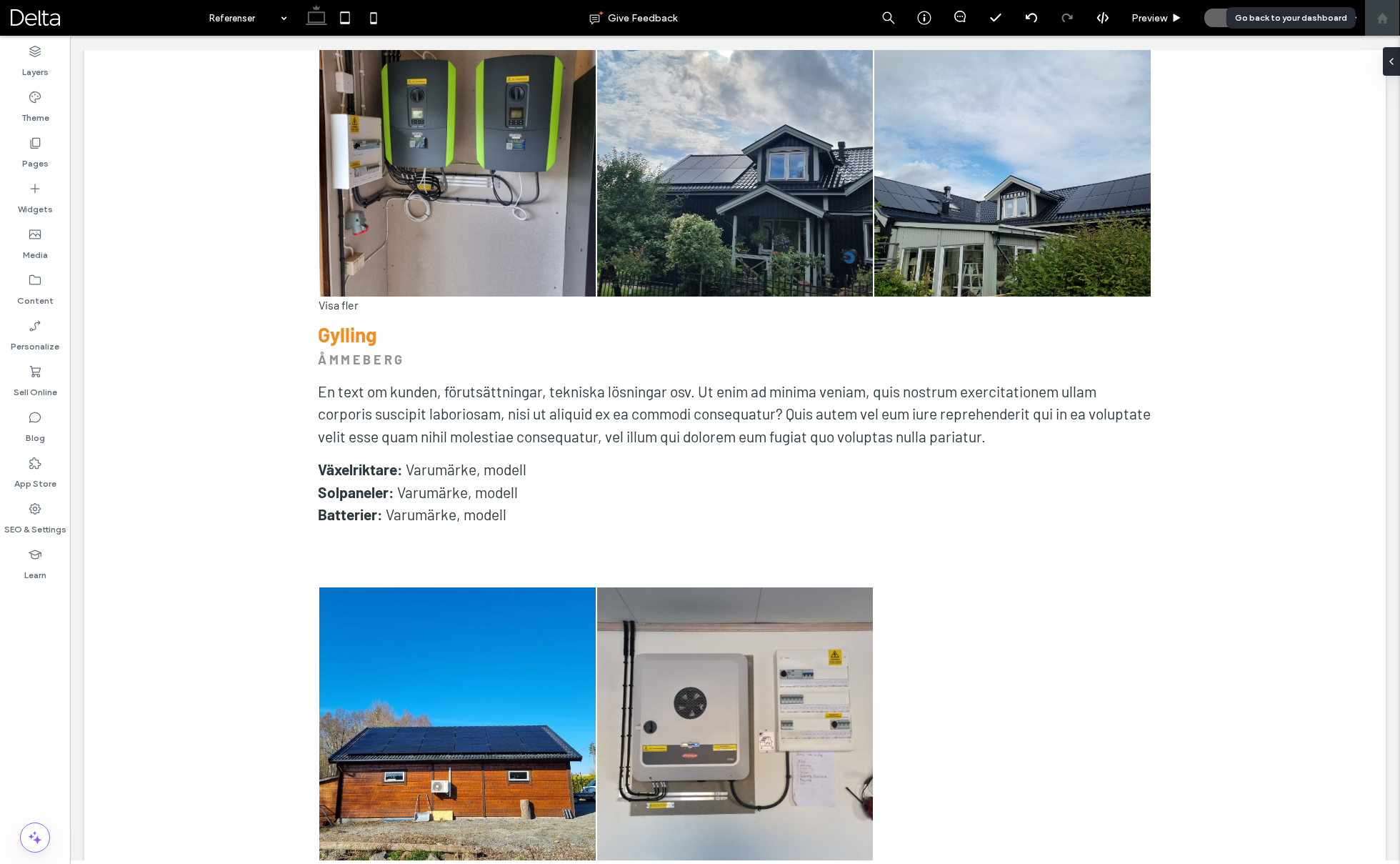
click at [1383, 26] on div at bounding box center [1382, 18] width 35 height 35
